Goal: Task Accomplishment & Management: Manage account settings

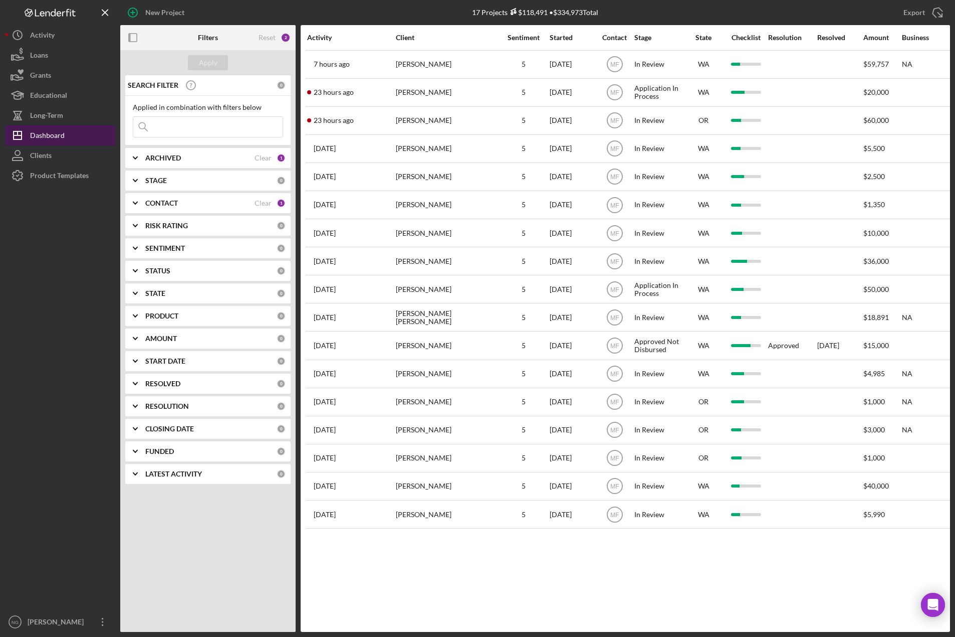
click at [63, 134] on div "Dashboard" at bounding box center [47, 136] width 35 height 23
click at [269, 204] on div "Clear" at bounding box center [263, 203] width 17 height 8
click at [209, 62] on div "Apply" at bounding box center [208, 62] width 19 height 15
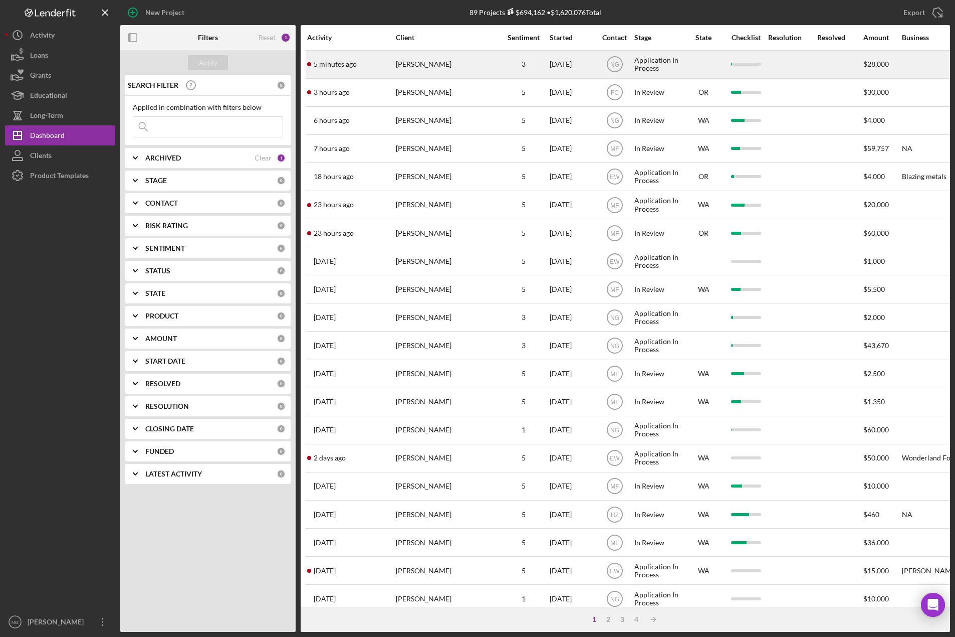
click at [439, 68] on div "[PERSON_NAME]" at bounding box center [446, 64] width 100 height 27
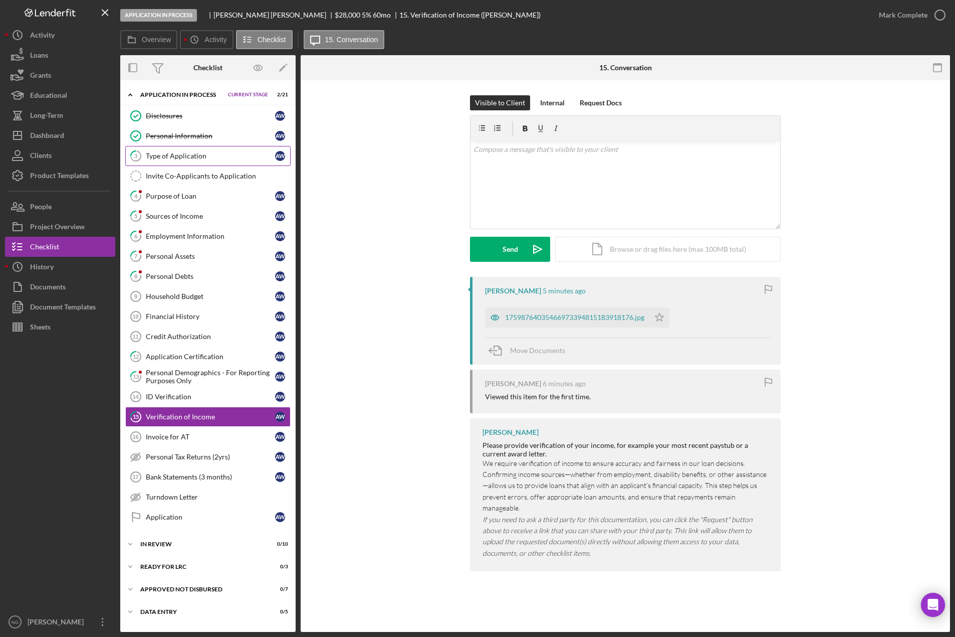
click at [195, 160] on link "3 Type of Application A W" at bounding box center [207, 156] width 165 height 20
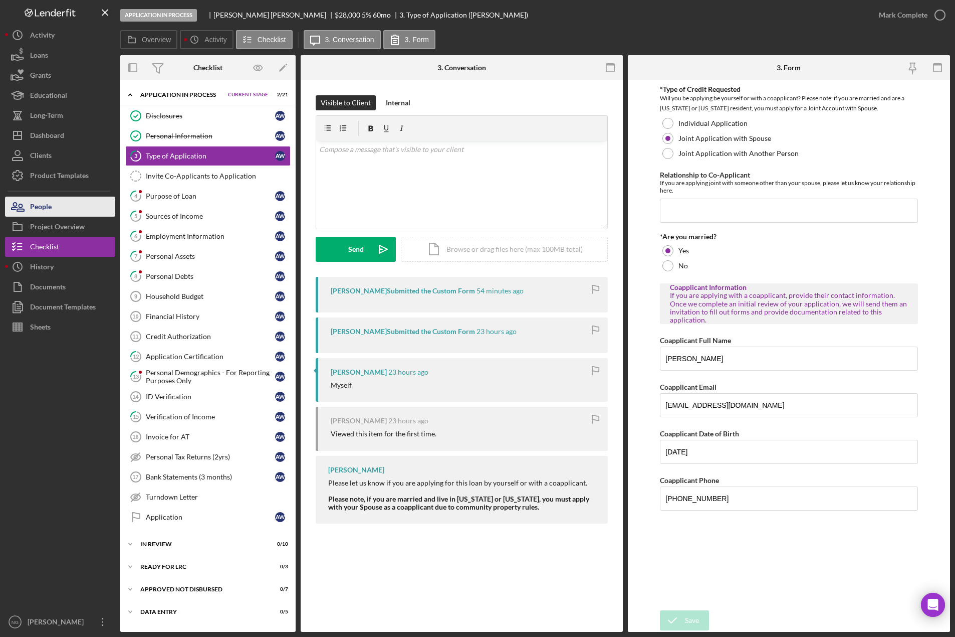
click at [68, 206] on button "People" at bounding box center [60, 206] width 110 height 20
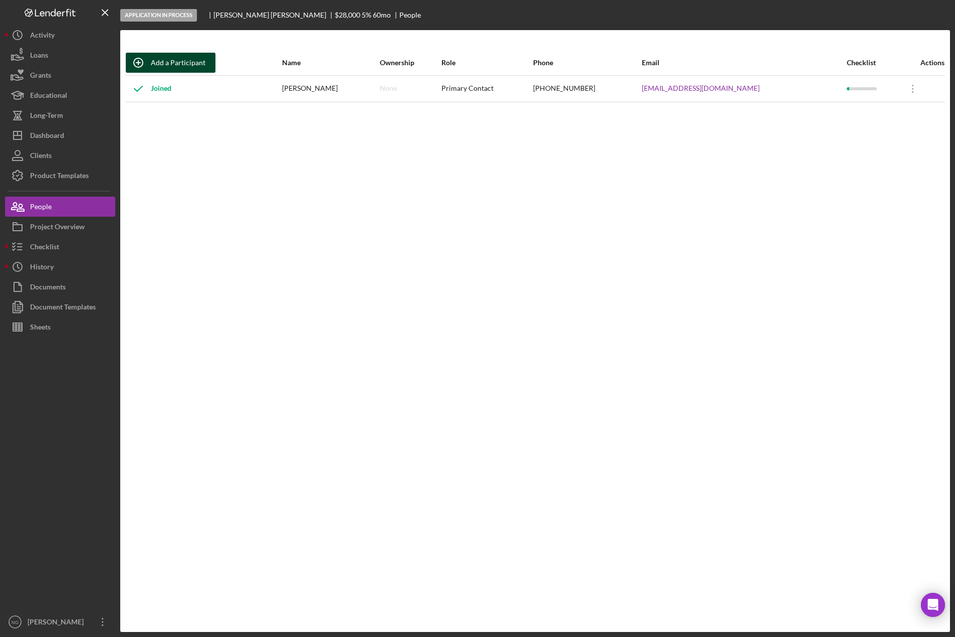
click at [182, 61] on div "Add a Participant" at bounding box center [178, 63] width 55 height 20
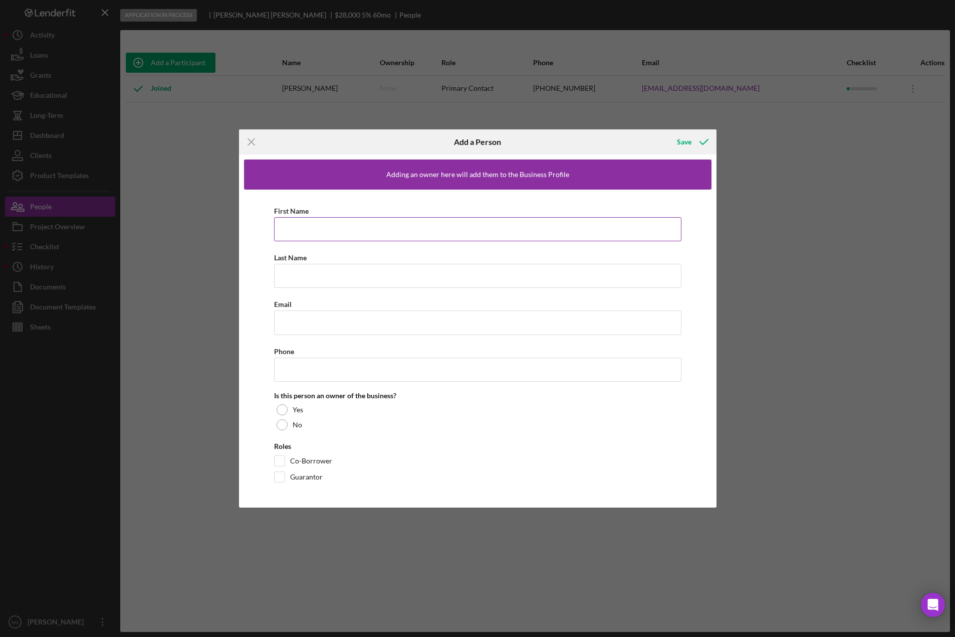
click at [300, 232] on input "First Name" at bounding box center [478, 229] width 408 height 24
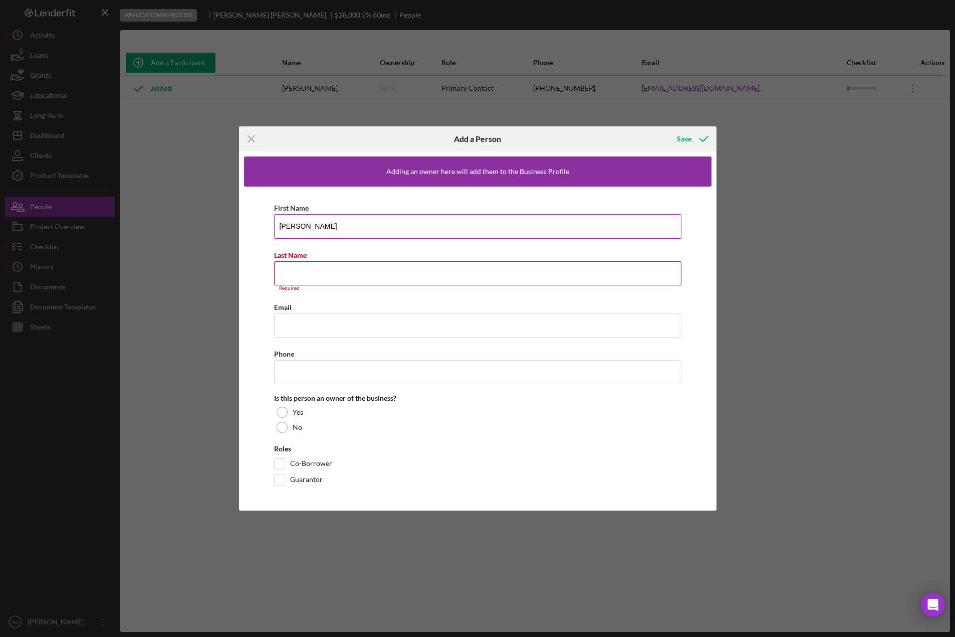
drag, startPoint x: 326, startPoint y: 234, endPoint x: 327, endPoint y: 229, distance: 5.6
click at [327, 231] on input "[PERSON_NAME]" at bounding box center [478, 226] width 408 height 24
click at [327, 228] on input "[PERSON_NAME]" at bounding box center [478, 226] width 408 height 24
click at [318, 227] on input "[PERSON_NAME]" at bounding box center [478, 226] width 408 height 24
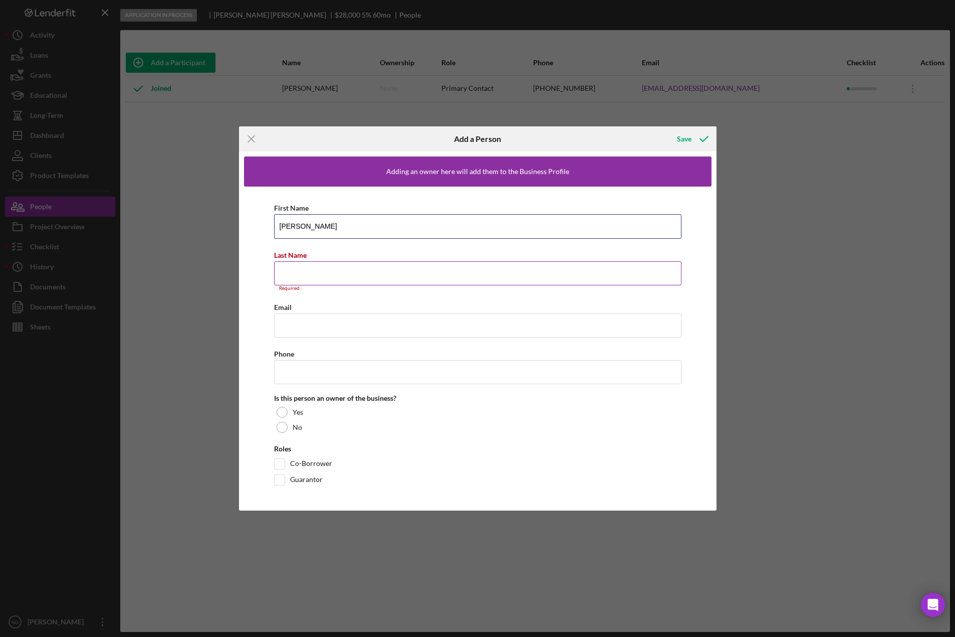
type input "Michelle"
click at [323, 273] on input "Last Name" at bounding box center [478, 273] width 408 height 24
paste input "Wang"
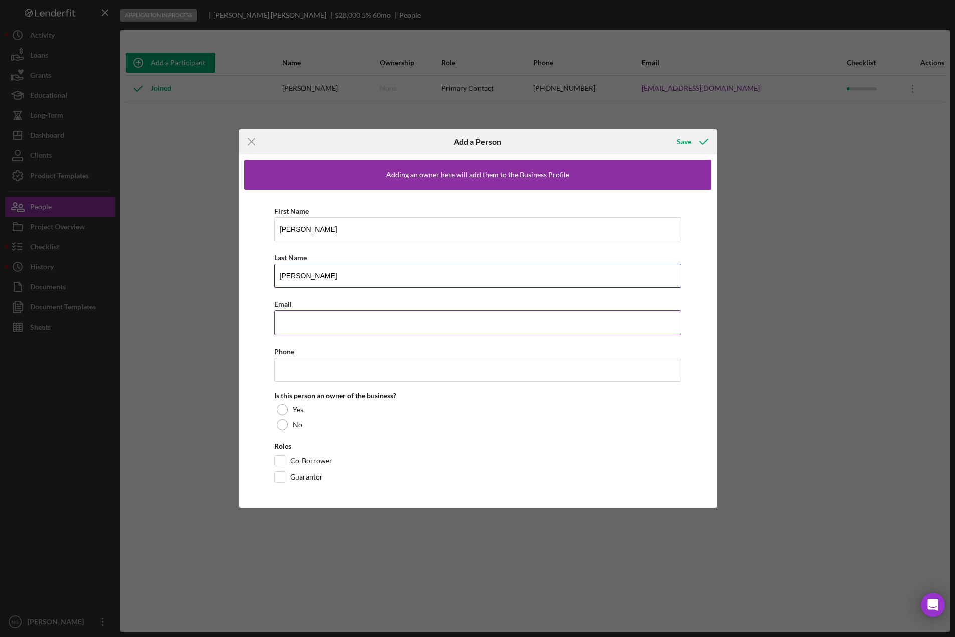
type input "Wang"
click at [295, 326] on input "Email" at bounding box center [478, 322] width 408 height 24
type input "michelleeang292"
click at [255, 142] on icon "Icon/Menu Close" at bounding box center [251, 141] width 25 height 25
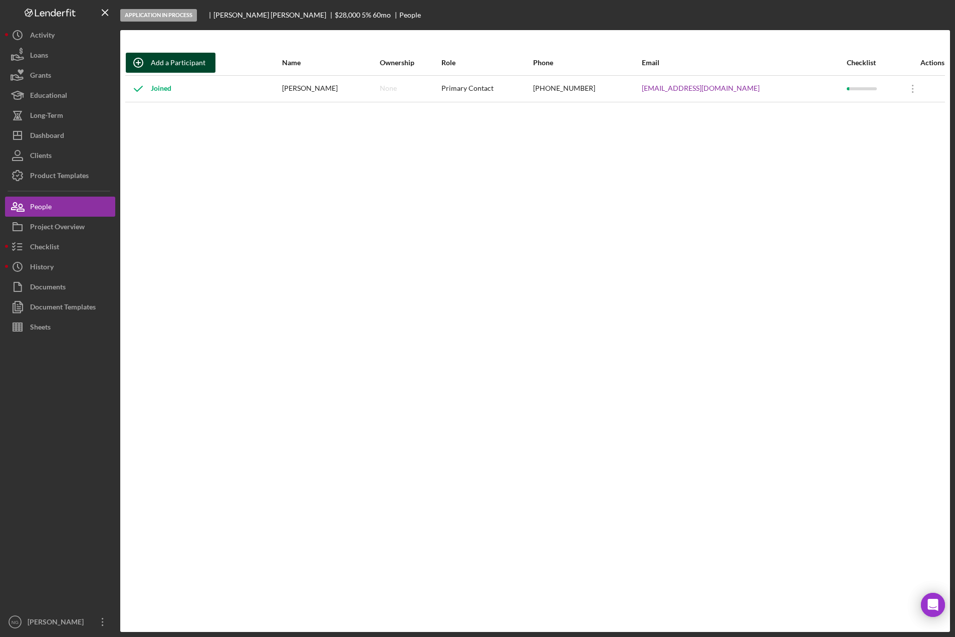
click at [154, 61] on div "Add a Participant" at bounding box center [178, 63] width 55 height 20
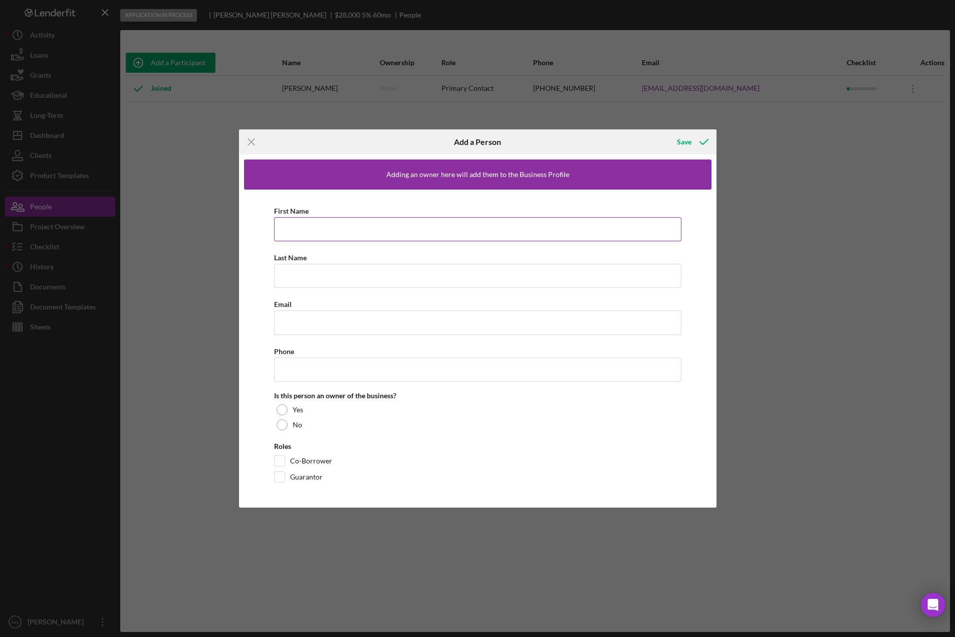
click at [300, 231] on input "First Name" at bounding box center [478, 229] width 408 height 24
type input "Michelle"
type input "w"
type input "Wang"
type input "[EMAIL_ADDRESS][DOMAIN_NAME]"
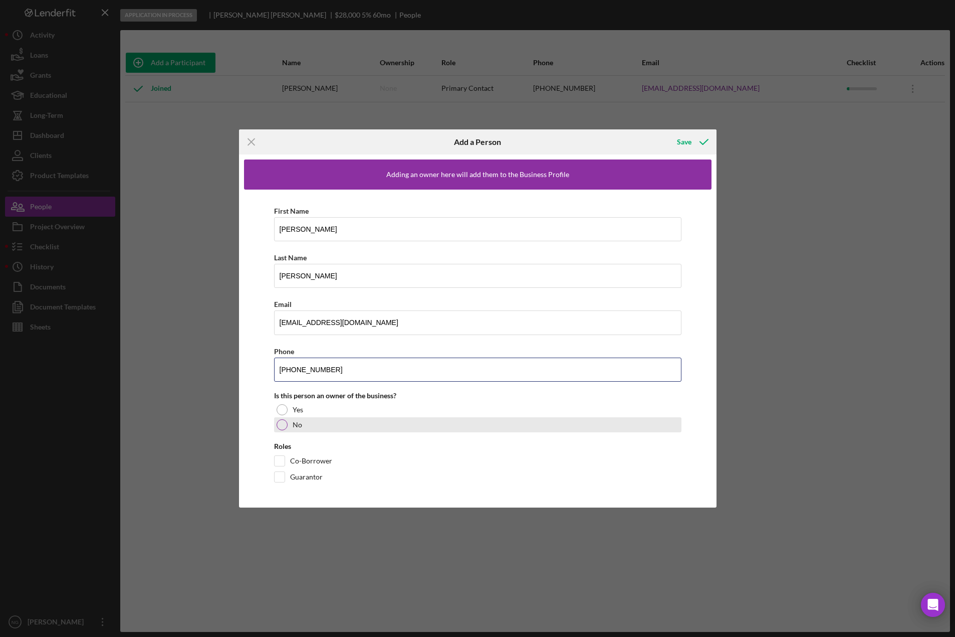
type input "[PHONE_NUMBER]"
click at [285, 426] on div at bounding box center [282, 424] width 11 height 11
click at [279, 465] on input "Co-Borrower" at bounding box center [280, 461] width 10 height 10
checkbox input "true"
click at [692, 139] on icon "button" at bounding box center [704, 141] width 25 height 25
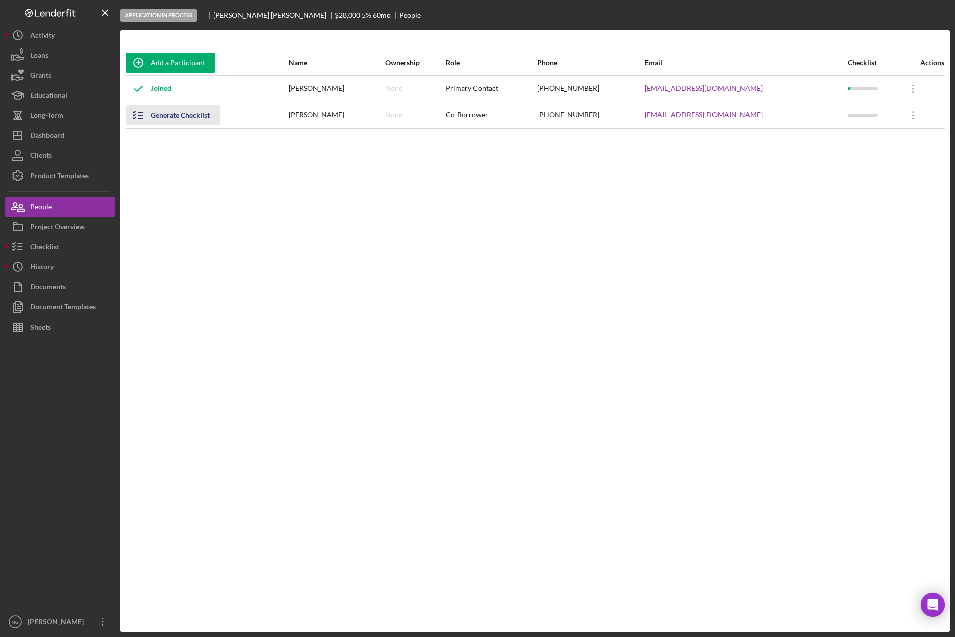
click at [186, 111] on div "Generate Checklist" at bounding box center [180, 115] width 59 height 20
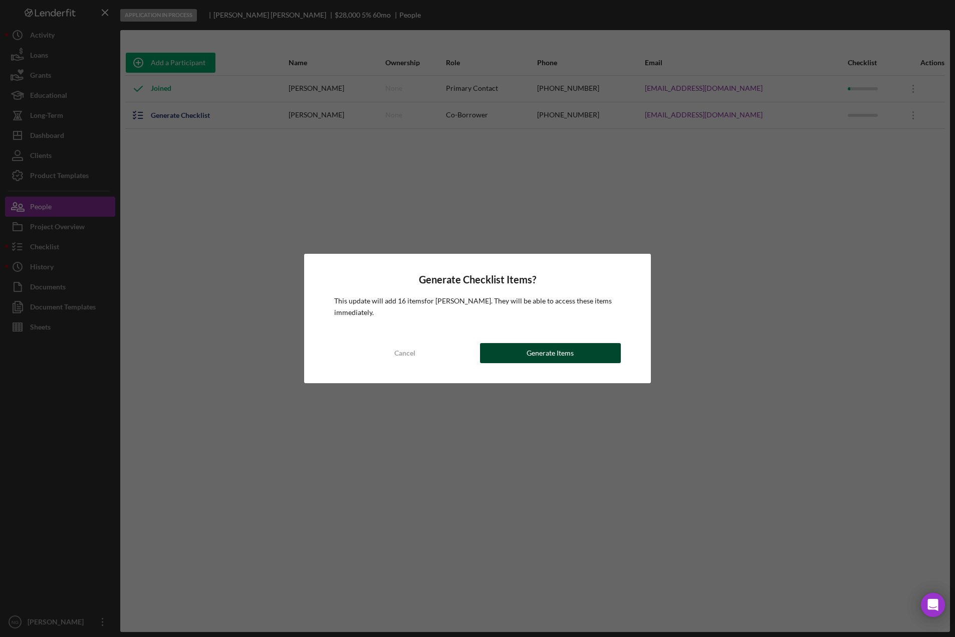
click at [535, 350] on div "Generate Items" at bounding box center [550, 353] width 47 height 20
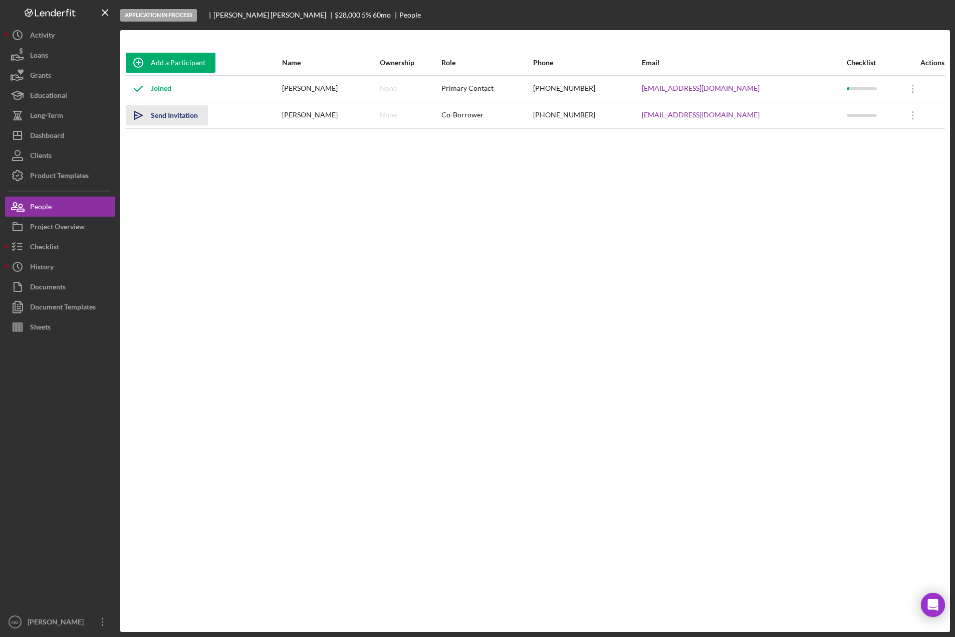
click at [164, 117] on div "Send Invitation" at bounding box center [174, 115] width 47 height 20
click at [79, 251] on button "Checklist" at bounding box center [60, 247] width 110 height 20
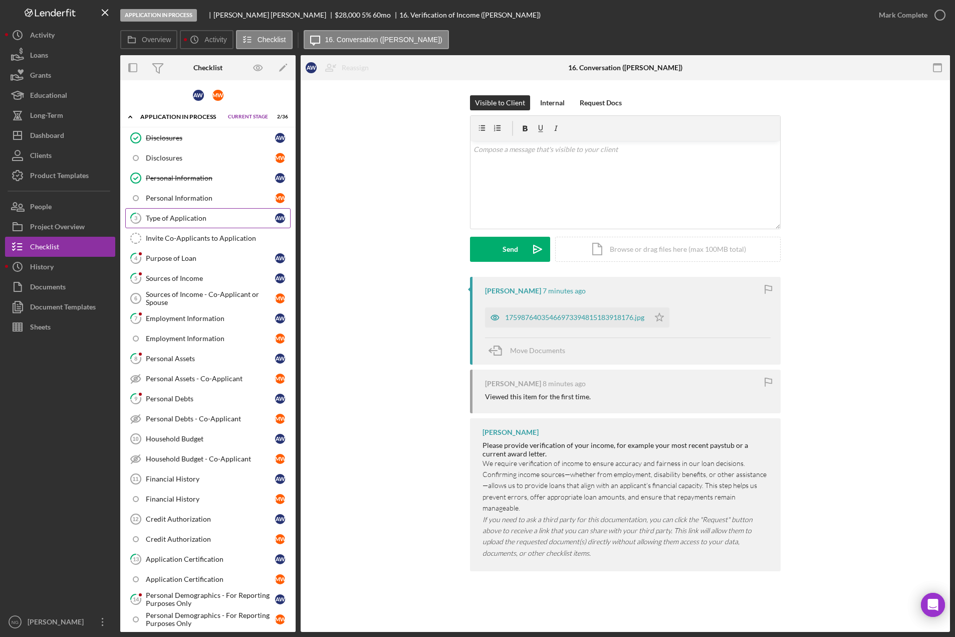
click at [189, 216] on div "Type of Application" at bounding box center [210, 218] width 129 height 8
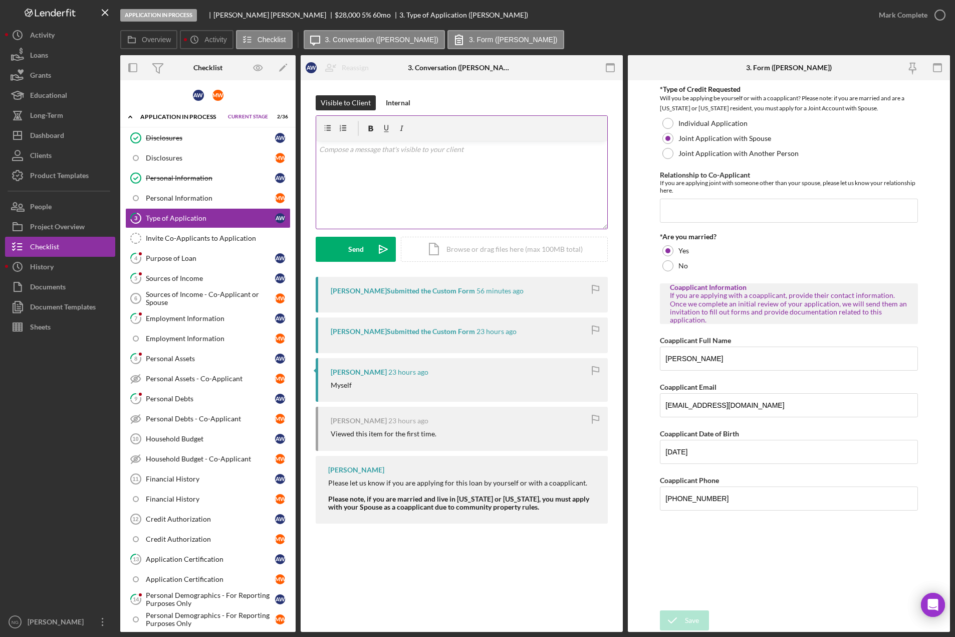
click at [347, 149] on p at bounding box center [462, 149] width 286 height 11
click at [528, 161] on p "Thank you for adding Michelle's information, I have added her as a coapplicant …" at bounding box center [462, 169] width 286 height 23
click at [550, 174] on p "Thank you for adding Michelle's information, I have added her as a co-applicant…" at bounding box center [462, 169] width 286 height 23
click at [592, 164] on p "Thank you for adding Michelle's information, I have added her as a co-applicant…" at bounding box center [462, 175] width 286 height 34
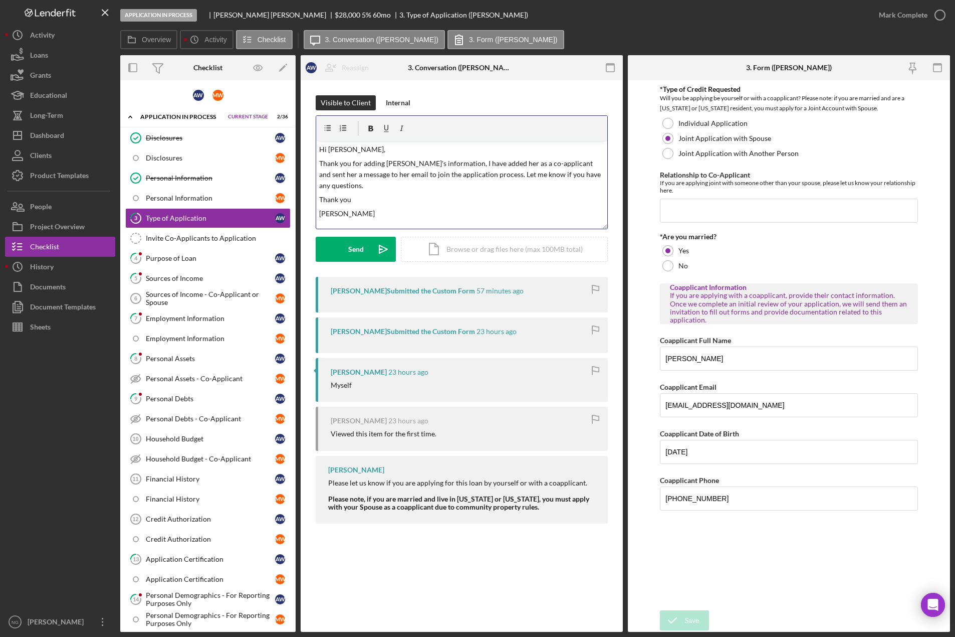
click at [362, 175] on p "Thank you for adding Michelle's information, I have added her as a co-applicant…" at bounding box center [462, 175] width 286 height 34
click at [591, 162] on p "Thank you for adding Michelle's information, I have added her as a co-applicant…" at bounding box center [462, 175] width 286 height 34
click at [369, 245] on button "Send Icon/icon-invite-send" at bounding box center [356, 249] width 80 height 25
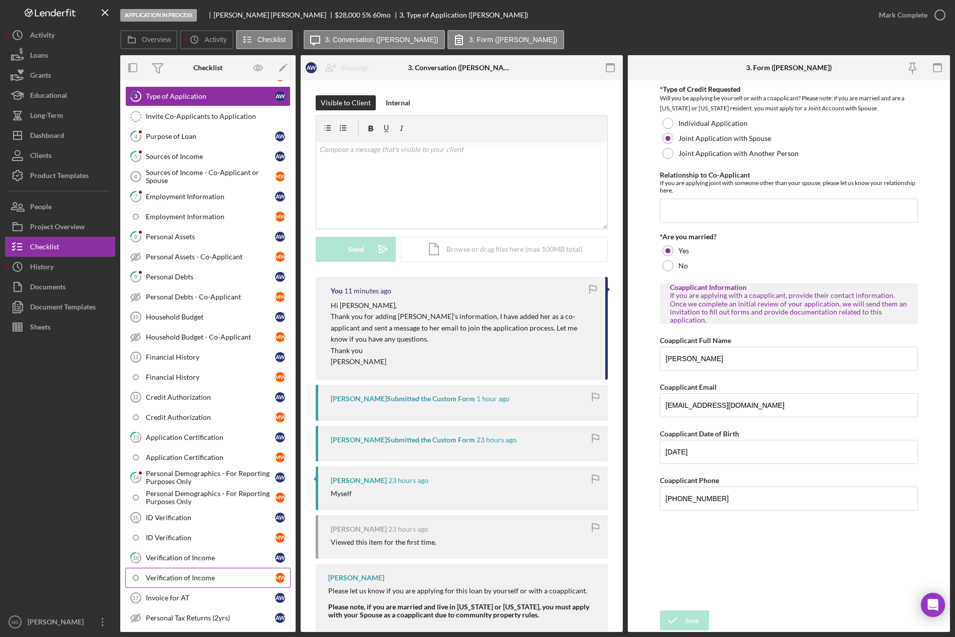
scroll to position [251, 0]
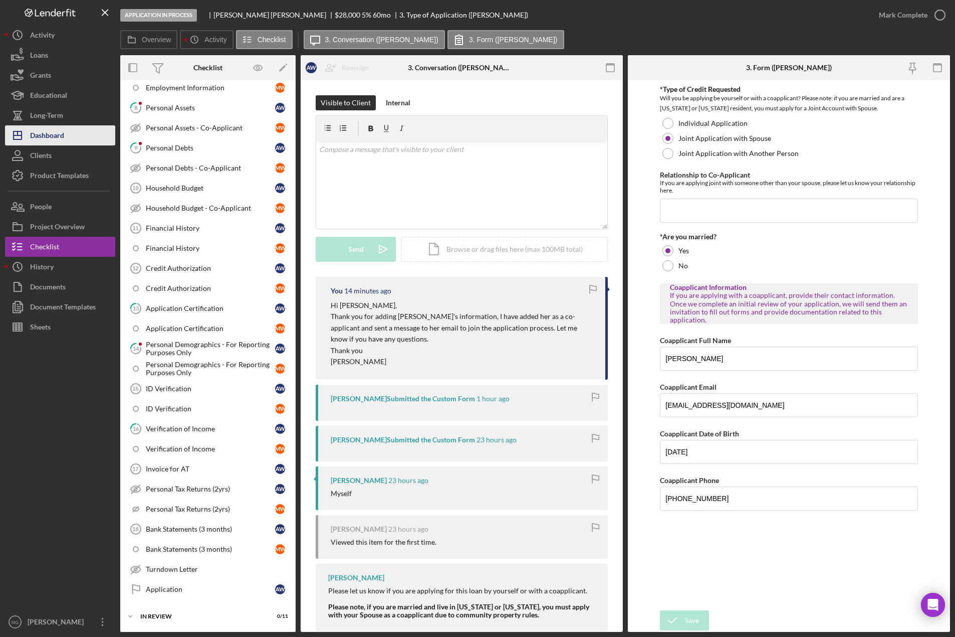
click at [75, 140] on button "Icon/Dashboard Dashboard" at bounding box center [60, 135] width 110 height 20
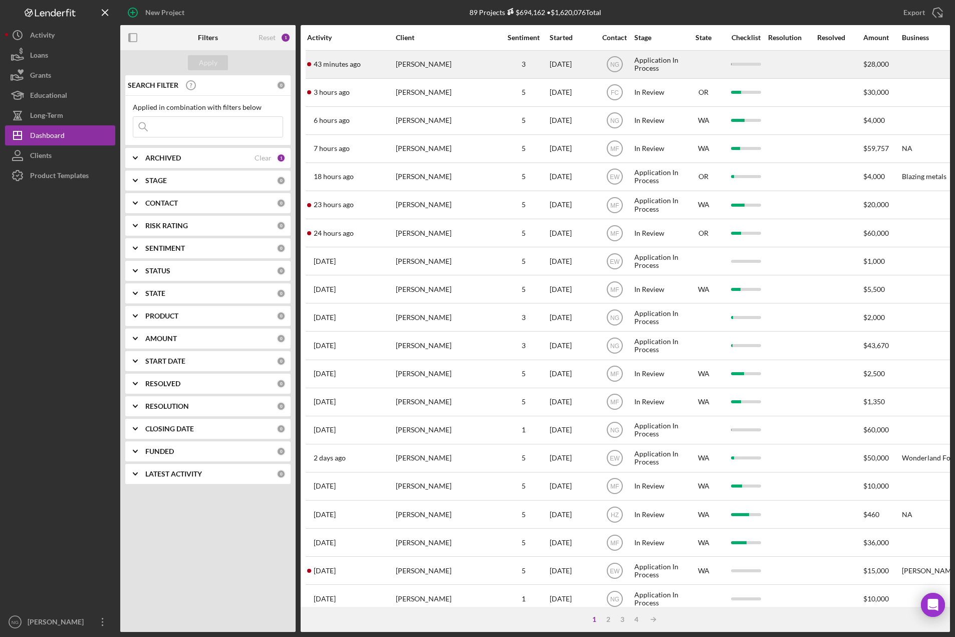
click at [466, 66] on div "[PERSON_NAME]" at bounding box center [446, 64] width 100 height 27
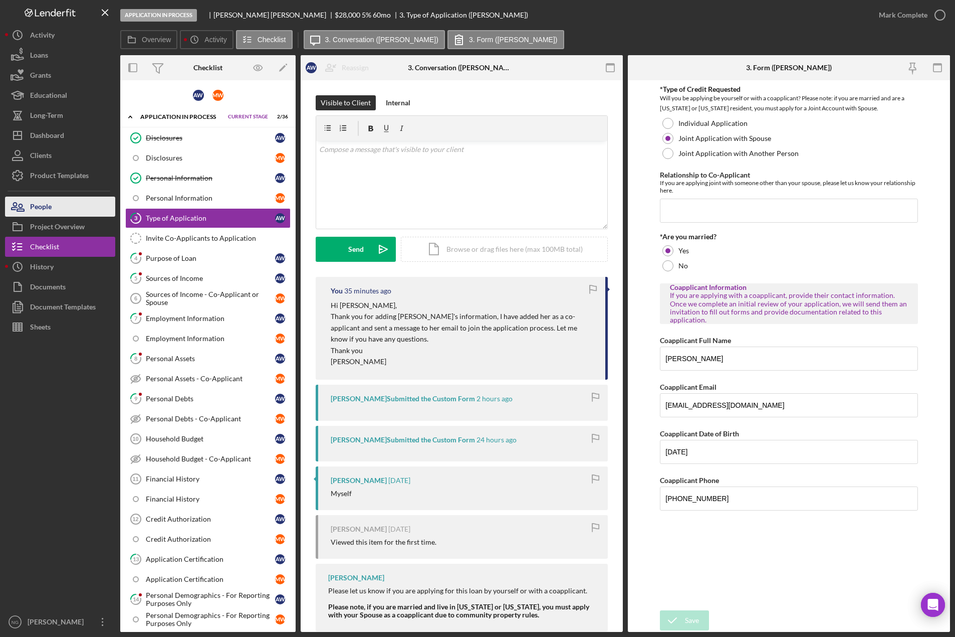
click at [59, 211] on button "People" at bounding box center [60, 206] width 110 height 20
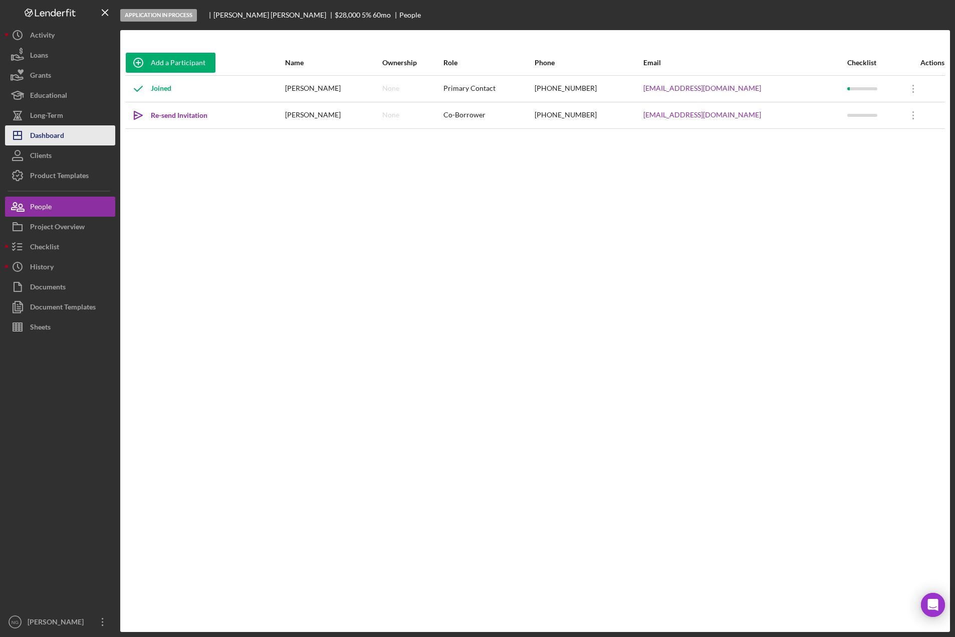
click at [69, 136] on button "Icon/Dashboard Dashboard" at bounding box center [60, 135] width 110 height 20
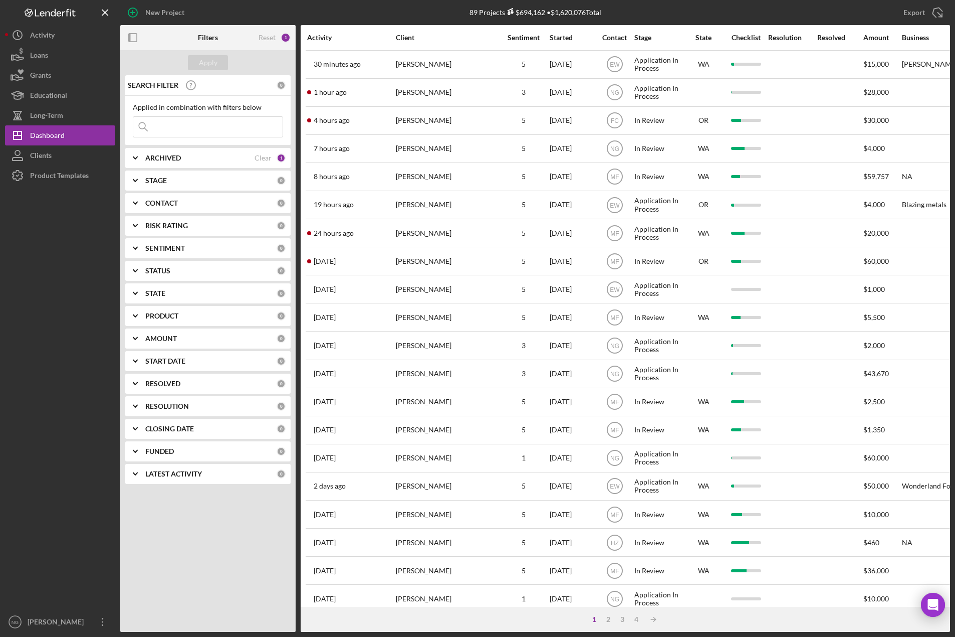
click at [175, 197] on div "CONTACT 0" at bounding box center [215, 203] width 140 height 20
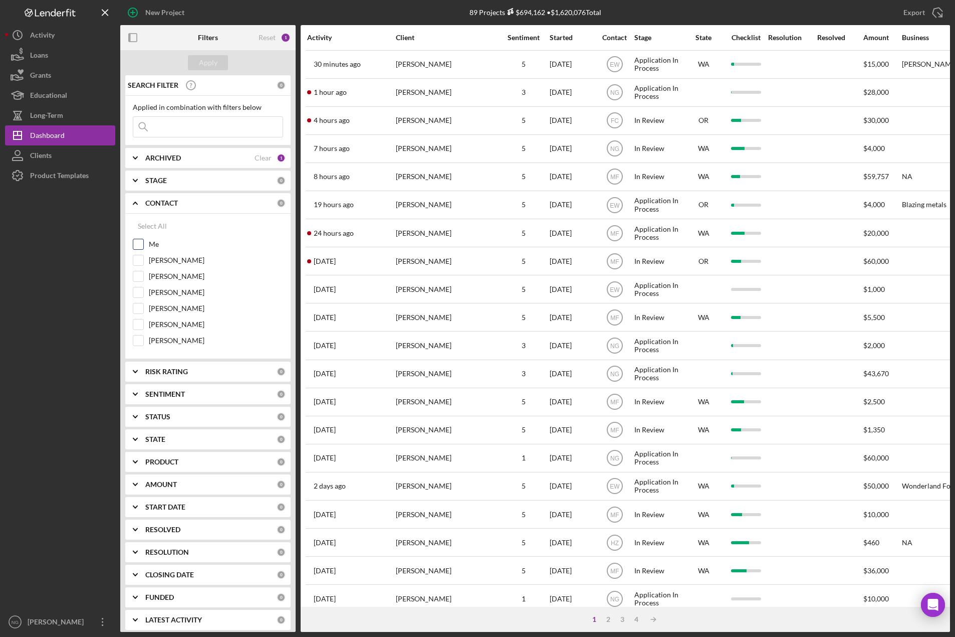
click at [147, 248] on div "Me" at bounding box center [208, 247] width 150 height 16
click at [149, 242] on label "Me" at bounding box center [216, 244] width 134 height 10
click at [143, 242] on input "Me" at bounding box center [138, 244] width 10 height 10
checkbox input "true"
click at [207, 62] on div "Apply" at bounding box center [208, 62] width 19 height 15
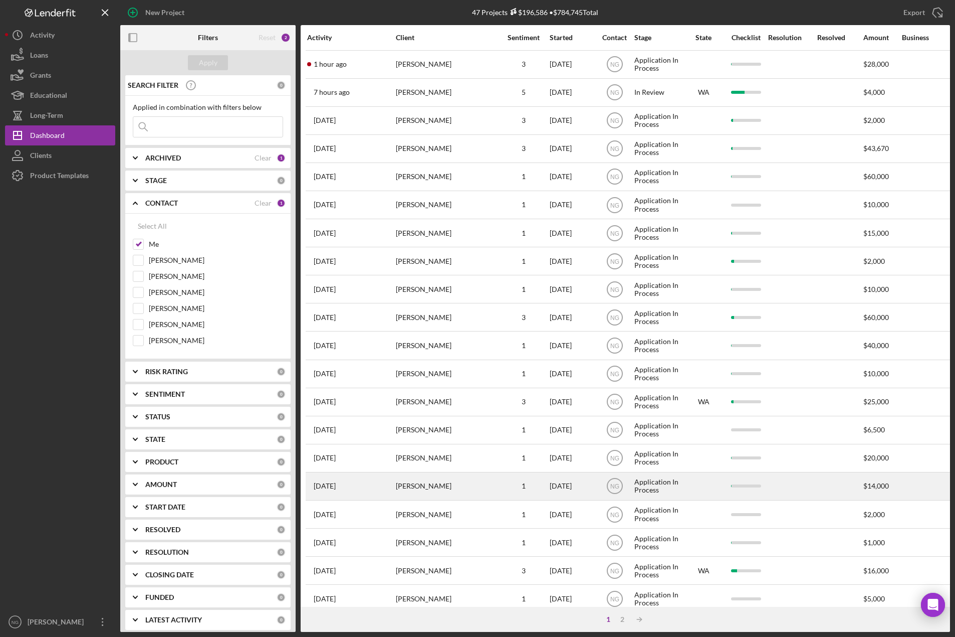
scroll to position [159, 0]
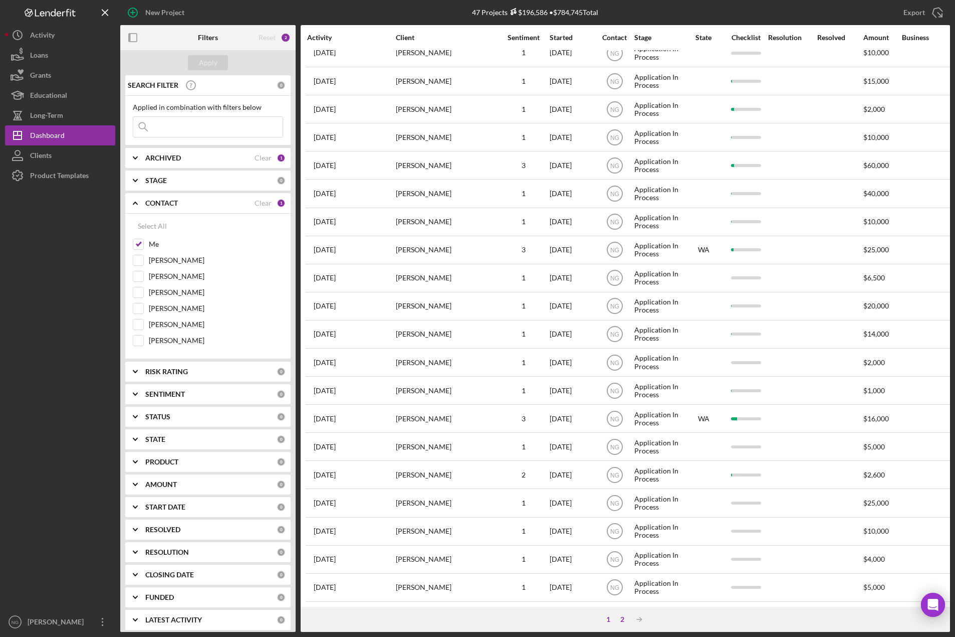
click at [621, 619] on div "2" at bounding box center [623, 619] width 14 height 8
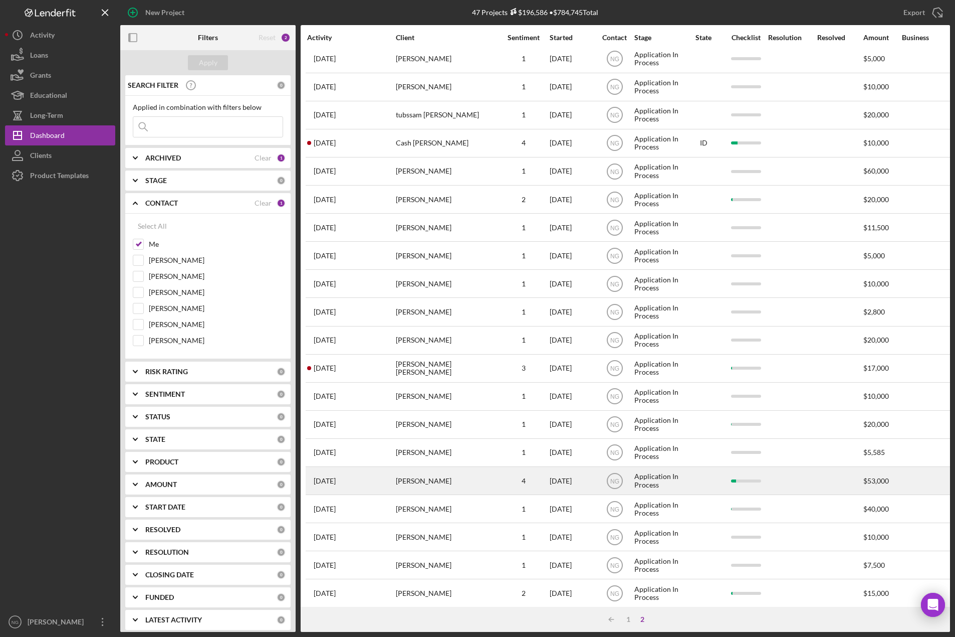
scroll to position [0, 0]
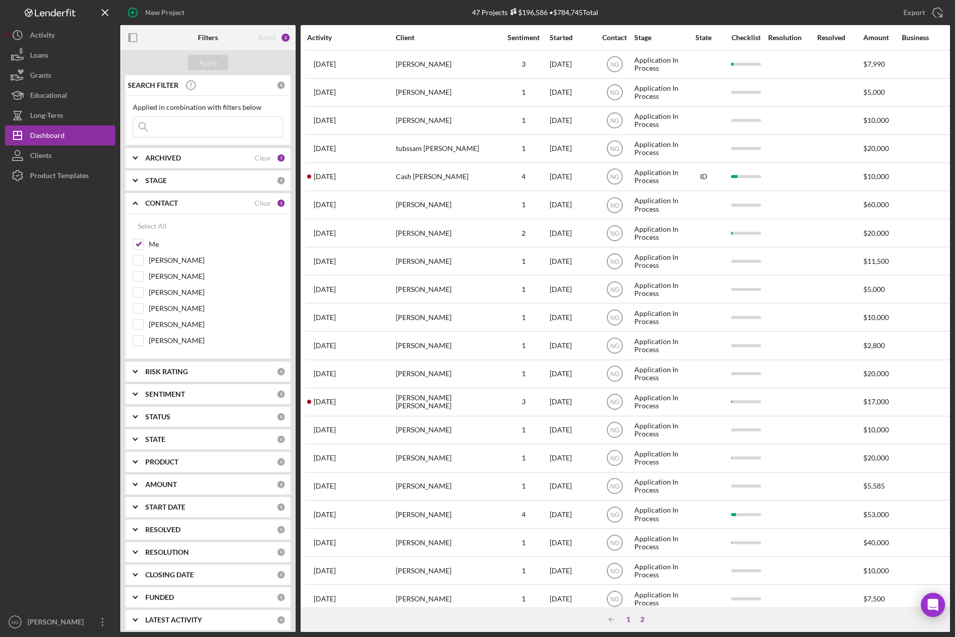
click at [631, 617] on div "1" at bounding box center [629, 619] width 14 height 8
click at [77, 430] on div at bounding box center [60, 398] width 110 height 426
click at [72, 332] on div at bounding box center [60, 398] width 110 height 426
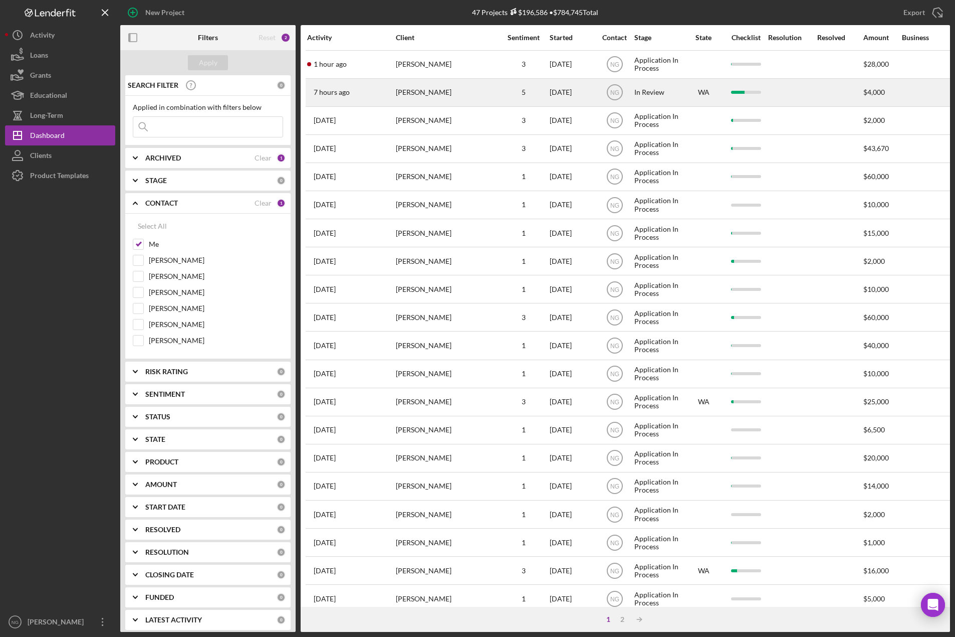
click at [426, 93] on div "DeLaina Morris" at bounding box center [446, 92] width 100 height 27
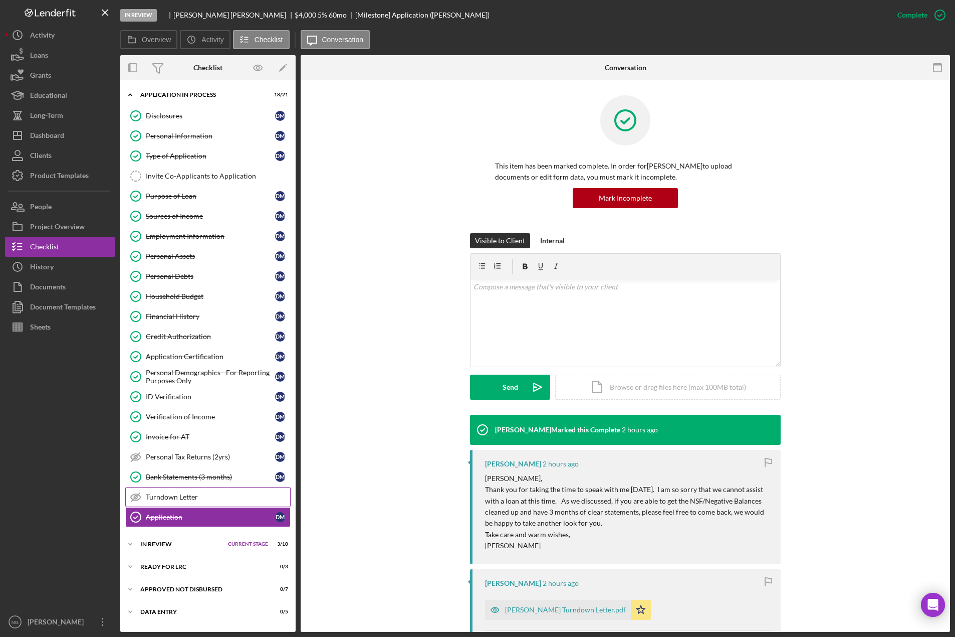
click at [187, 498] on div "Turndown Letter" at bounding box center [218, 497] width 144 height 8
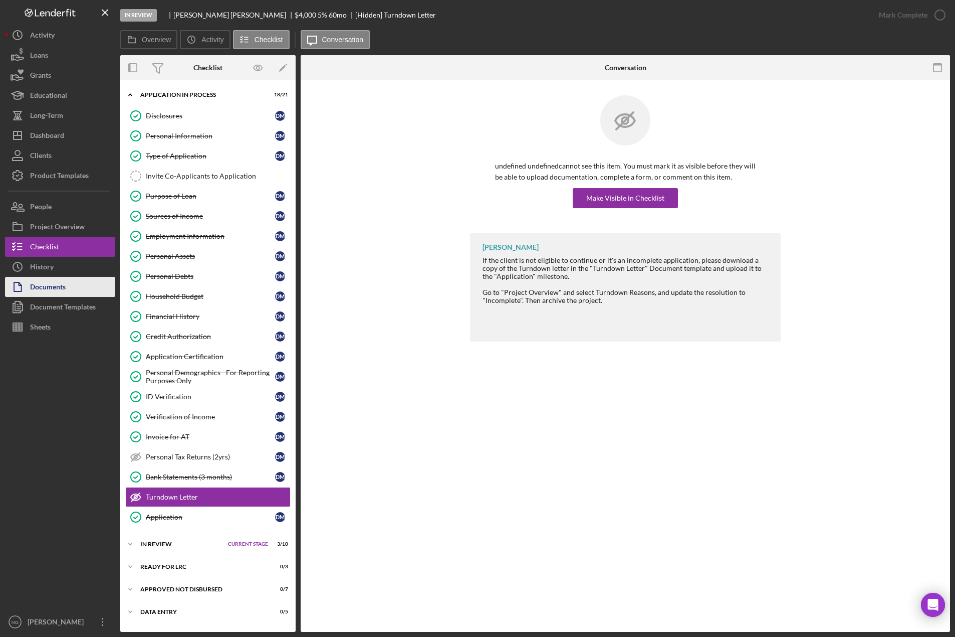
click at [56, 292] on div "Documents" at bounding box center [48, 288] width 36 height 23
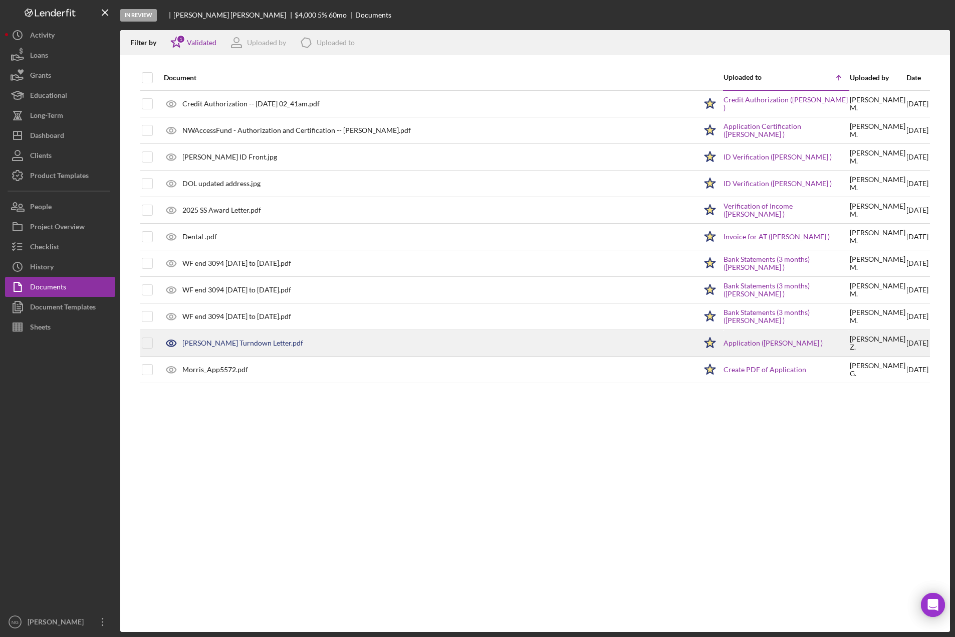
click at [250, 335] on div "Morris Turndown Letter.pdf" at bounding box center [428, 342] width 538 height 25
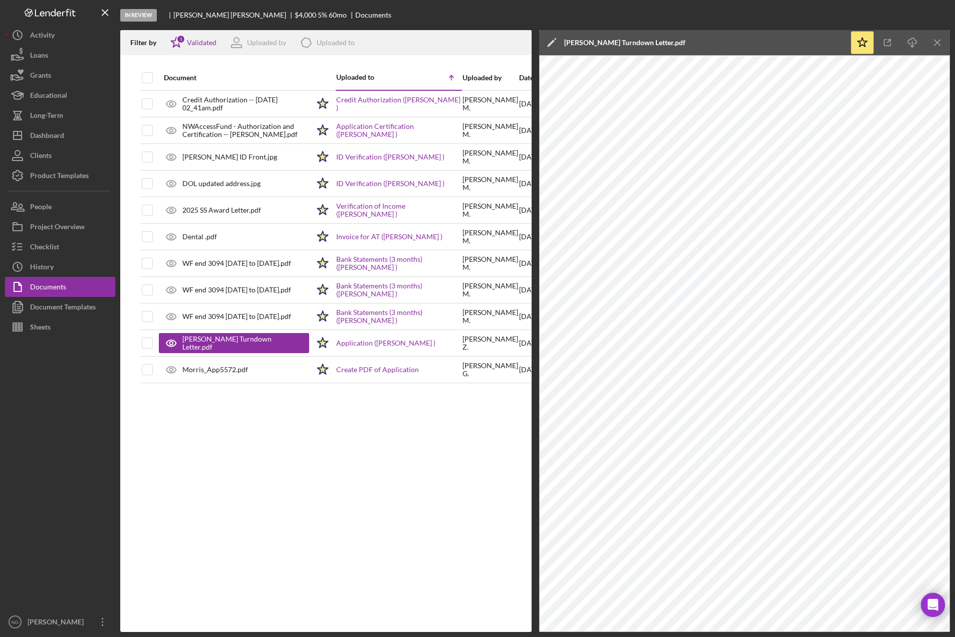
click at [66, 379] on div at bounding box center [60, 474] width 110 height 275
click at [232, 516] on div "Document Uploaded to Icon/Table Sort Arrow Uploaded by Date Credit Authorizatio…" at bounding box center [326, 348] width 412 height 566
click at [938, 44] on line "button" at bounding box center [938, 43] width 6 height 6
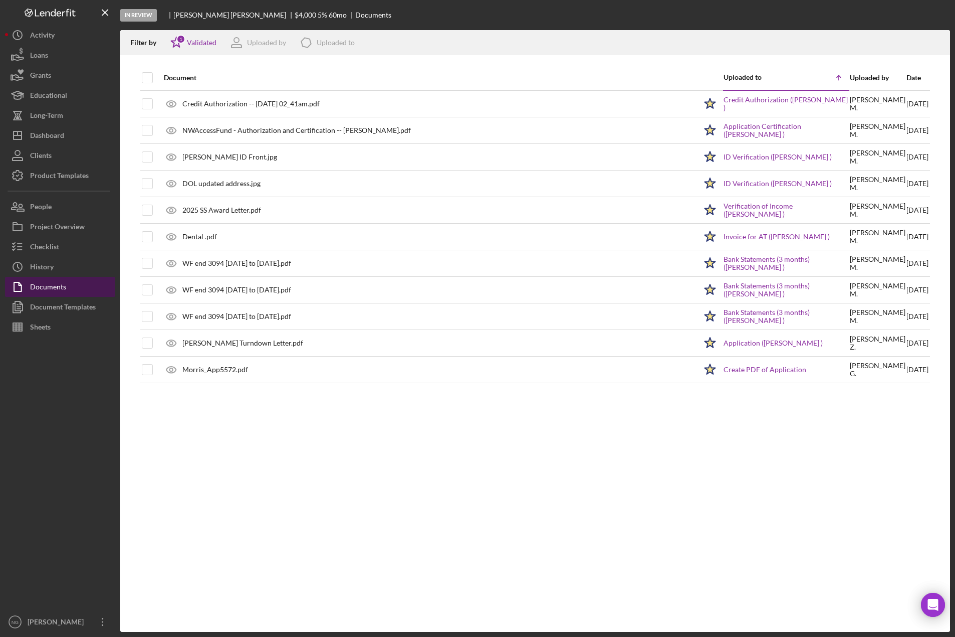
click at [63, 289] on div "Documents" at bounding box center [48, 288] width 36 height 23
click at [150, 76] on input "checkbox" at bounding box center [147, 78] width 10 height 10
checkbox input "true"
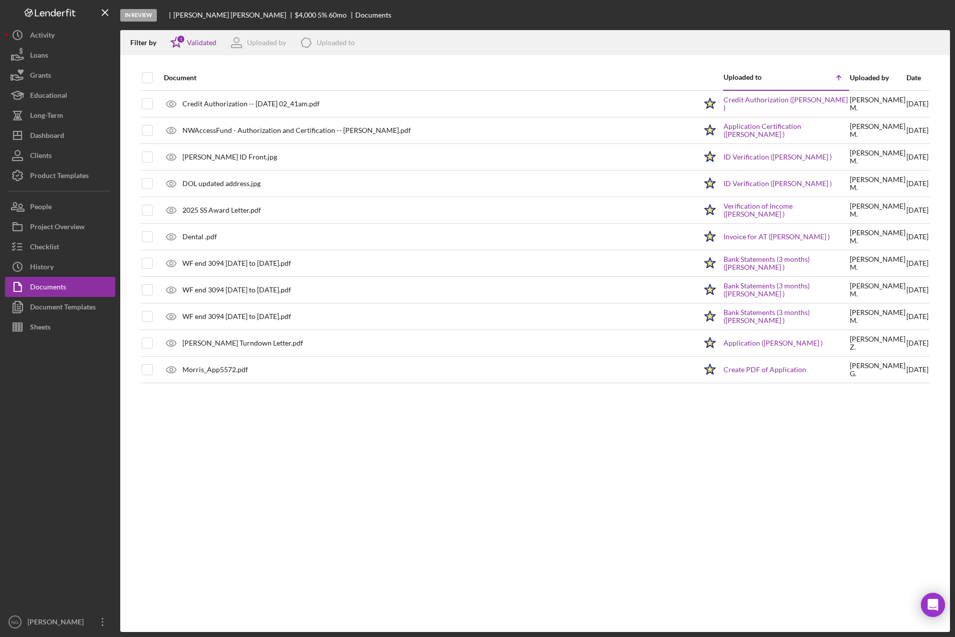
checkbox input "true"
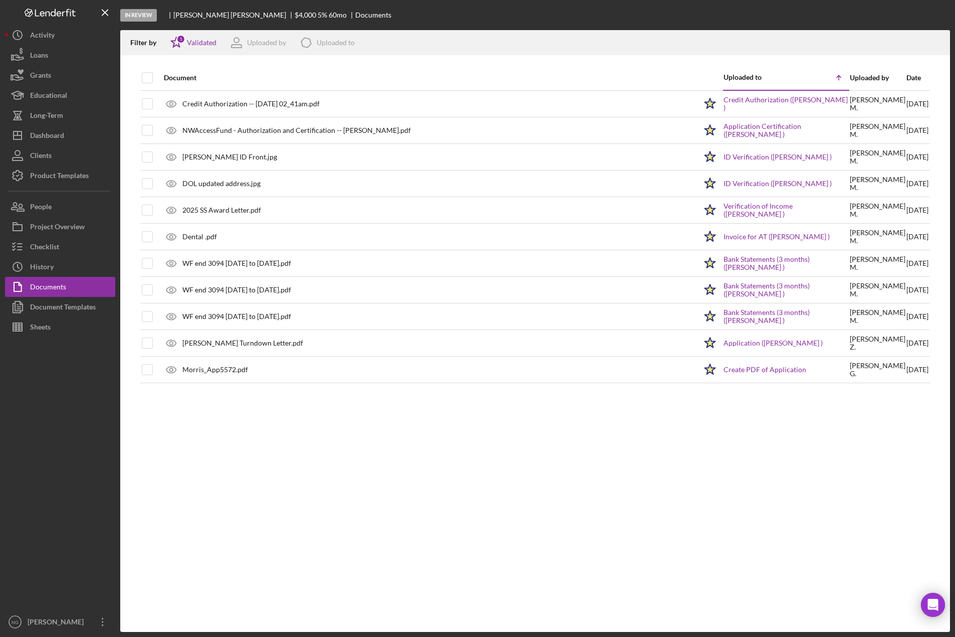
checkbox input "true"
click at [939, 42] on icon "Icon/Download" at bounding box center [938, 43] width 23 height 23
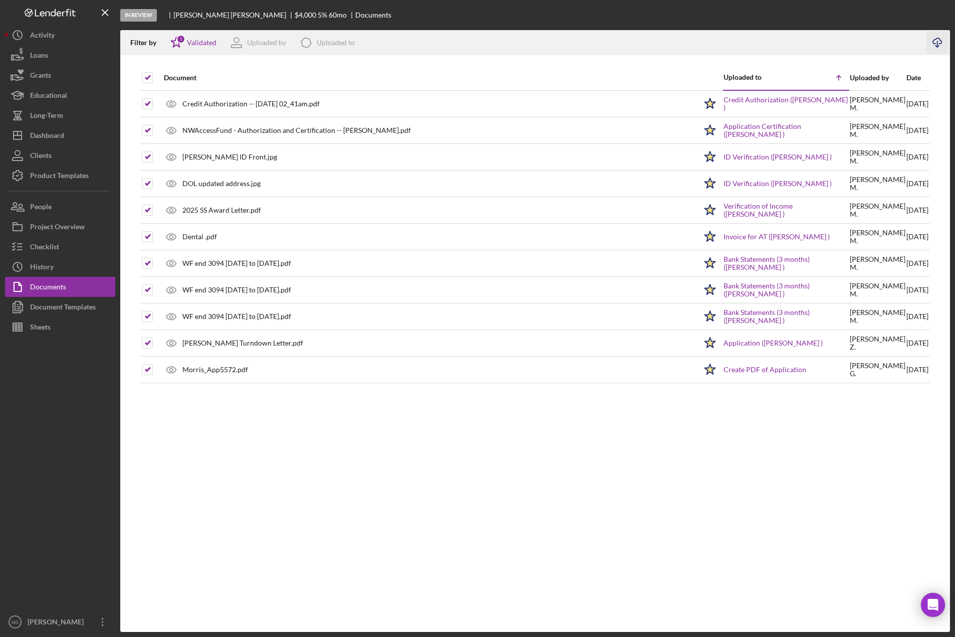
click at [228, 457] on div "Document Uploaded to Icon/Table Sort Arrow Uploaded by Date Credit Authorizatio…" at bounding box center [535, 348] width 830 height 566
click at [938, 45] on line "button" at bounding box center [938, 44] width 0 height 6
click at [391, 460] on div "Document Uploaded to Icon/Table Sort Arrow Uploaded by Date Credit Authorizatio…" at bounding box center [535, 348] width 830 height 566
click at [56, 246] on div "Checklist" at bounding box center [44, 248] width 29 height 23
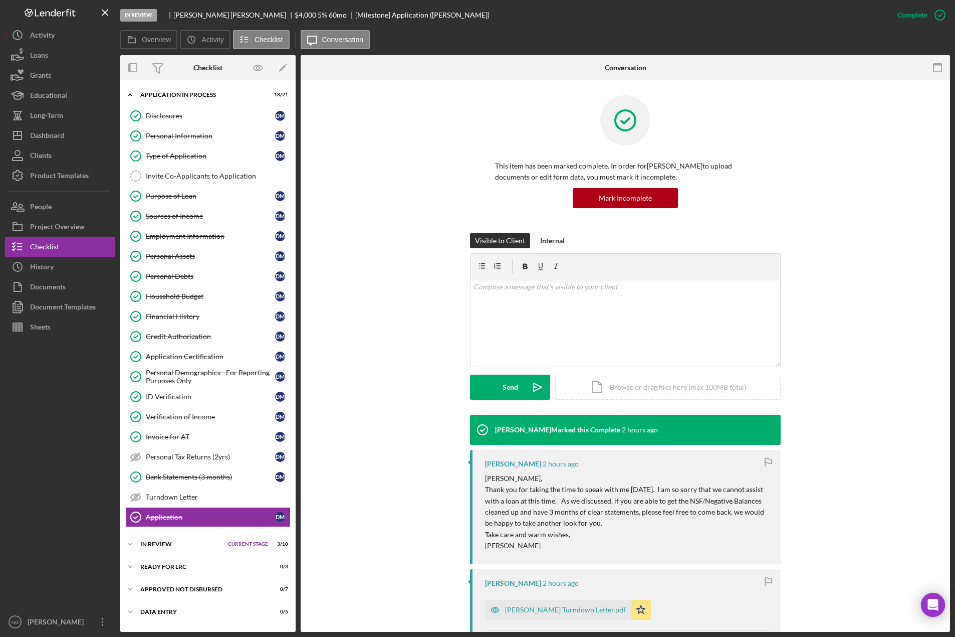
click at [84, 372] on div at bounding box center [60, 474] width 110 height 275
click at [67, 311] on div "Document Templates" at bounding box center [63, 308] width 66 height 23
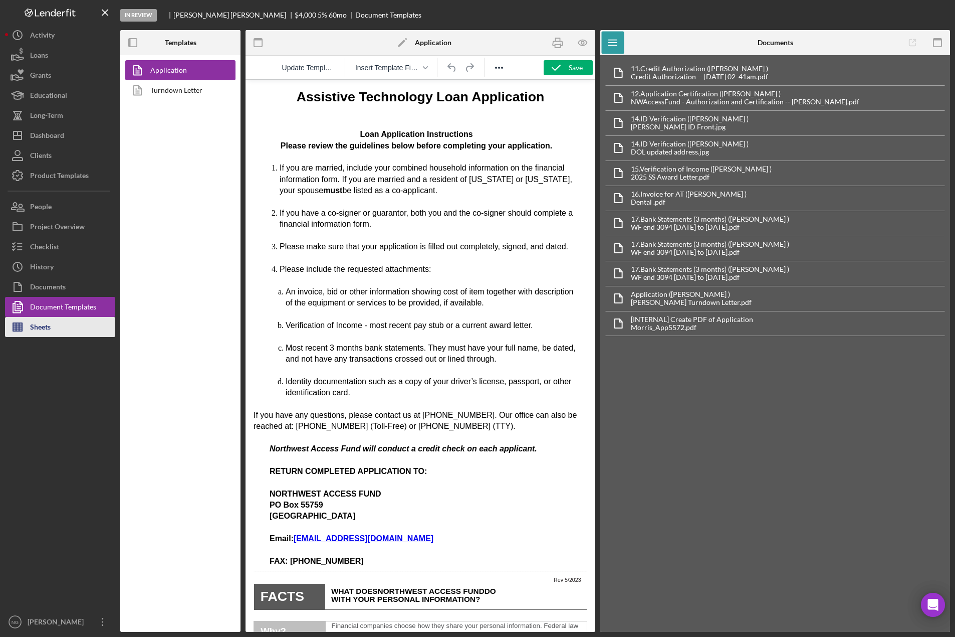
click at [60, 326] on button "Sheets" at bounding box center [60, 327] width 110 height 20
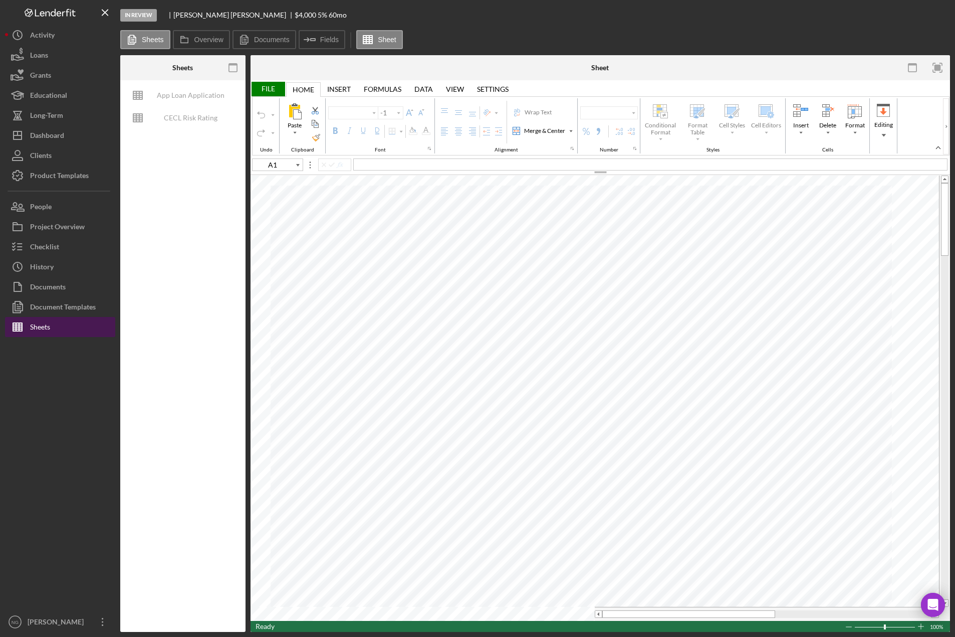
type input "Calibri"
type input "11"
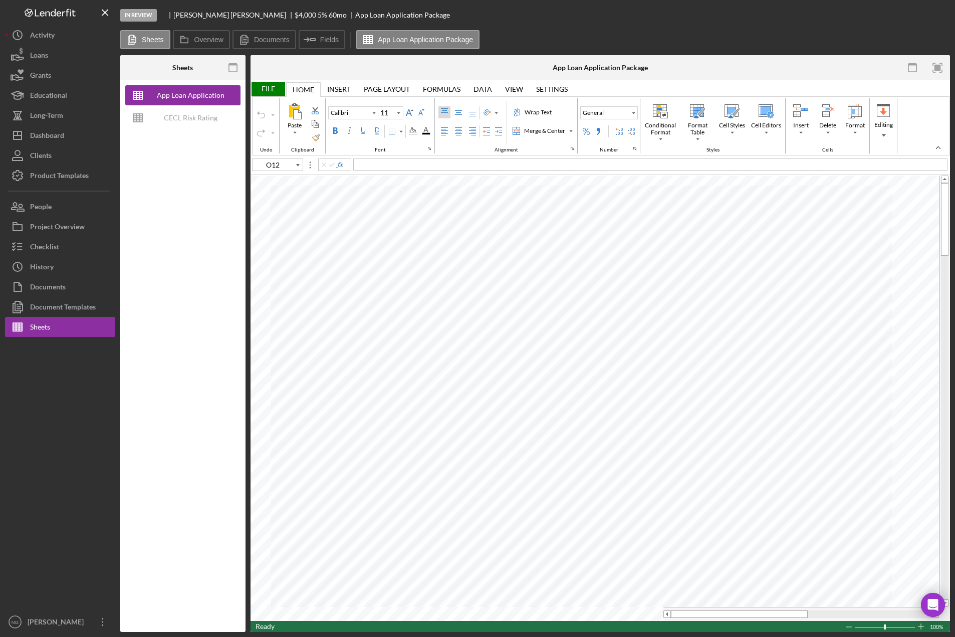
type input "C20"
type input "Arial"
type input "12"
click at [269, 90] on div "File" at bounding box center [268, 89] width 35 height 15
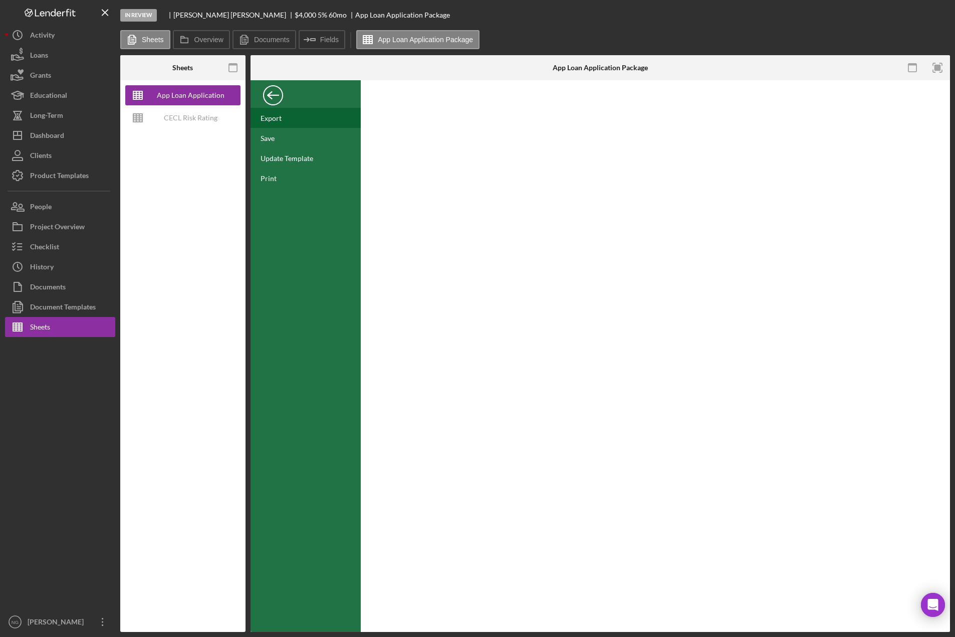
click at [277, 120] on div "Export" at bounding box center [271, 118] width 21 height 9
click at [282, 140] on div "Save" at bounding box center [306, 138] width 110 height 20
click at [272, 181] on div "Print" at bounding box center [269, 178] width 16 height 9
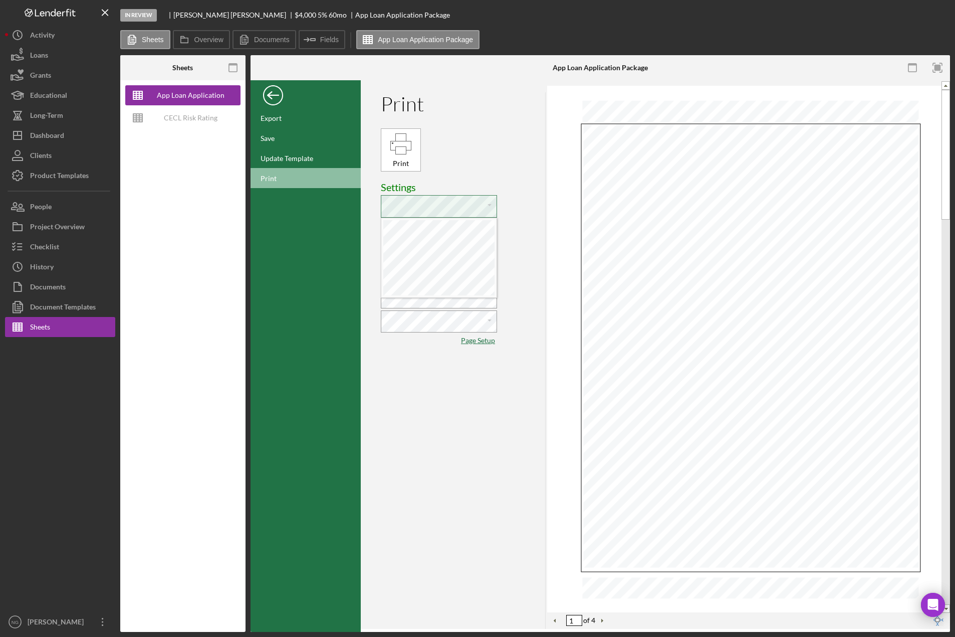
scroll to position [5, 2]
click at [487, 158] on div "Print Print Settings Paste Cut Copy AutoFill Pages: to Paste Cut Copy AutoFill …" at bounding box center [463, 360] width 165 height 536
click at [486, 142] on div "Print Print Settings Paste Cut Copy AutoFill Pages: to Paste Cut Copy AutoFill …" at bounding box center [463, 360] width 165 height 536
click at [439, 389] on div "Print Print Settings Paste Cut Copy AutoFill Pages: to Paste Cut Copy AutoFill …" at bounding box center [463, 360] width 165 height 536
click at [270, 134] on div "Save" at bounding box center [268, 138] width 14 height 9
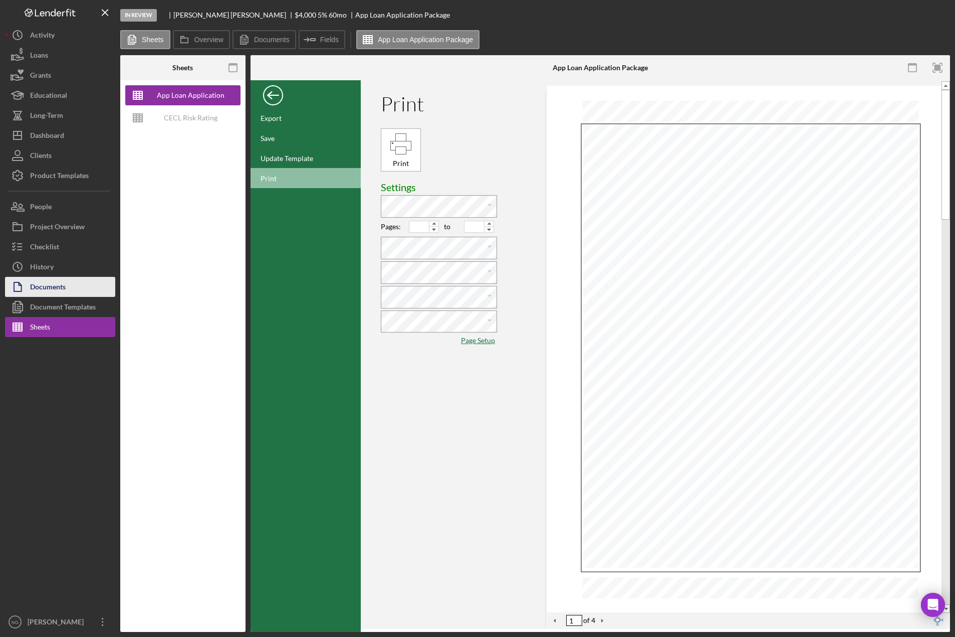
click at [59, 287] on div "Documents" at bounding box center [48, 288] width 36 height 23
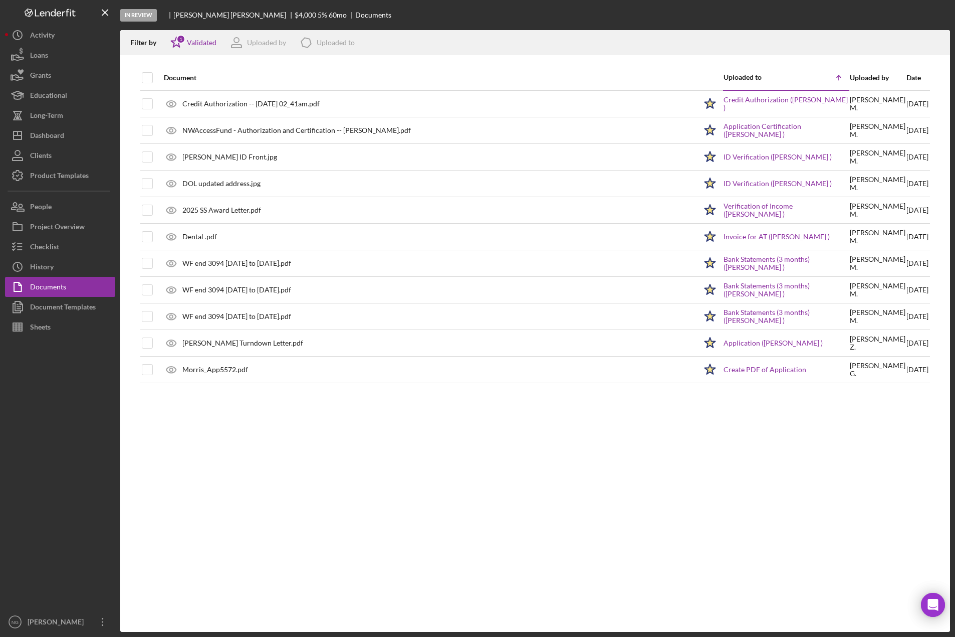
click at [242, 456] on div "Document Uploaded to Icon/Table Sort Arrow Uploaded by Date Credit Authorizatio…" at bounding box center [535, 348] width 830 height 566
click at [58, 327] on button "Sheets" at bounding box center [60, 327] width 110 height 20
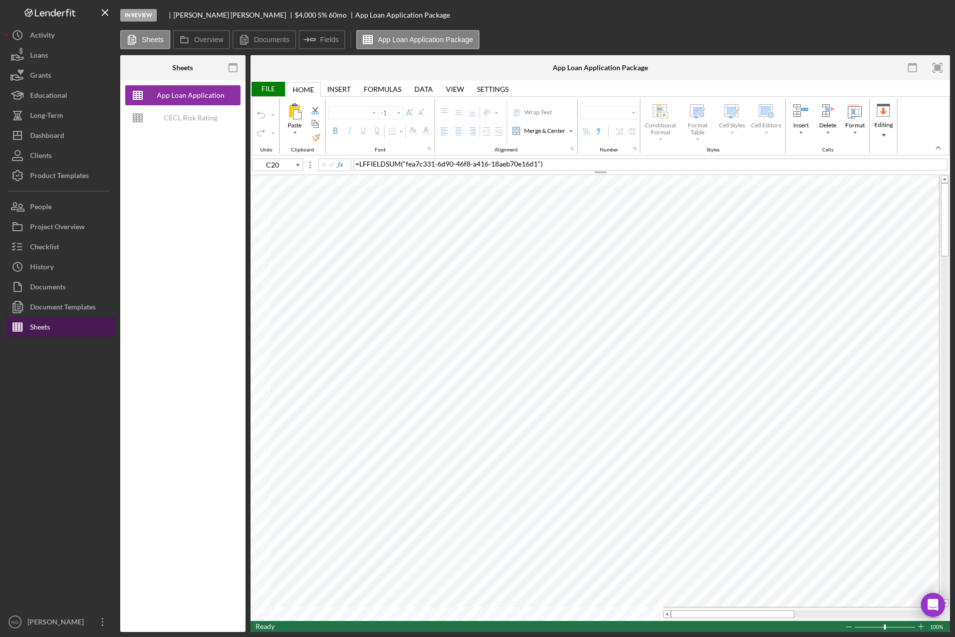
type input "Arial"
type input "12"
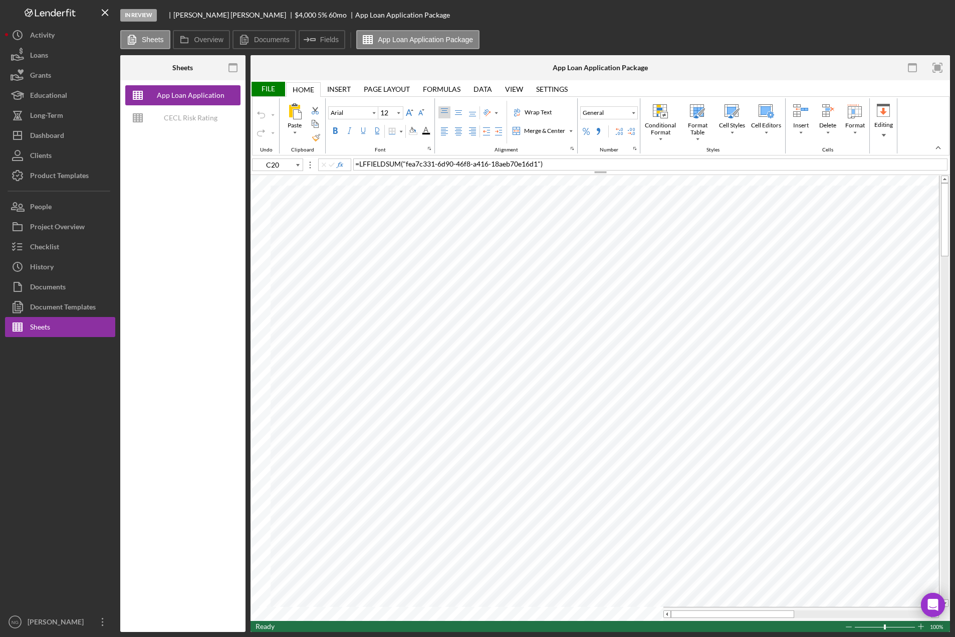
click at [66, 488] on div at bounding box center [60, 474] width 110 height 275
click at [48, 304] on div "Document Templates" at bounding box center [63, 308] width 66 height 23
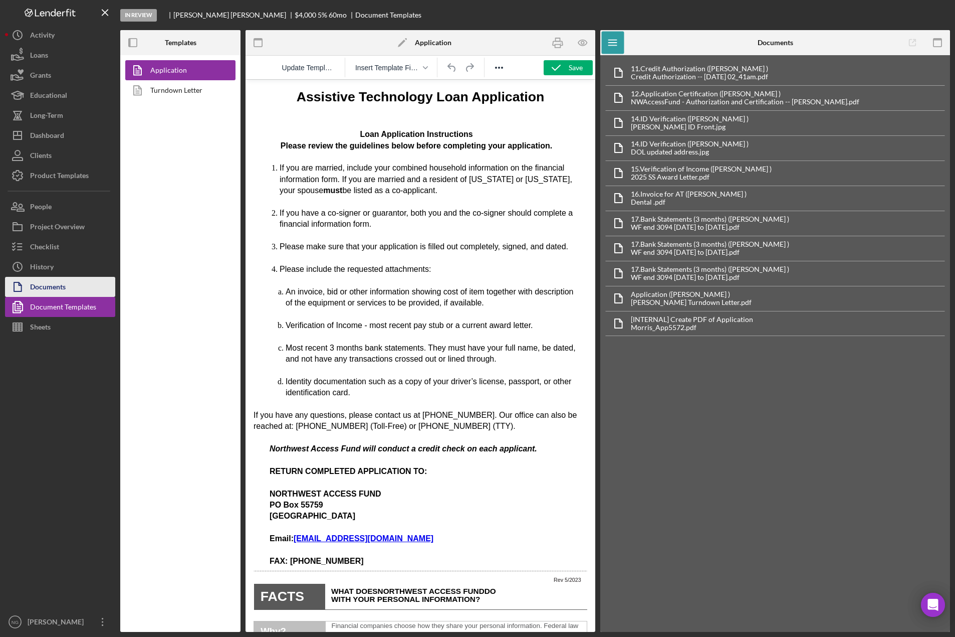
click at [51, 290] on div "Documents" at bounding box center [48, 288] width 36 height 23
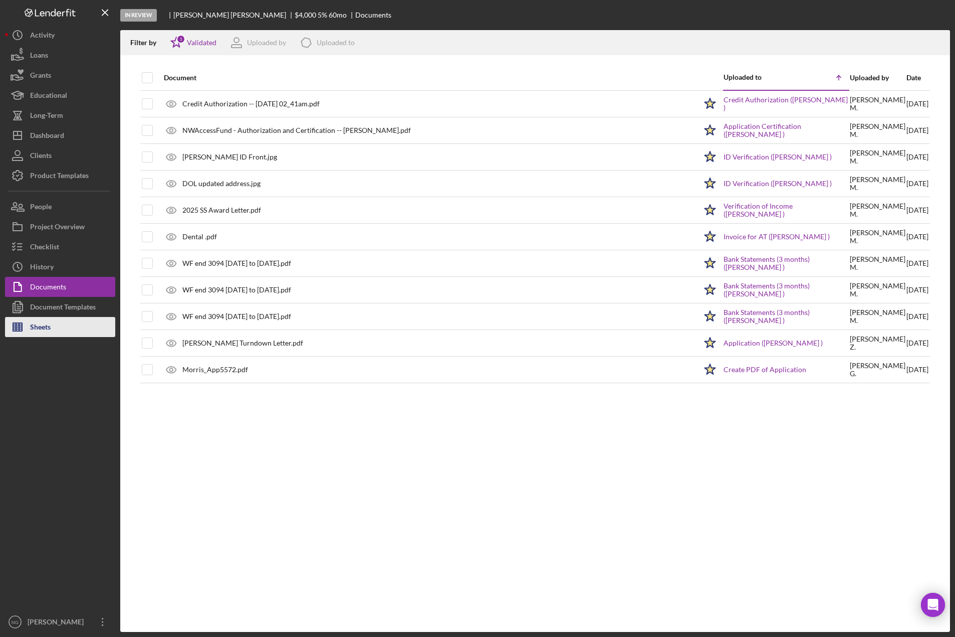
click at [46, 324] on div "Sheets" at bounding box center [40, 328] width 21 height 23
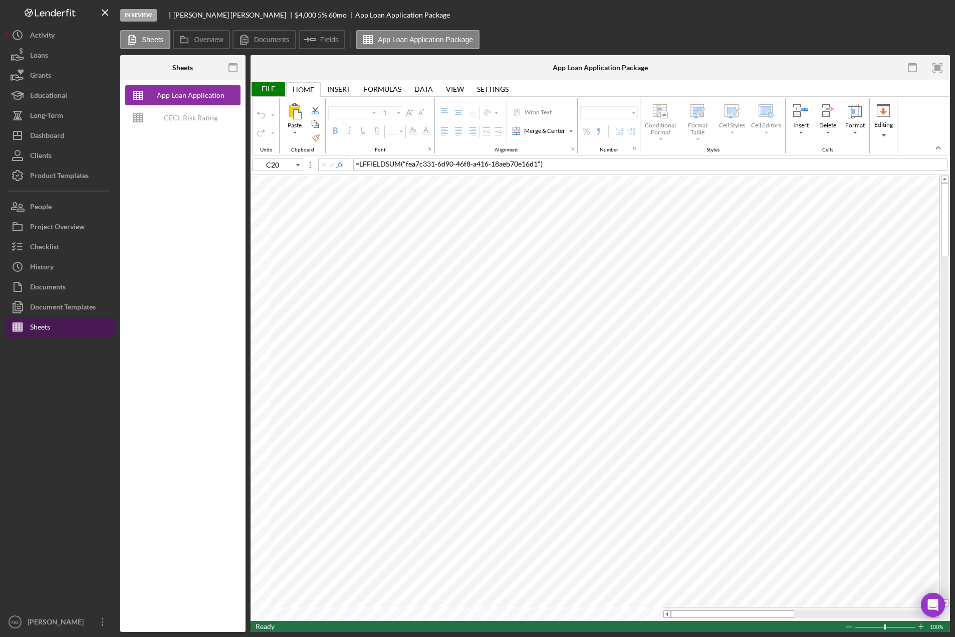
type input "Arial"
type input "12"
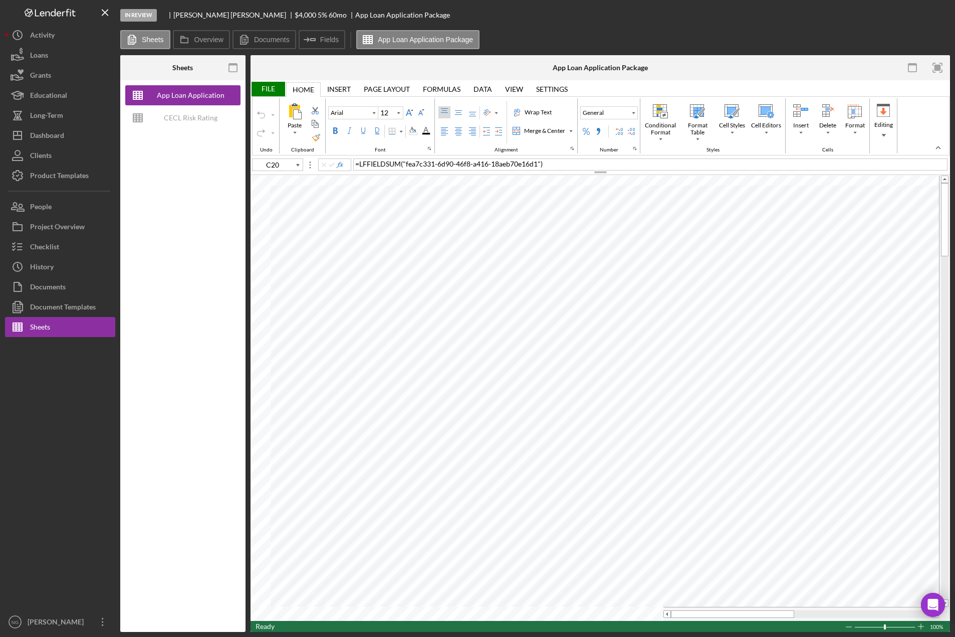
click at [271, 87] on div "File" at bounding box center [268, 89] width 35 height 15
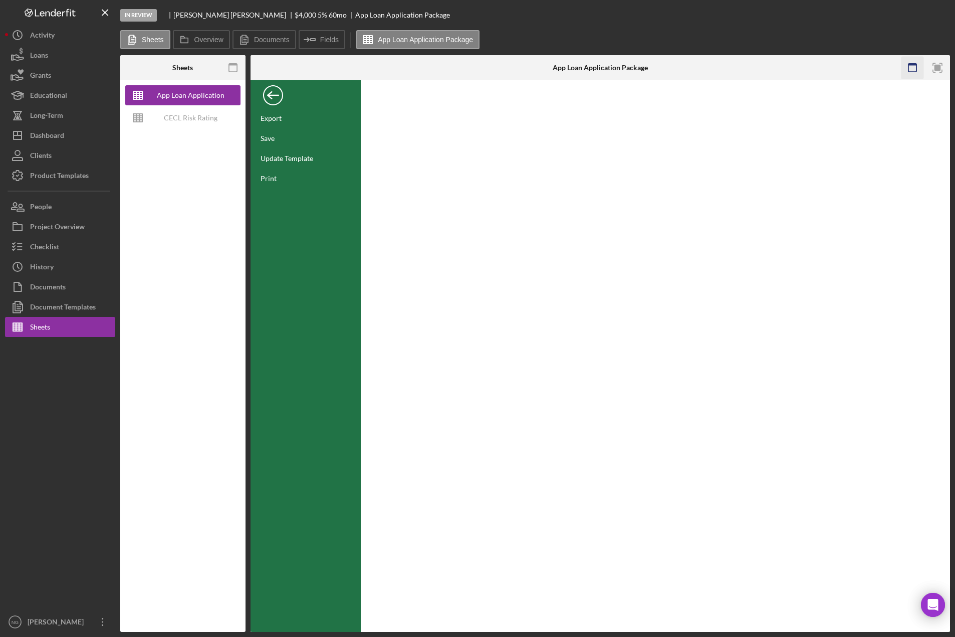
click at [911, 69] on icon "button" at bounding box center [912, 68] width 23 height 23
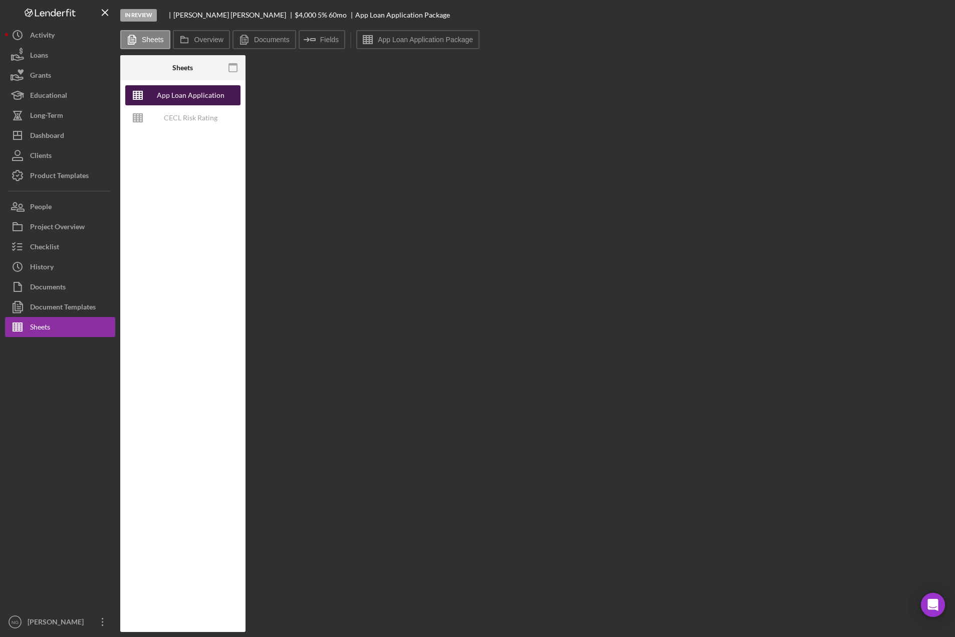
click at [216, 96] on div "App Loan Application Package" at bounding box center [190, 95] width 80 height 20
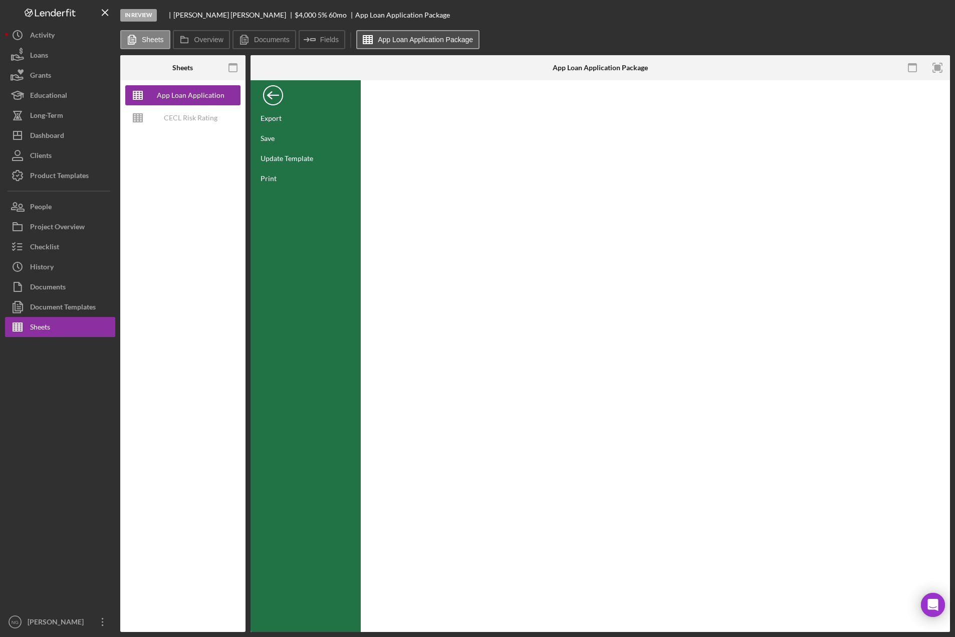
click at [419, 40] on label "App Loan Application Package" at bounding box center [425, 40] width 95 height 8
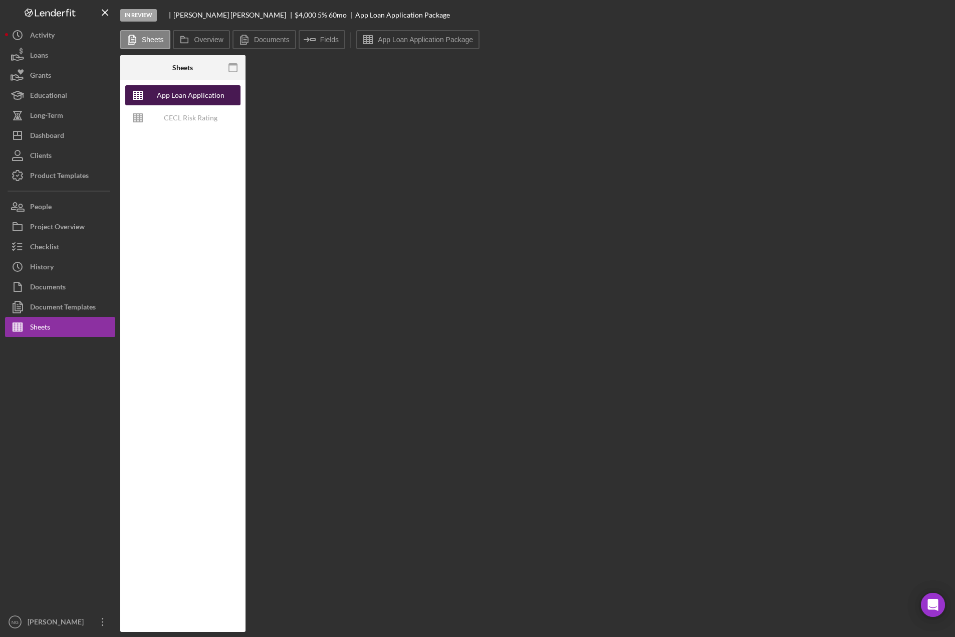
click at [201, 88] on div "App Loan Application Package" at bounding box center [190, 95] width 80 height 20
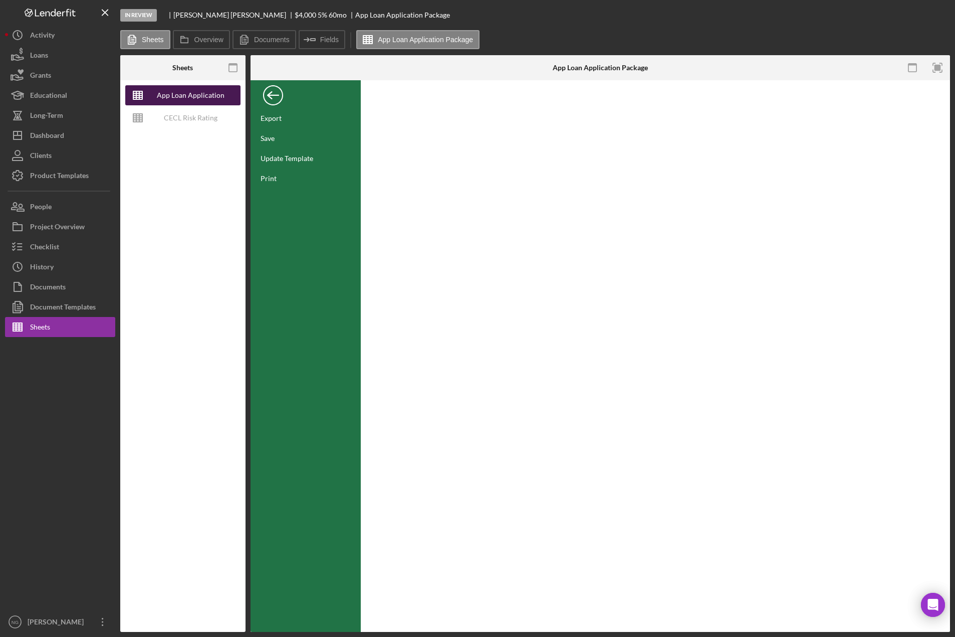
click at [195, 98] on div "App Loan Application Package" at bounding box center [190, 95] width 80 height 20
click at [277, 122] on div "Export" at bounding box center [306, 118] width 110 height 20
click at [189, 35] on icon at bounding box center [184, 40] width 20 height 20
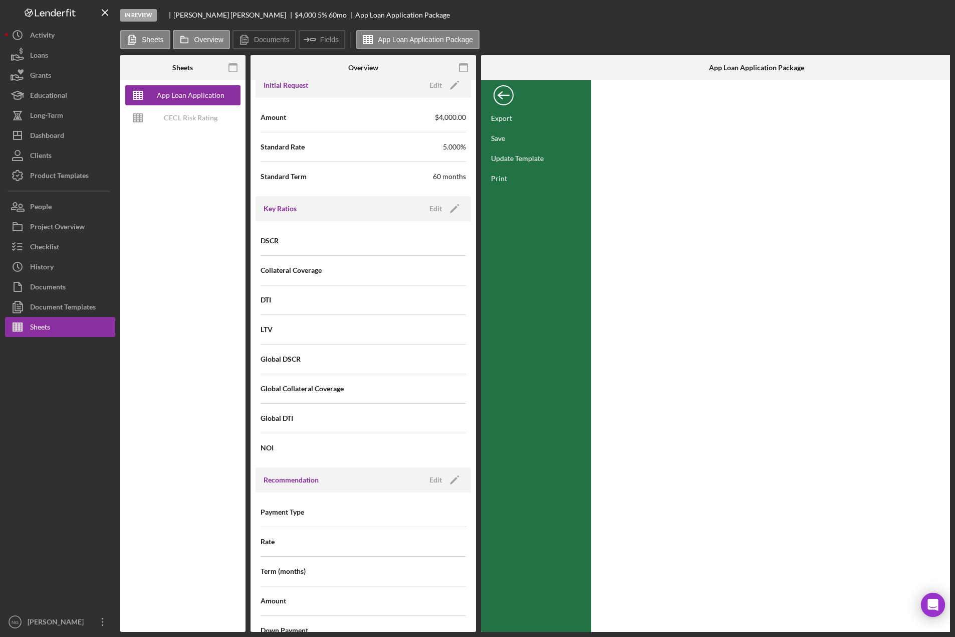
scroll to position [942, 0]
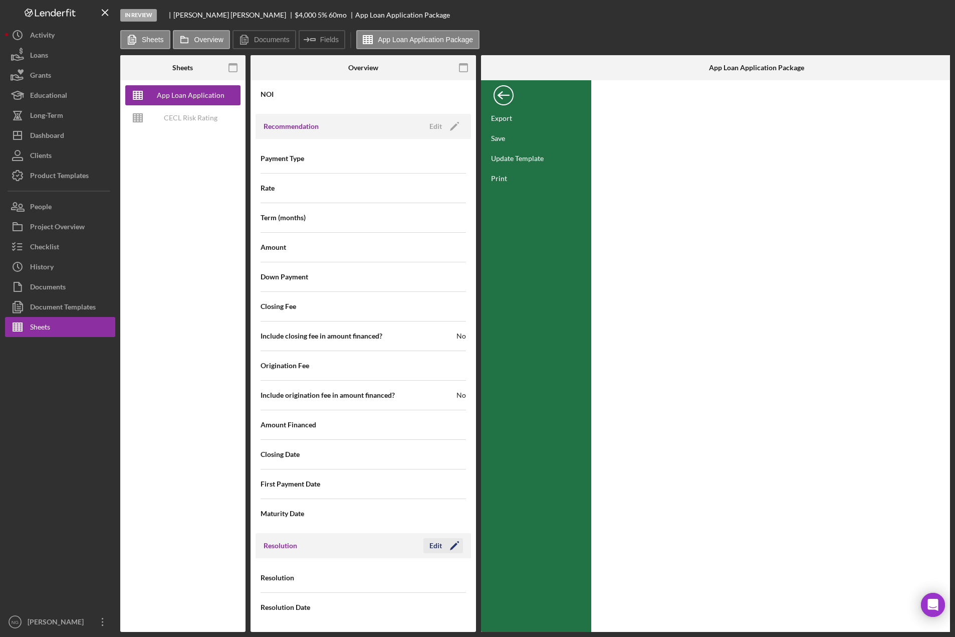
click at [442, 542] on icon "Icon/Edit" at bounding box center [454, 545] width 25 height 25
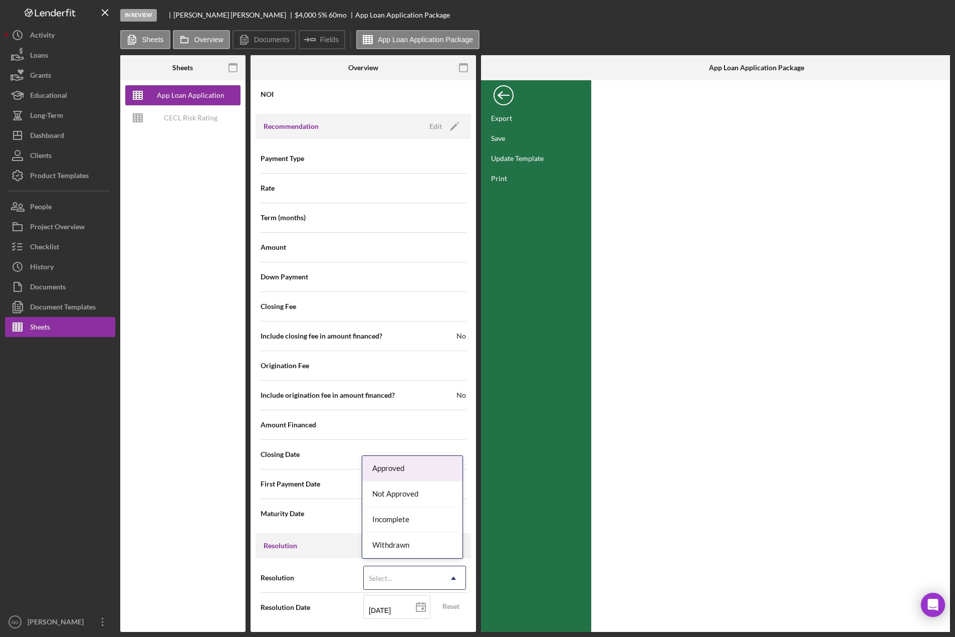
click at [442, 571] on icon "Icon/Dropdown Arrow" at bounding box center [454, 578] width 24 height 24
click at [417, 495] on div "Not Approved" at bounding box center [412, 494] width 100 height 26
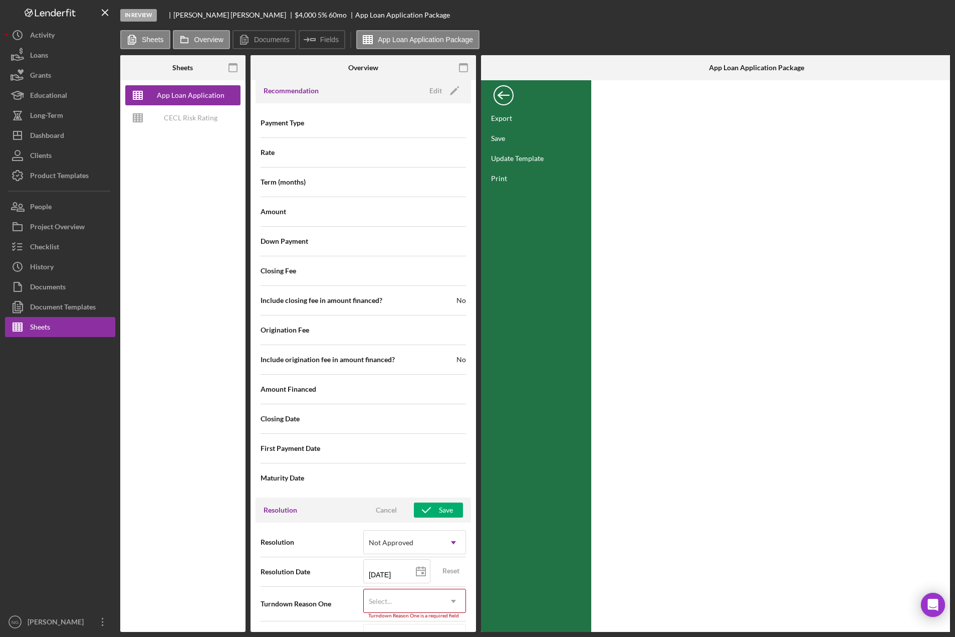
scroll to position [1006, 0]
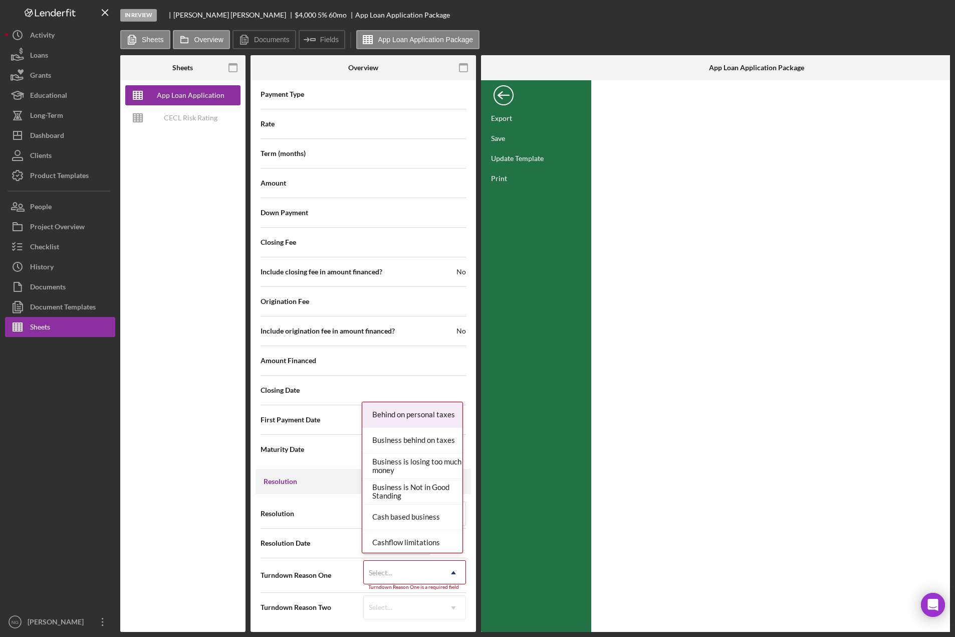
click at [406, 572] on div "Select..." at bounding box center [403, 572] width 78 height 23
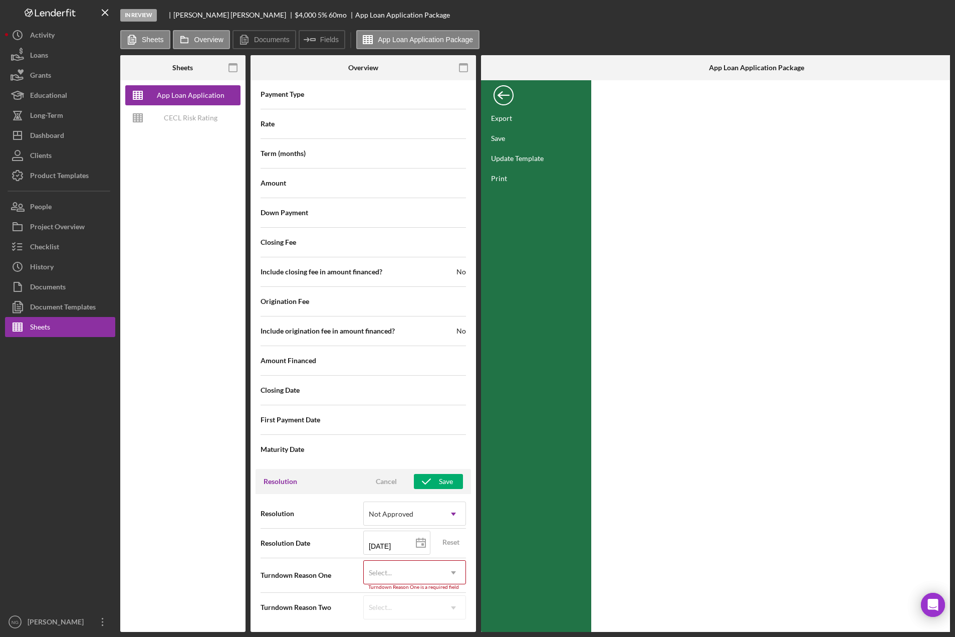
click at [214, 436] on div "App Loan Application Package CECL Risk Rating Template" at bounding box center [182, 355] width 125 height 551
click at [464, 68] on icon "button" at bounding box center [464, 68] width 23 height 23
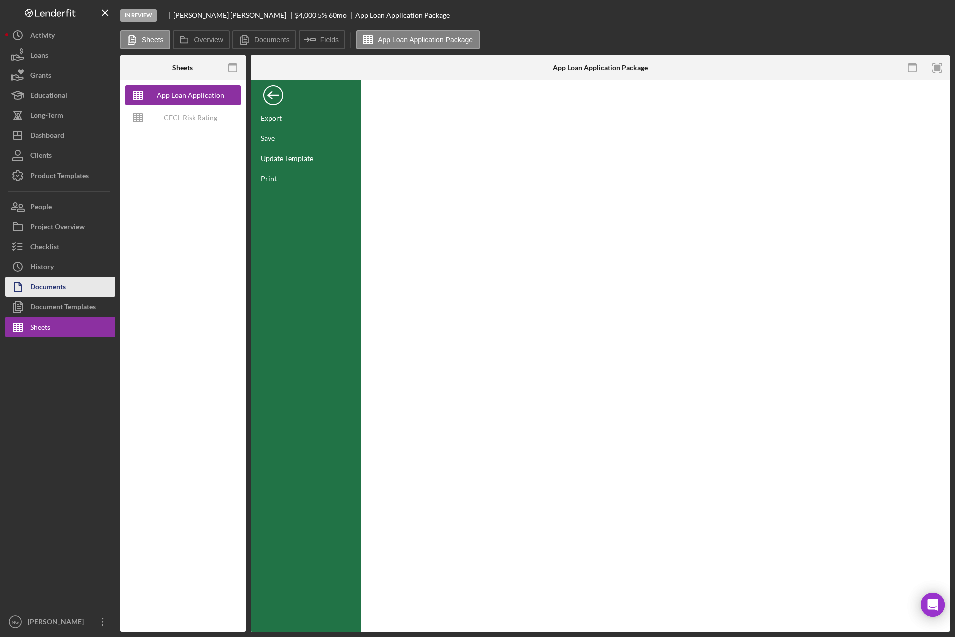
click at [47, 290] on div "Documents" at bounding box center [48, 288] width 36 height 23
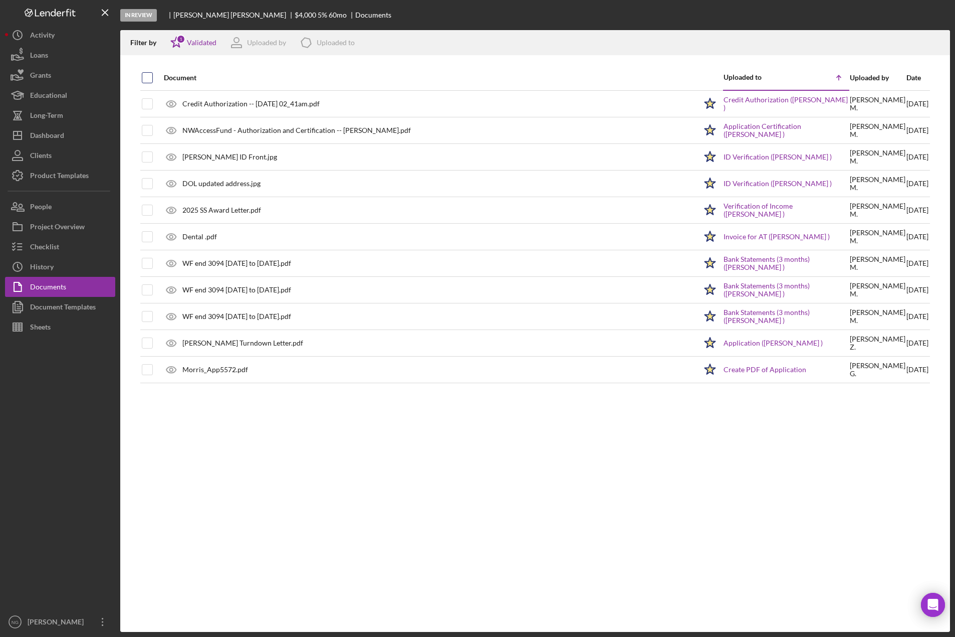
click at [151, 76] on input "checkbox" at bounding box center [147, 78] width 10 height 10
checkbox input "true"
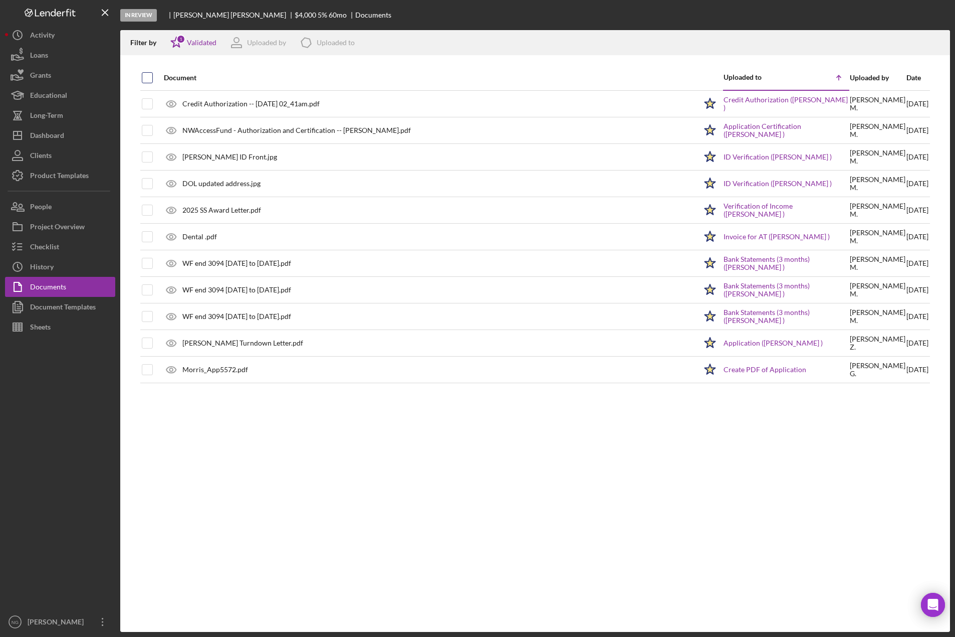
checkbox input "true"
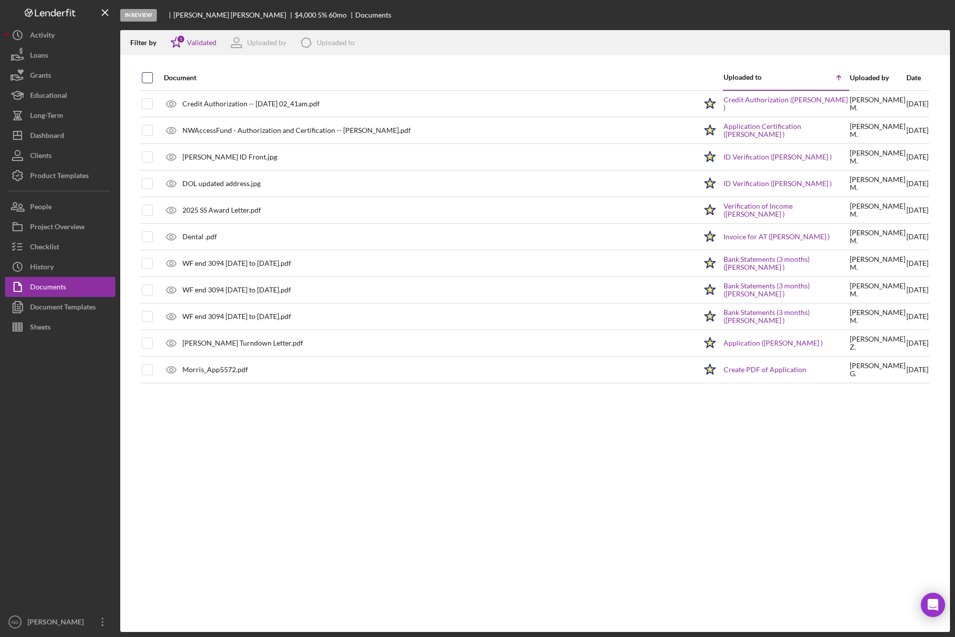
checkbox input "true"
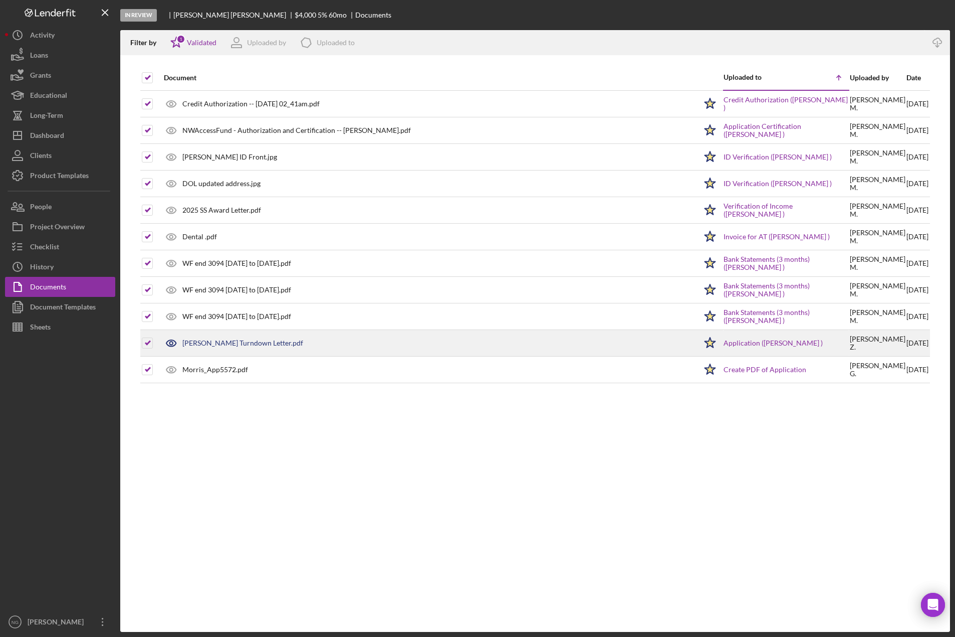
click at [231, 340] on div "Morris Turndown Letter.pdf" at bounding box center [242, 343] width 121 height 8
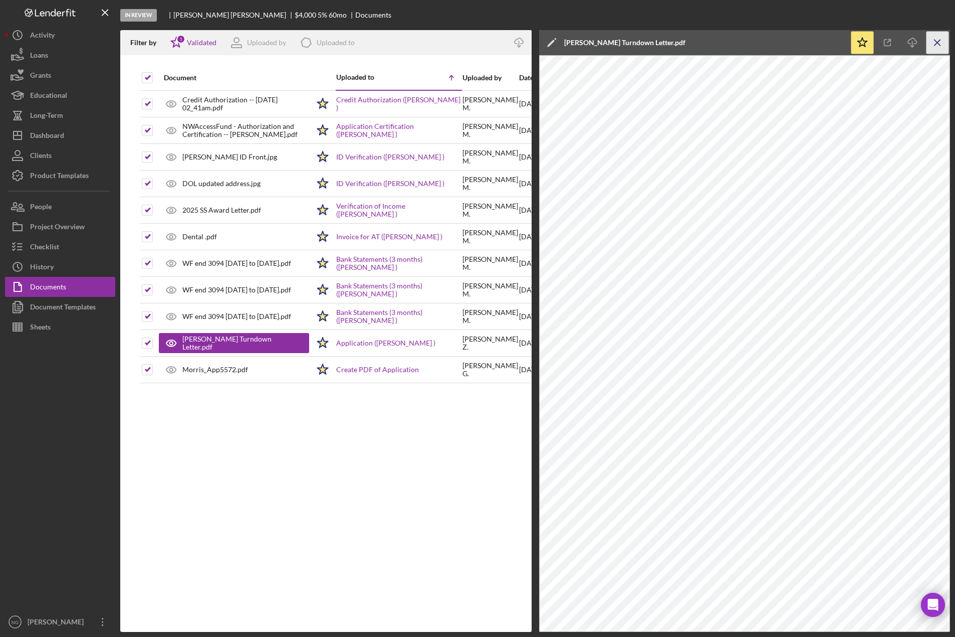
click at [934, 39] on icon "Icon/Menu Close" at bounding box center [938, 43] width 23 height 23
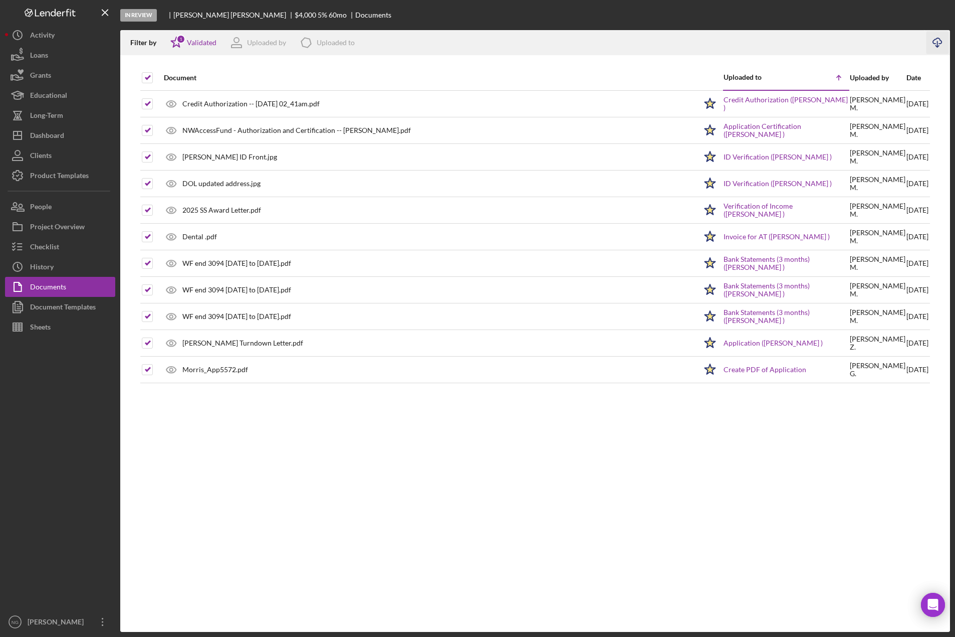
click at [939, 46] on polyline "button" at bounding box center [938, 47] width 4 height 2
click at [61, 246] on button "Checklist" at bounding box center [60, 247] width 110 height 20
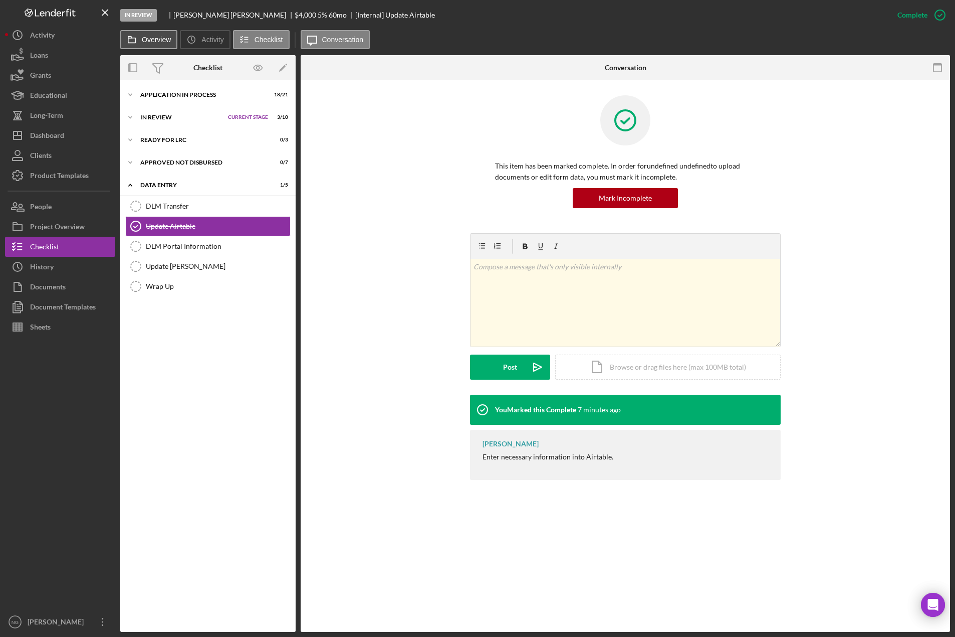
click at [149, 42] on label "Overview" at bounding box center [156, 40] width 29 height 8
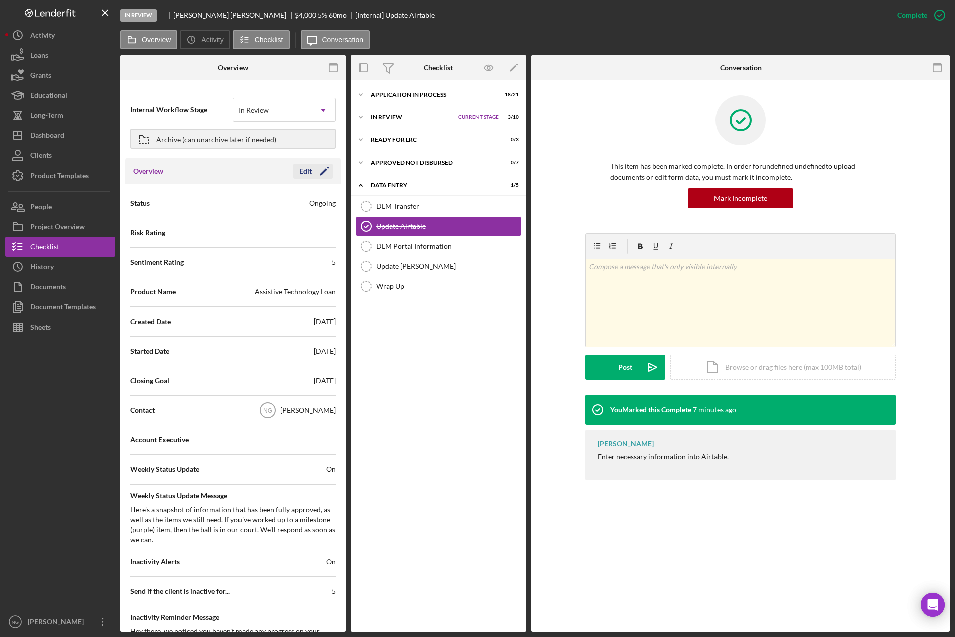
click at [320, 171] on polygon "button" at bounding box center [324, 172] width 8 height 8
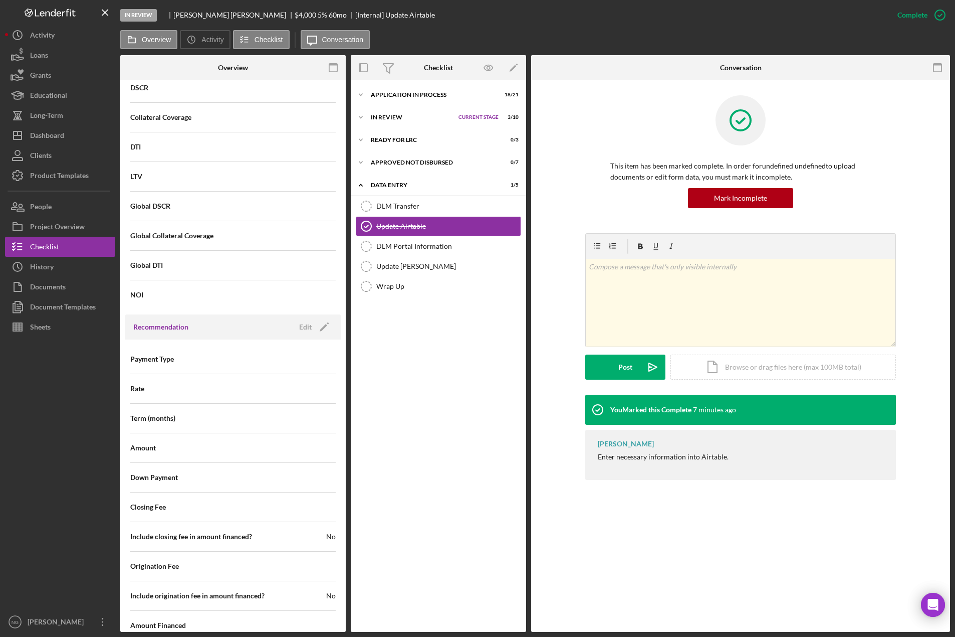
scroll to position [973, 0]
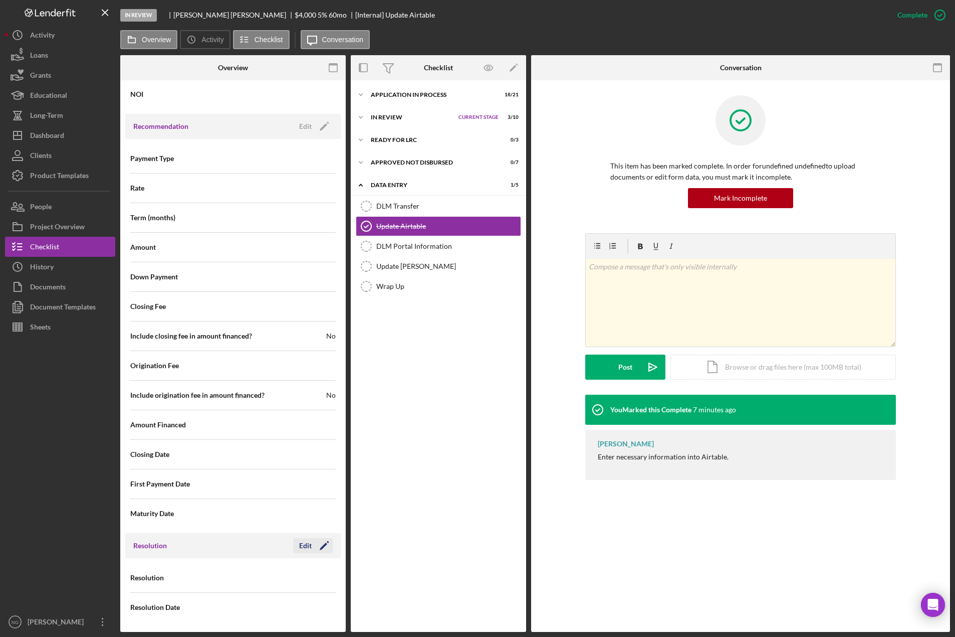
click at [312, 550] on icon "Icon/Edit" at bounding box center [324, 545] width 25 height 25
click at [305, 574] on div "Select..." at bounding box center [273, 577] width 78 height 23
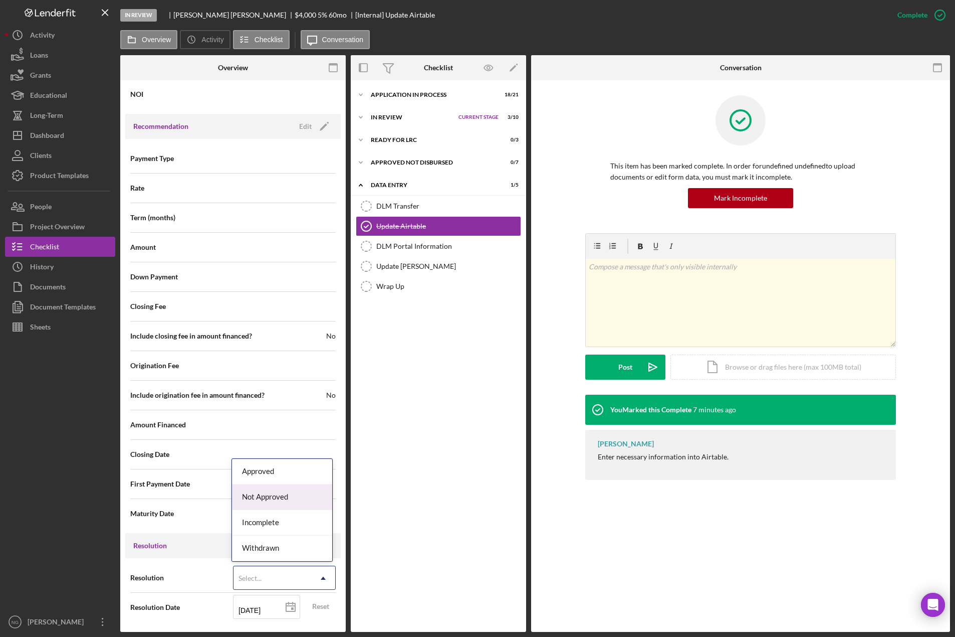
click at [285, 497] on div "Not Approved" at bounding box center [282, 497] width 100 height 26
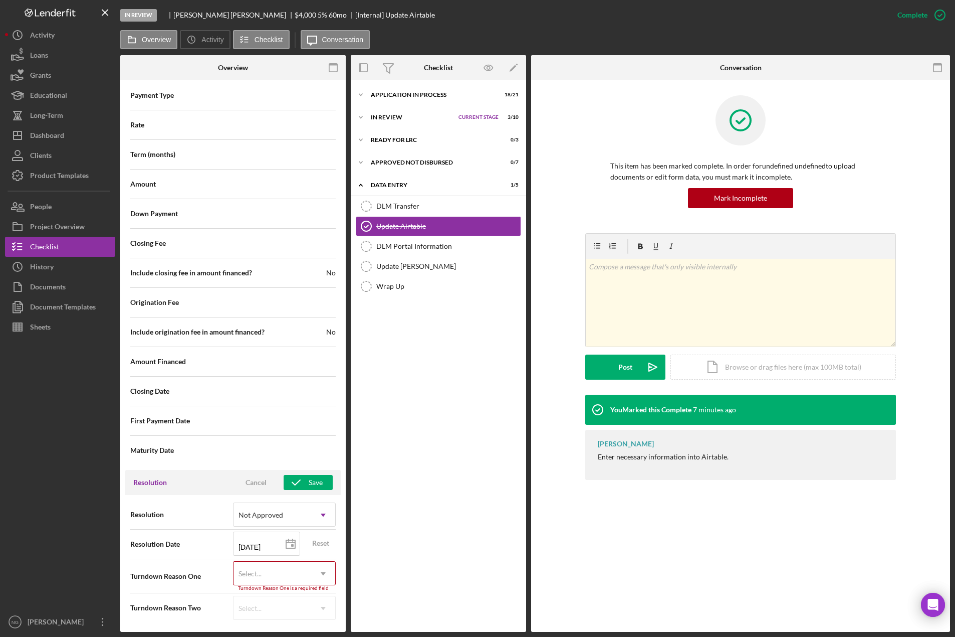
scroll to position [1037, 0]
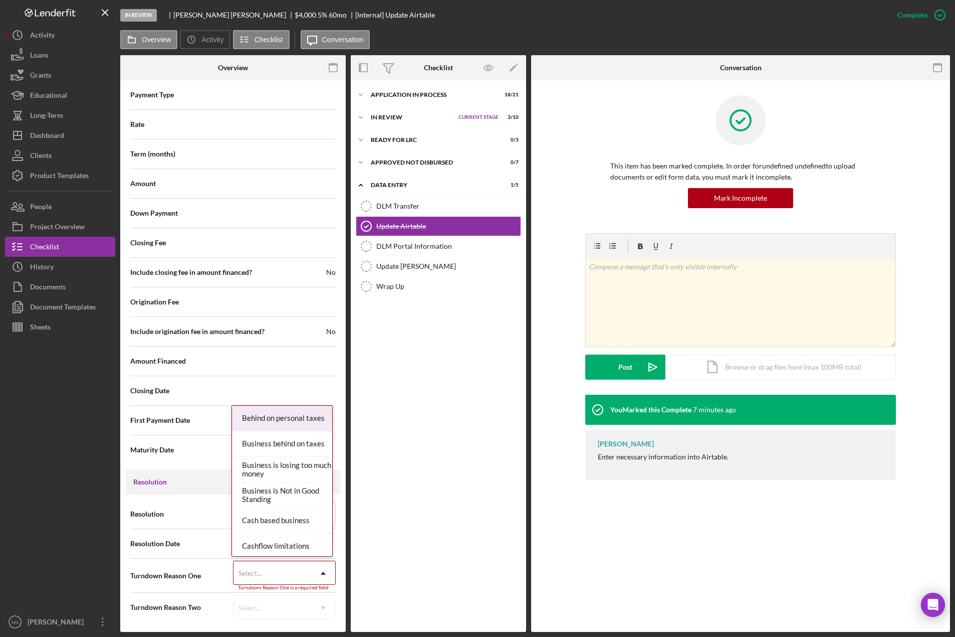
click at [275, 569] on div "Select..." at bounding box center [273, 572] width 78 height 23
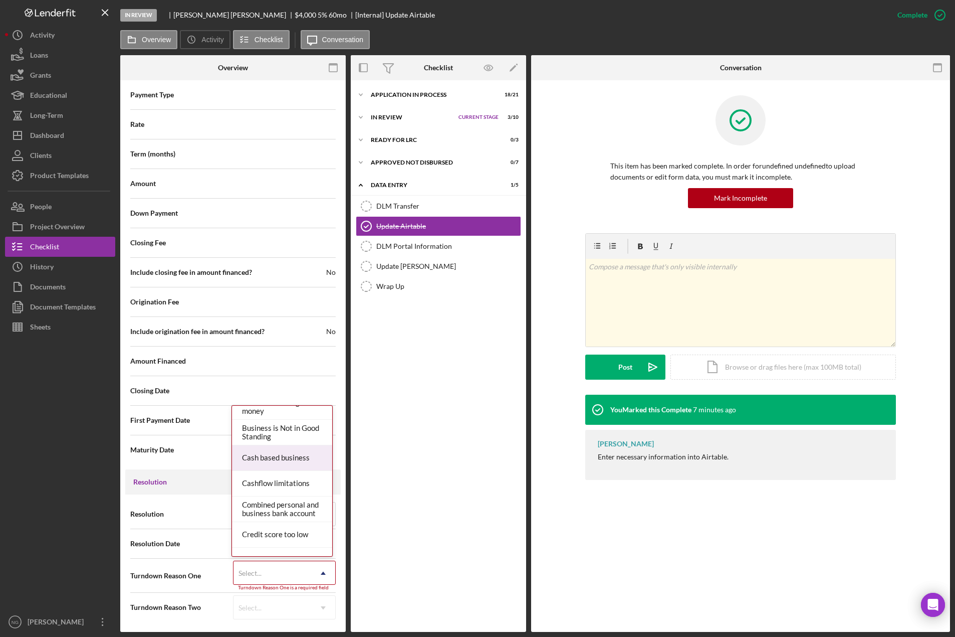
scroll to position [150, 0]
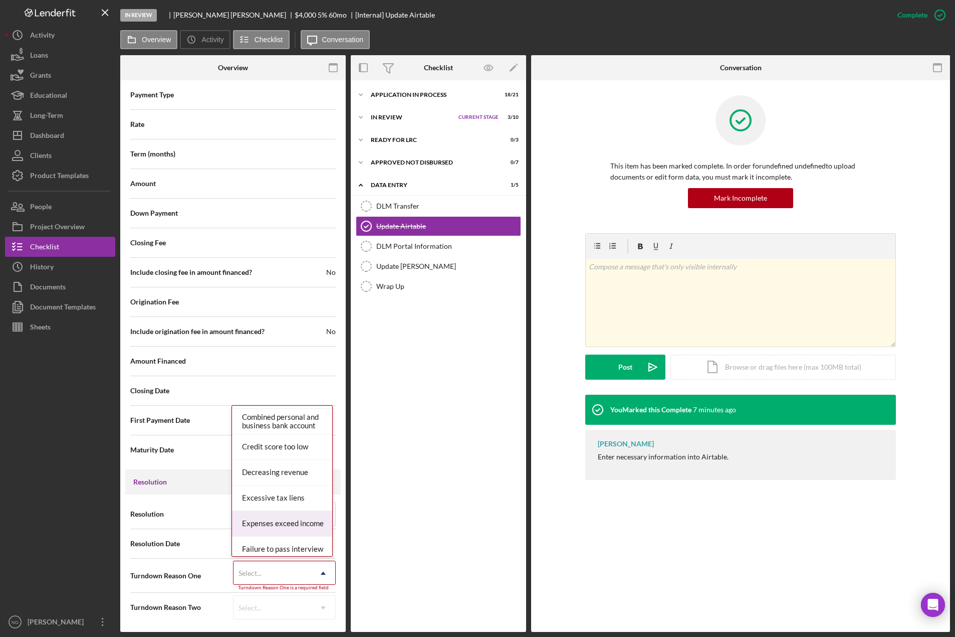
click at [285, 526] on div "Expenses exceed income" at bounding box center [282, 524] width 100 height 26
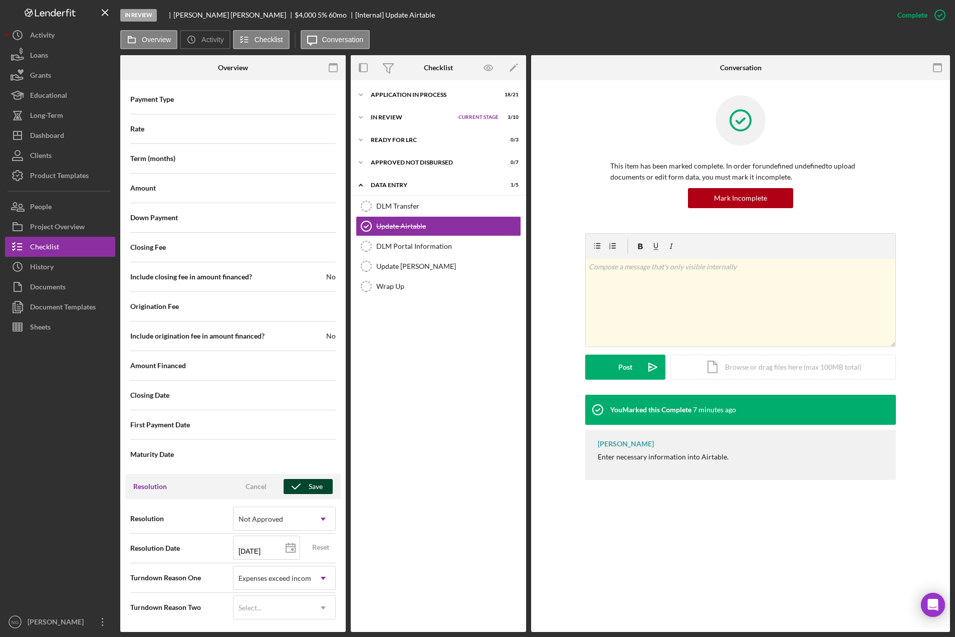
click at [310, 487] on div "Save" at bounding box center [316, 486] width 14 height 15
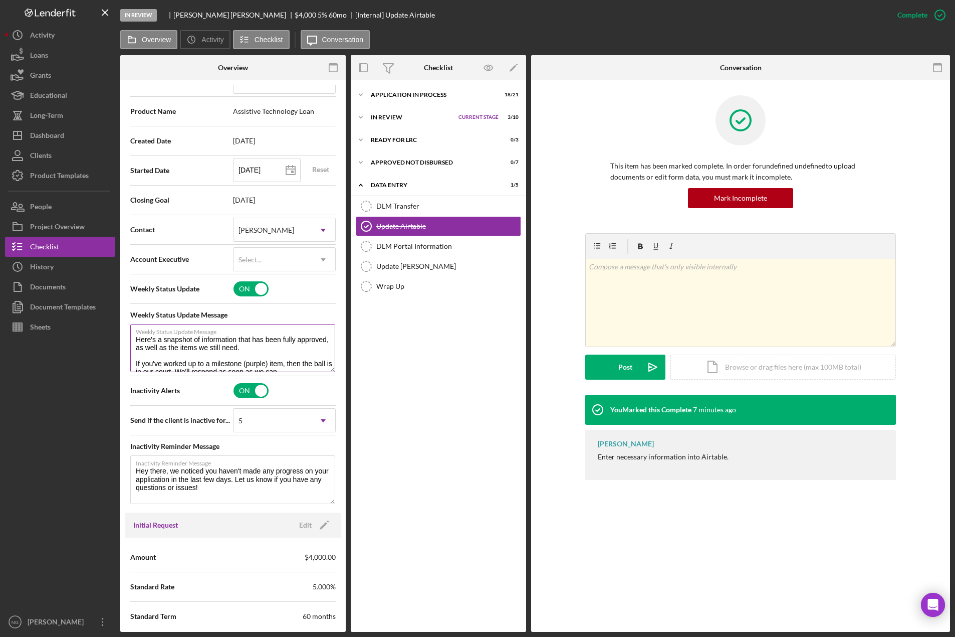
scroll to position [0, 0]
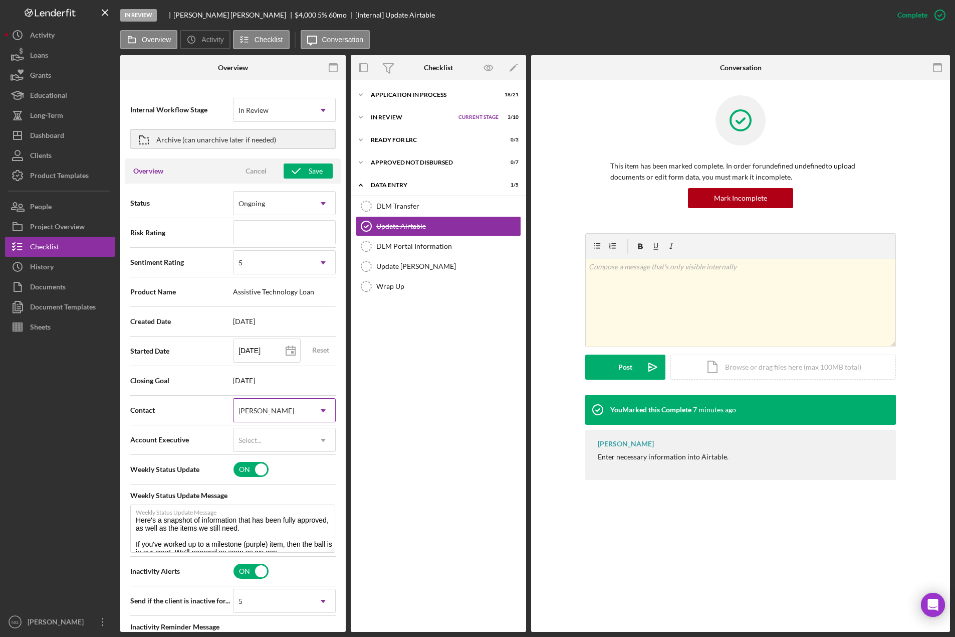
click at [290, 415] on div "[PERSON_NAME]" at bounding box center [273, 410] width 78 height 23
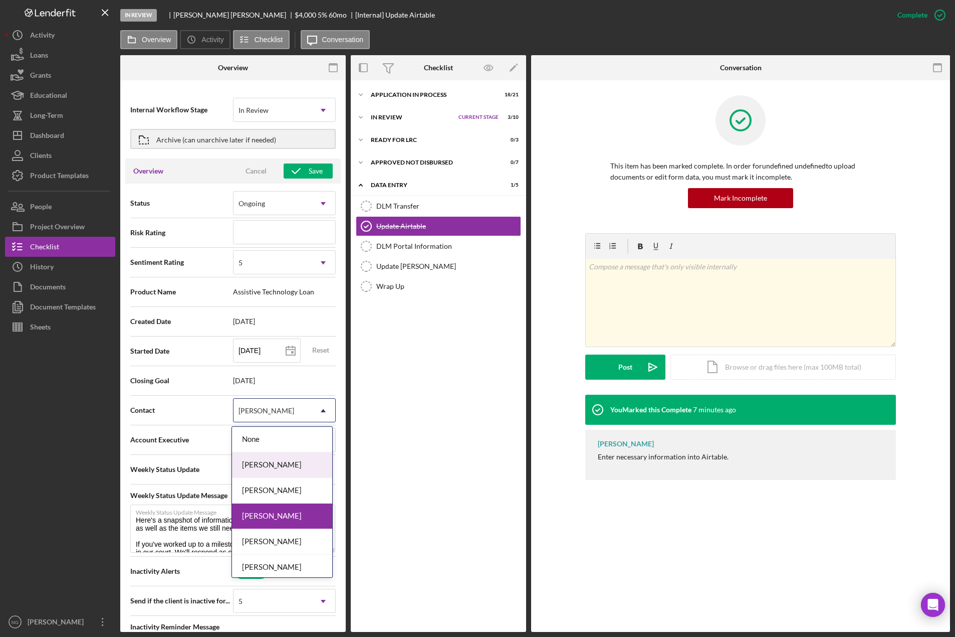
click at [282, 464] on div "Heather Zundel" at bounding box center [282, 465] width 100 height 26
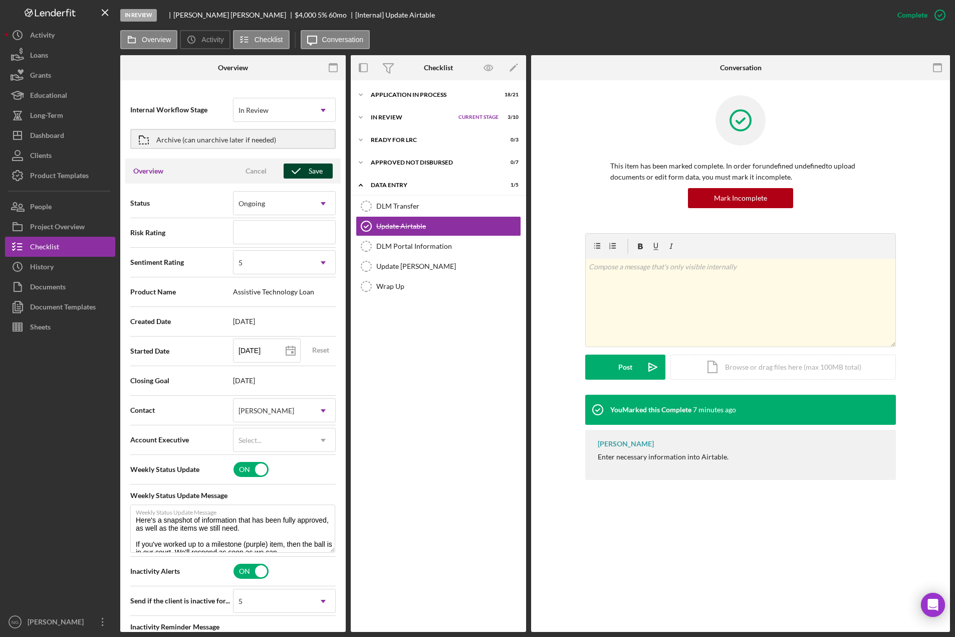
click at [309, 168] on div "Save" at bounding box center [316, 170] width 14 height 15
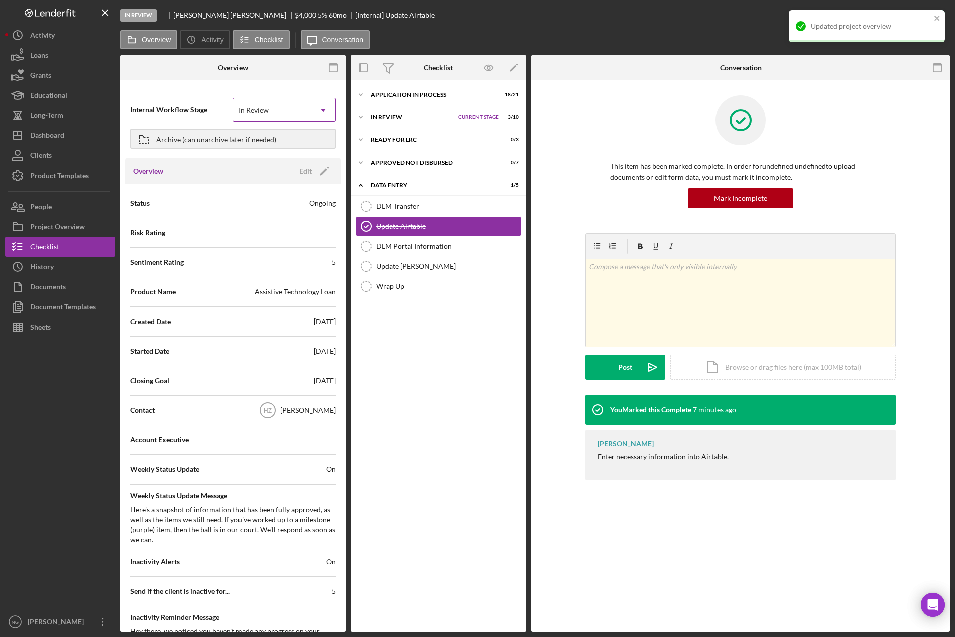
click at [293, 107] on div "In Review" at bounding box center [273, 110] width 78 height 23
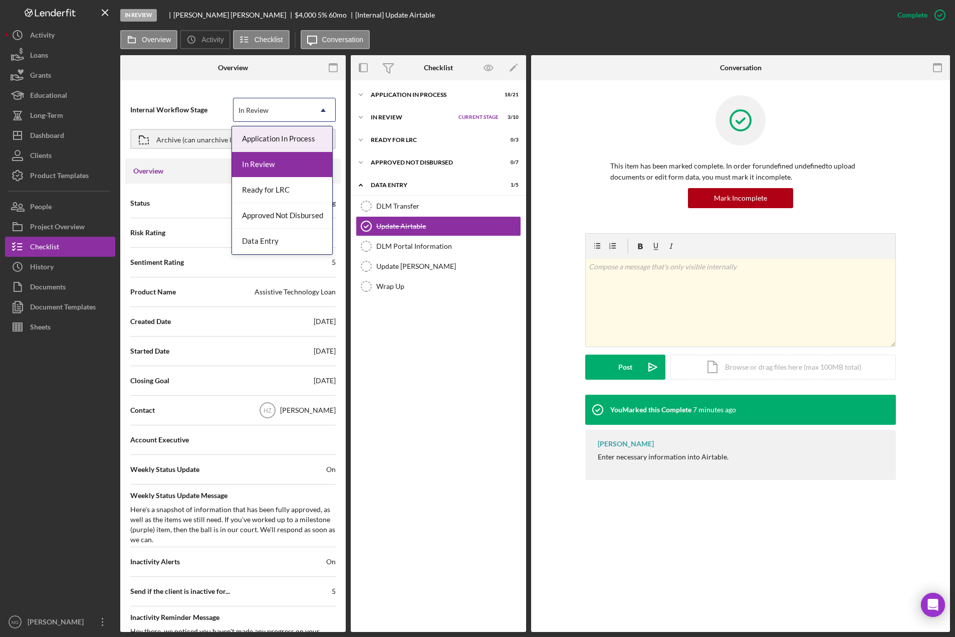
click at [256, 73] on div "Overview" at bounding box center [232, 67] width 75 height 25
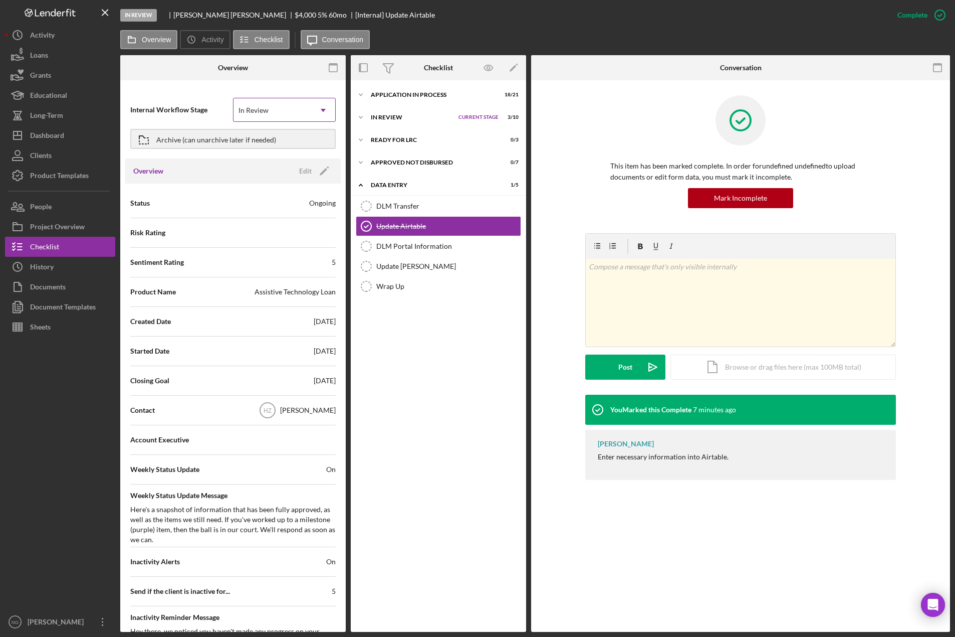
click at [258, 112] on div "In Review" at bounding box center [254, 110] width 30 height 8
click at [209, 114] on span "Internal Workflow Stage" at bounding box center [181, 110] width 103 height 10
click at [205, 133] on div "Archive (can unarchive later if needed)" at bounding box center [216, 139] width 120 height 18
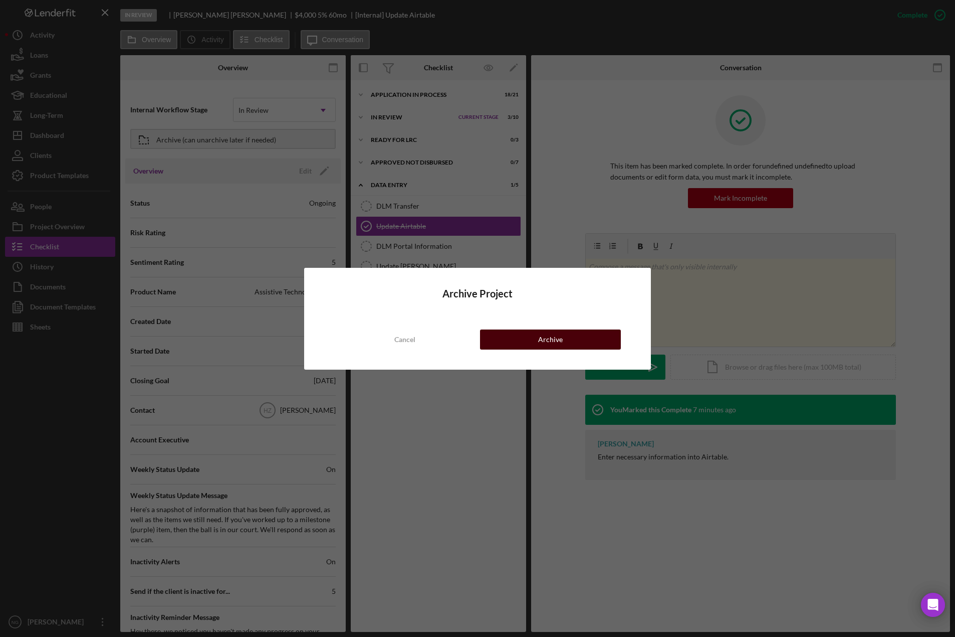
click at [545, 342] on div "Archive" at bounding box center [550, 339] width 25 height 20
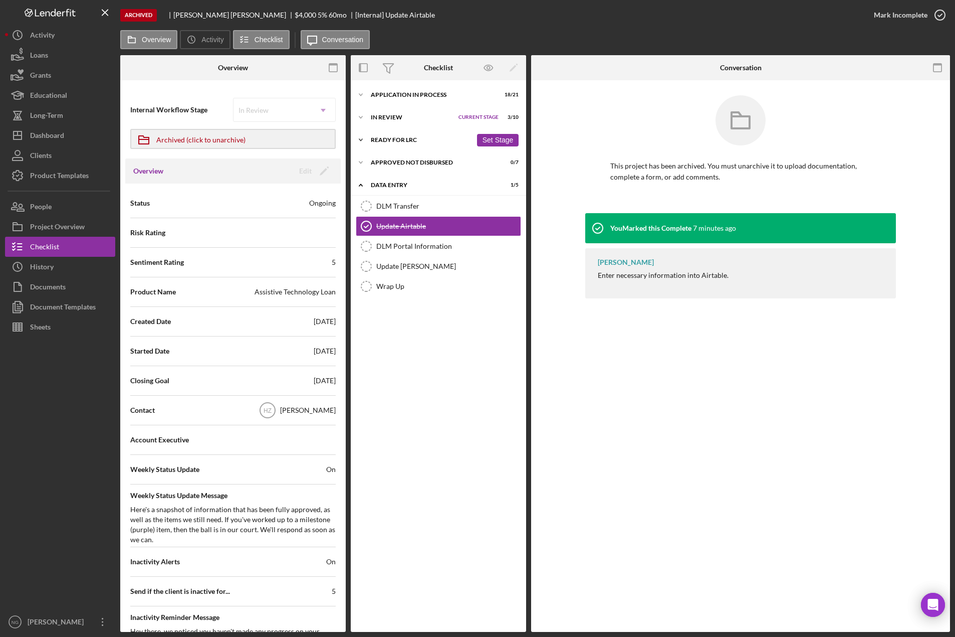
click at [421, 138] on div "Ready for LRC" at bounding box center [421, 140] width 101 height 6
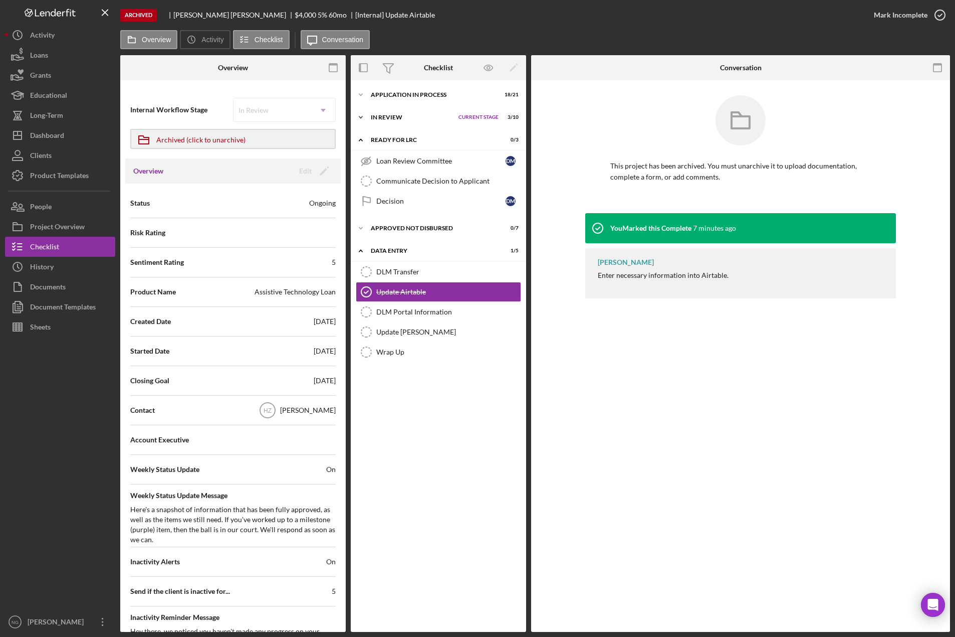
click at [412, 119] on div "In Review" at bounding box center [412, 117] width 83 height 6
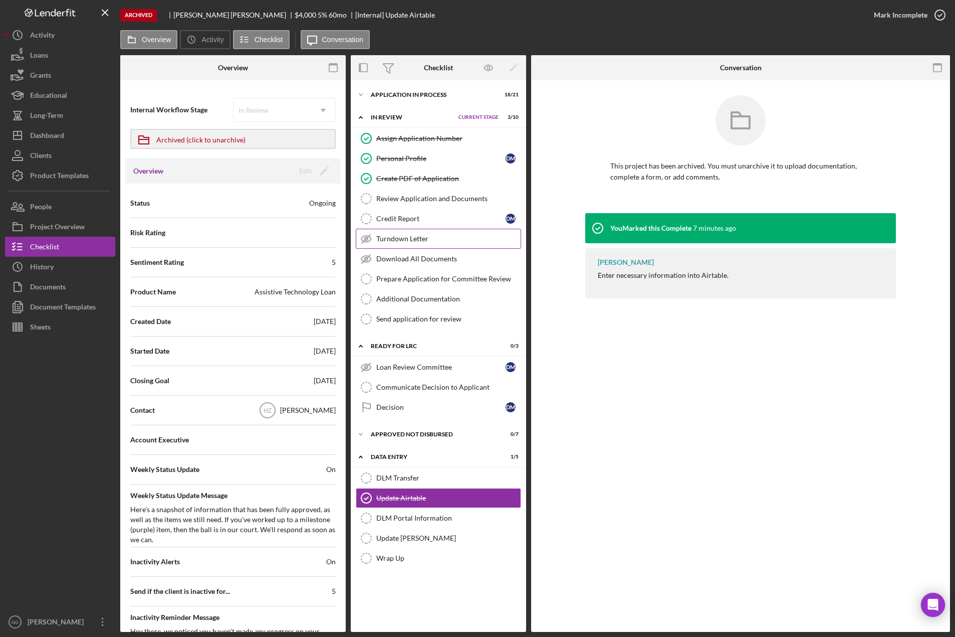
click at [430, 242] on div "Turndown Letter" at bounding box center [448, 239] width 144 height 8
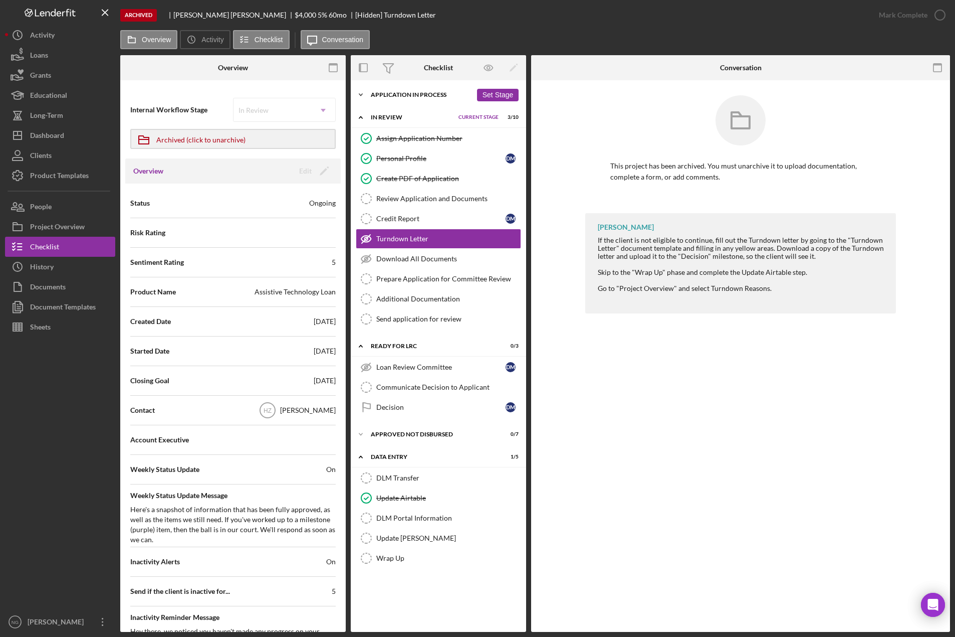
click at [420, 92] on div "Application In Process" at bounding box center [421, 95] width 101 height 6
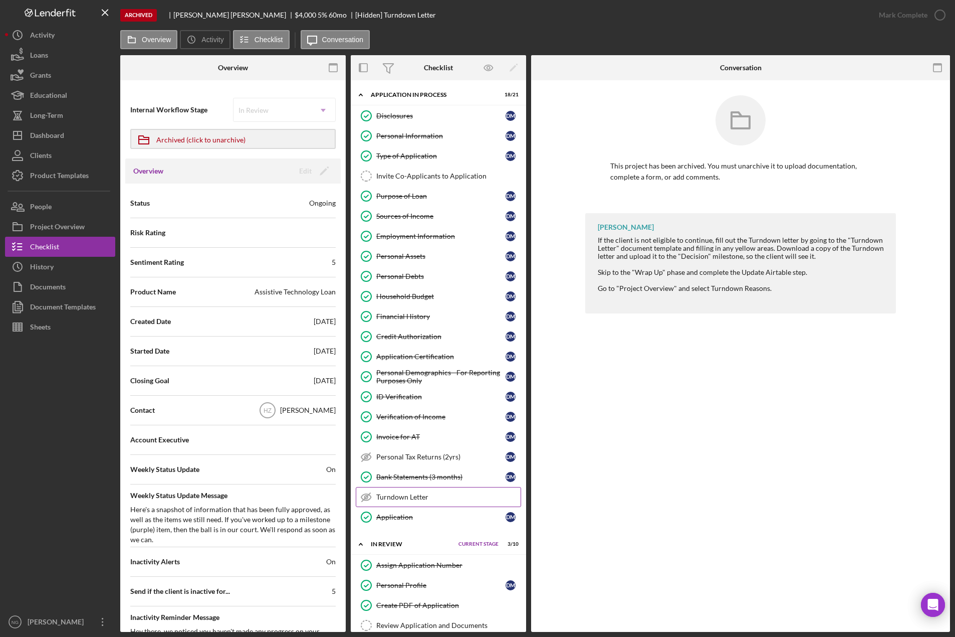
click at [401, 495] on div "Turndown Letter" at bounding box center [448, 497] width 144 height 8
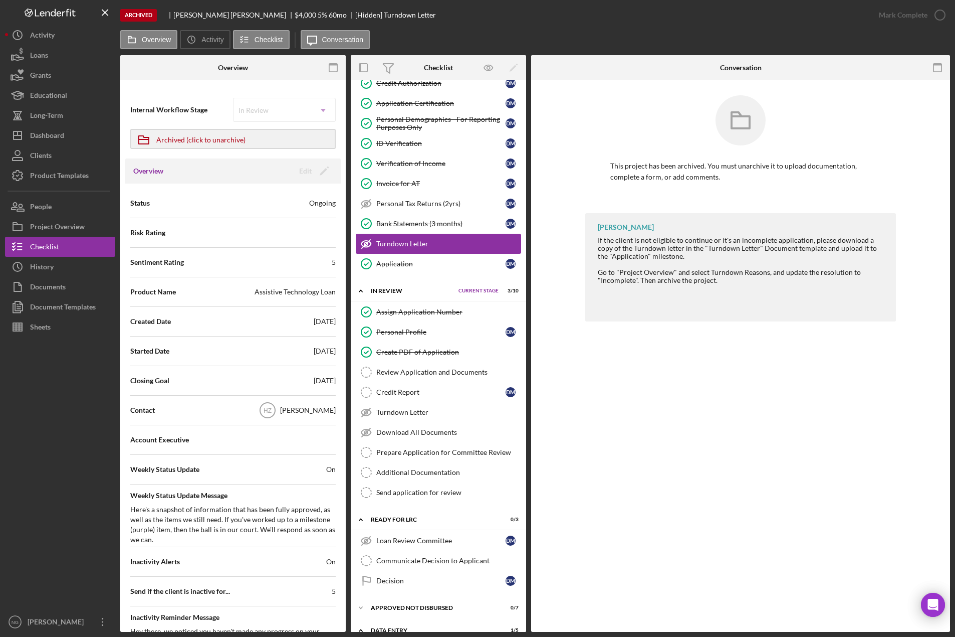
scroll to position [251, 0]
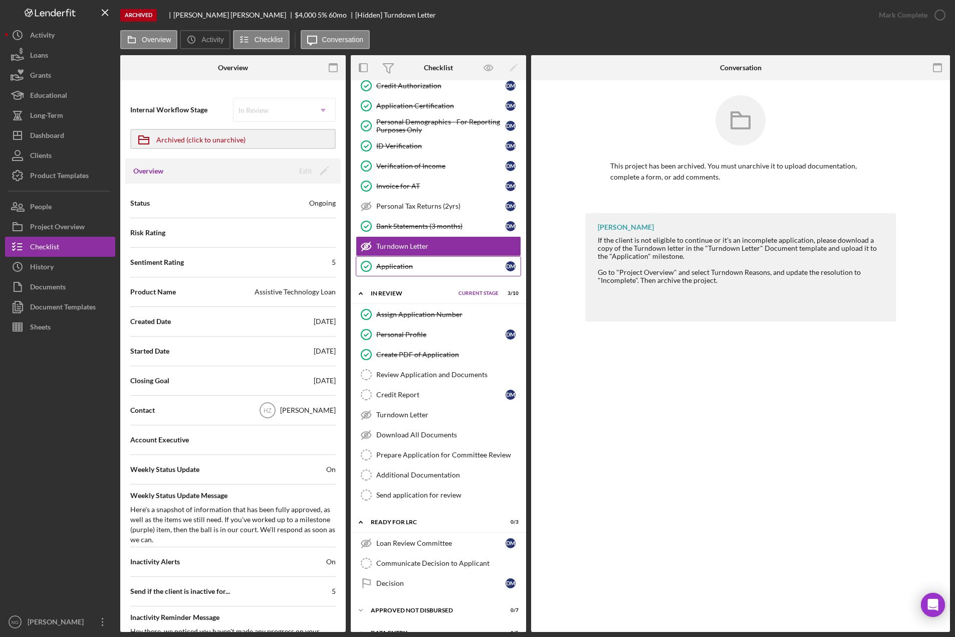
click at [422, 266] on div "Application" at bounding box center [440, 266] width 129 height 8
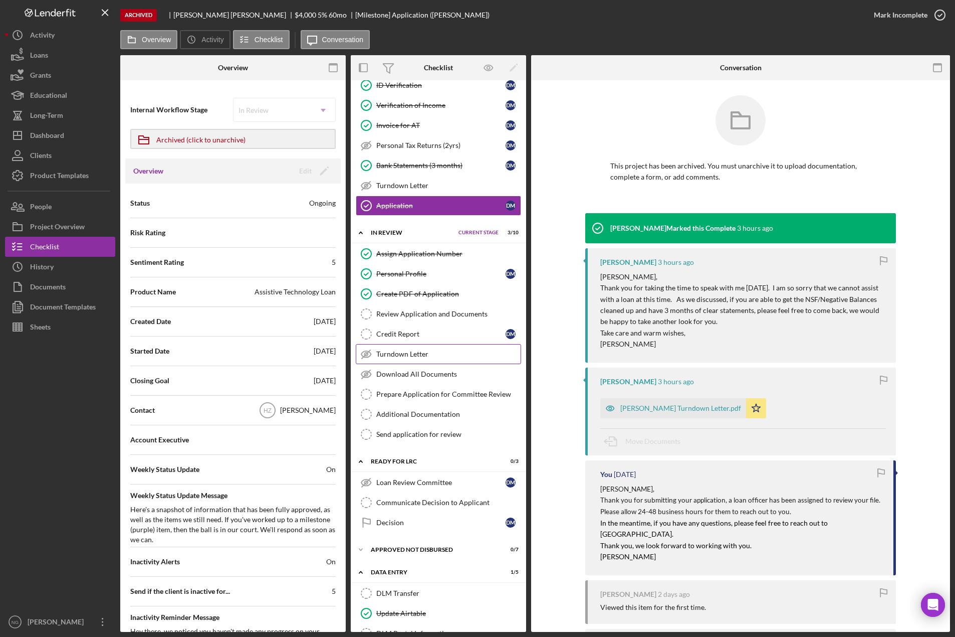
scroll to position [373, 0]
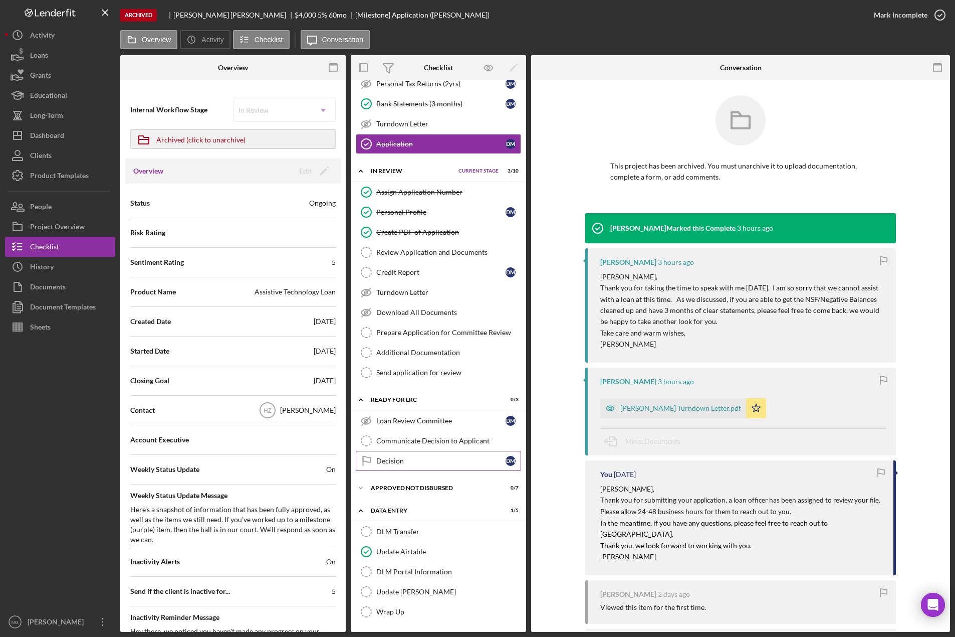
click at [431, 453] on link "Decision Decision D M" at bounding box center [438, 461] width 165 height 20
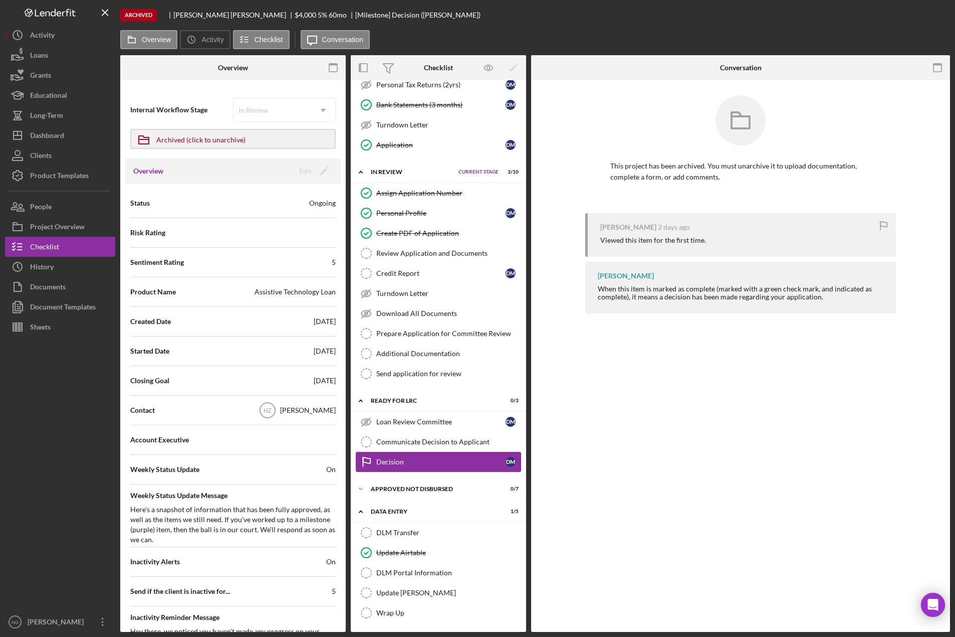
scroll to position [373, 0]
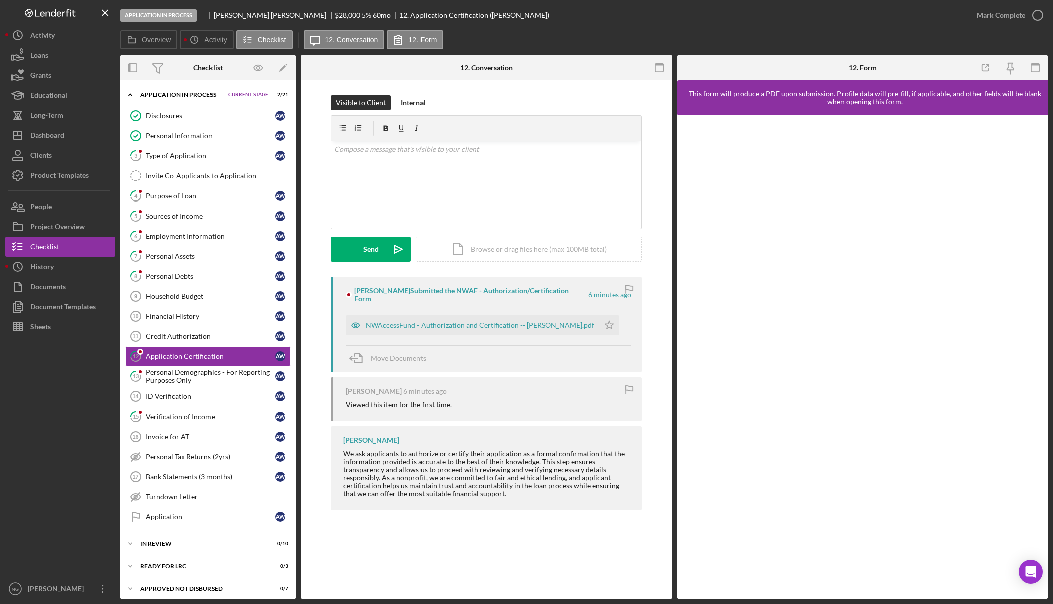
scroll to position [17, 0]
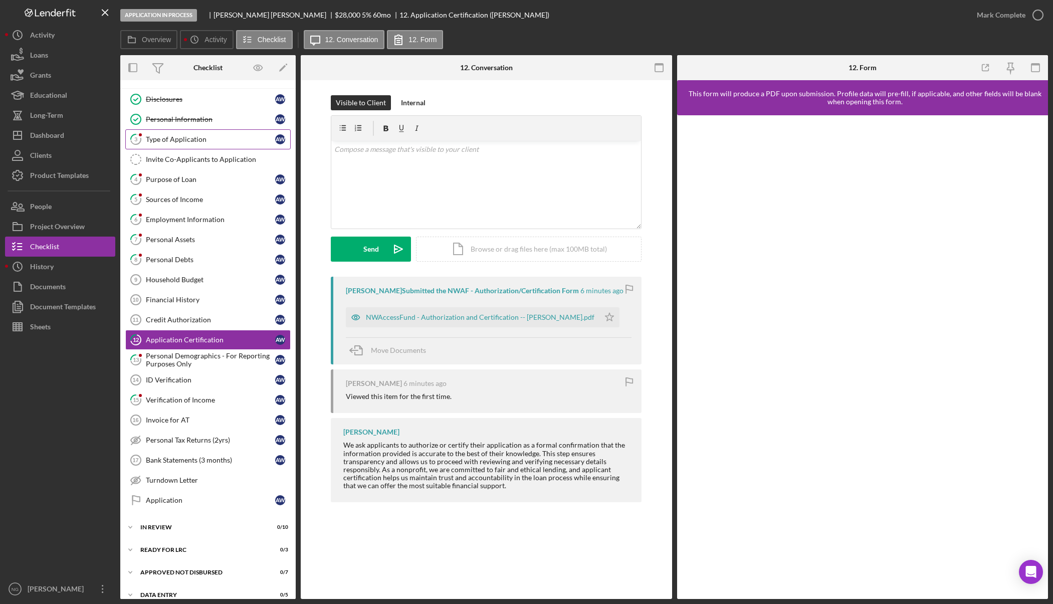
click at [178, 132] on link "3 Type of Application A W" at bounding box center [207, 139] width 165 height 20
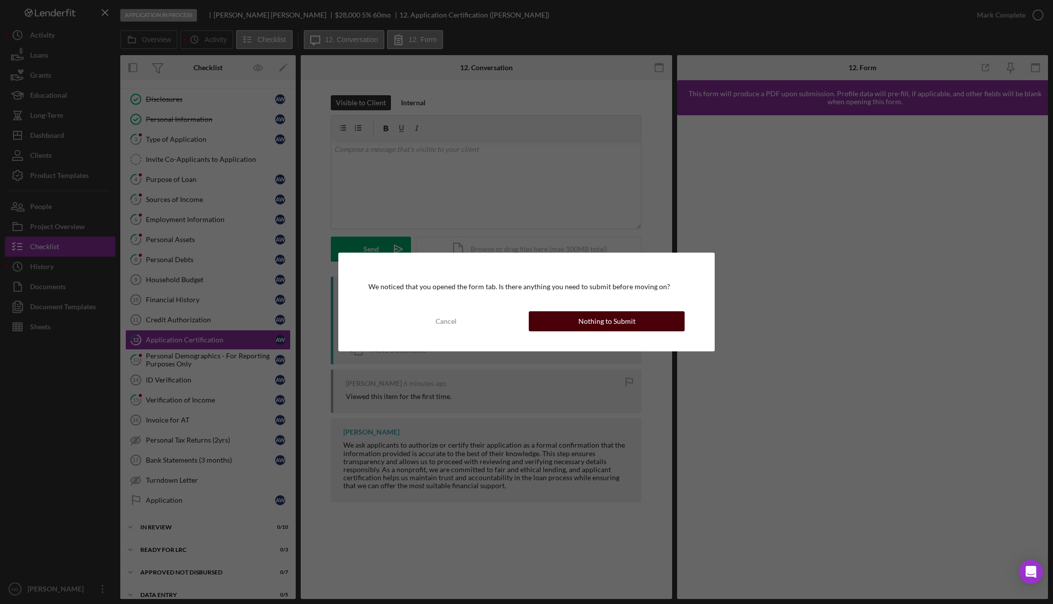
click at [629, 323] on div "Nothing to Submit" at bounding box center [606, 321] width 57 height 20
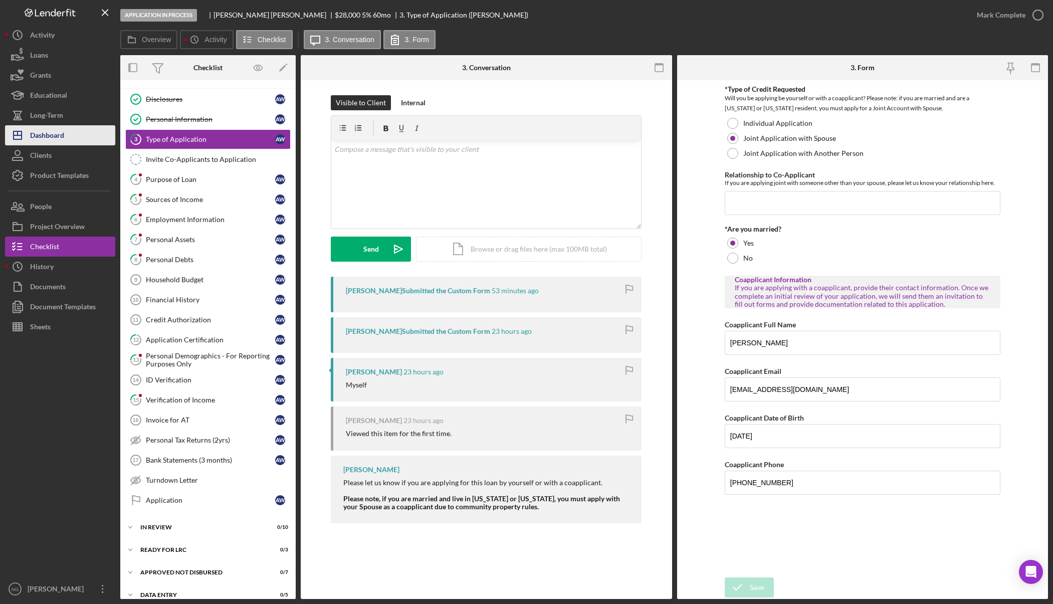
click at [80, 138] on button "Icon/Dashboard Dashboard" at bounding box center [60, 135] width 110 height 20
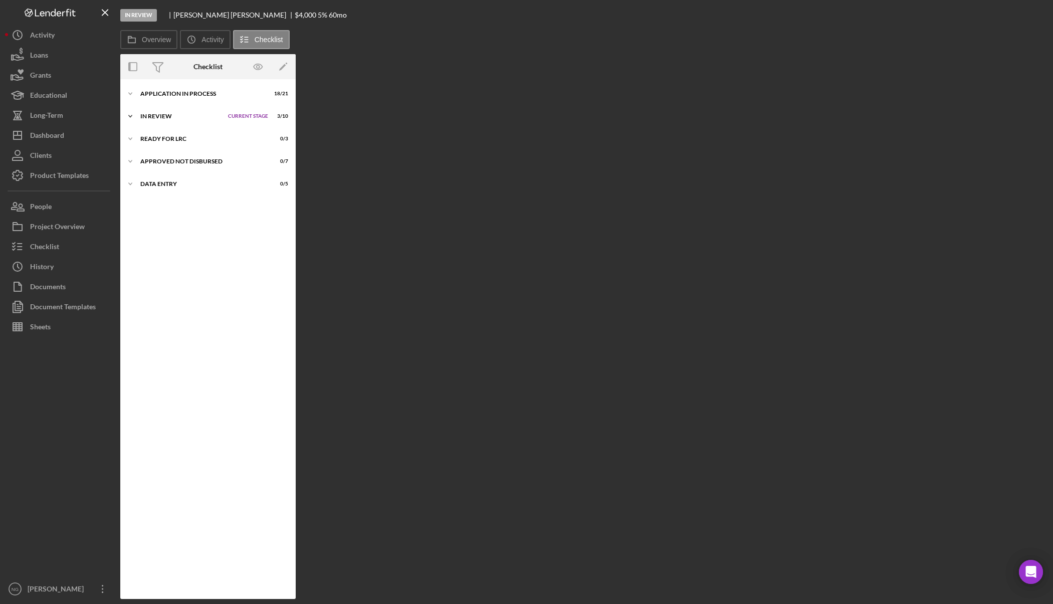
click at [179, 113] on div "Icon/Expander In Review Current Stage 3 / 10 Set Stage" at bounding box center [207, 116] width 175 height 20
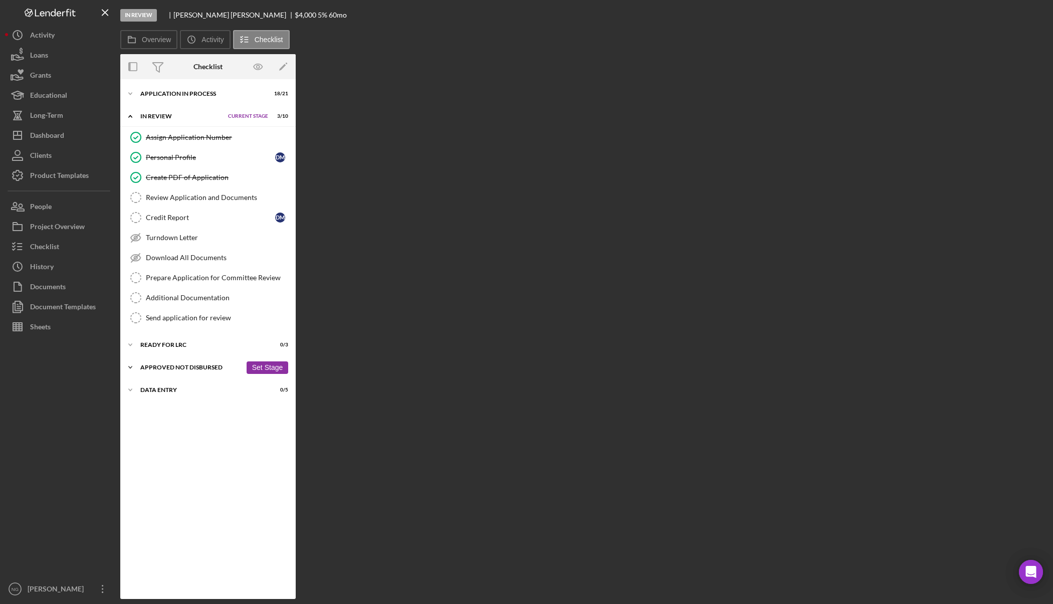
click at [205, 363] on div "Icon/Expander Approved Not Disbursed 0 / 7 Set Stage" at bounding box center [207, 367] width 175 height 20
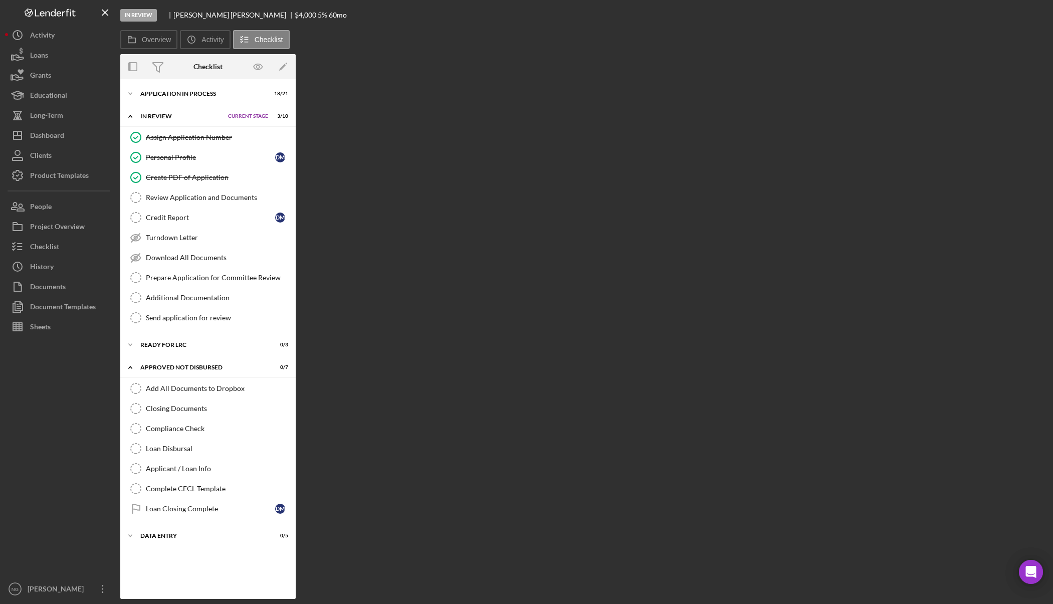
click at [38, 485] on div at bounding box center [60, 458] width 110 height 242
click at [950, 284] on div "Overview Internal Workflow Stage In Review Icon/Dropdown Arrow Archive (can una…" at bounding box center [584, 326] width 928 height 545
click at [446, 387] on div "Overview Internal Workflow Stage In Review Icon/Dropdown Arrow Archive (can una…" at bounding box center [584, 326] width 928 height 545
click at [86, 453] on div at bounding box center [60, 458] width 110 height 242
click at [159, 540] on div "Icon/Expander Data Entry 0 / 5 Set Stage" at bounding box center [207, 536] width 175 height 20
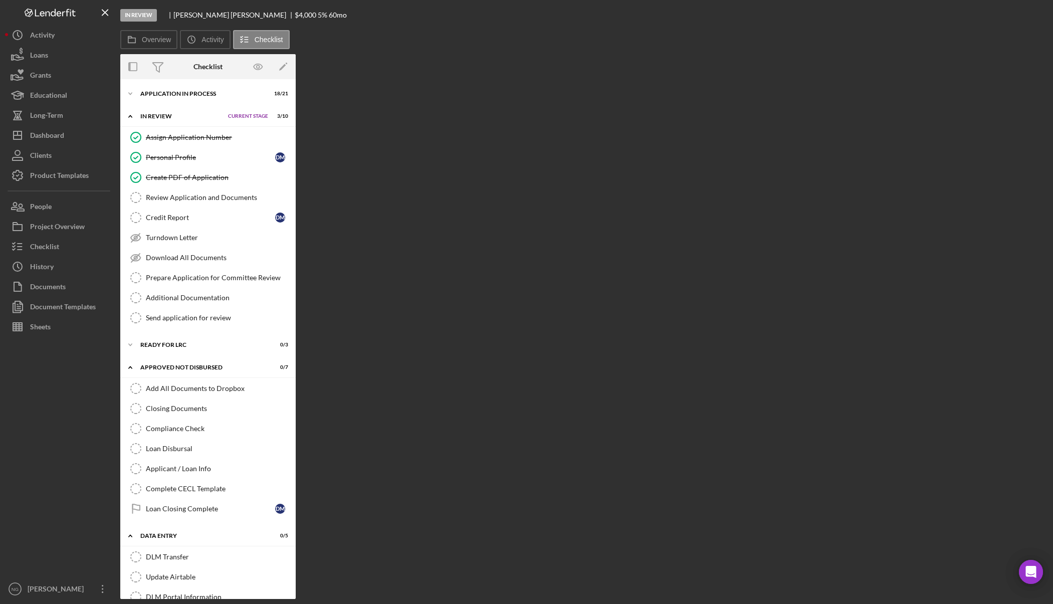
scroll to position [58, 0]
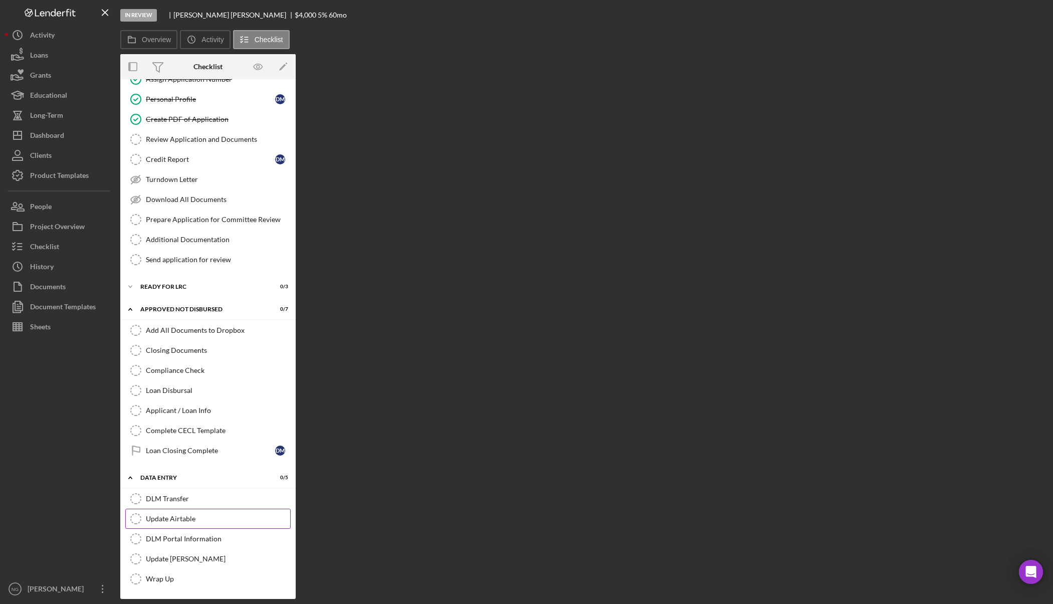
click at [170, 518] on div "Update Airtable" at bounding box center [218, 519] width 144 height 8
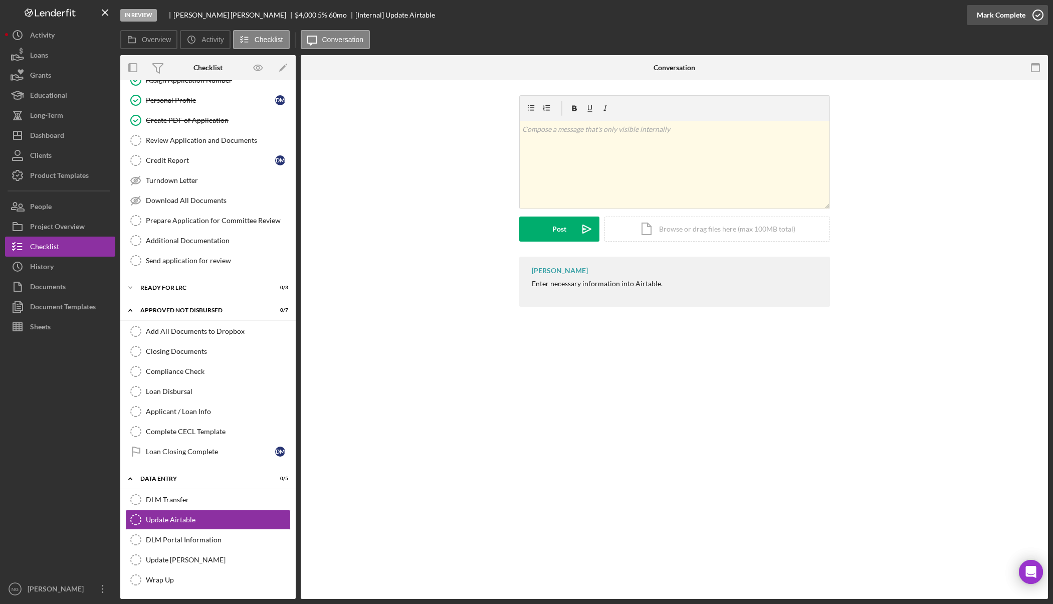
click at [1031, 14] on icon "button" at bounding box center [1038, 15] width 25 height 25
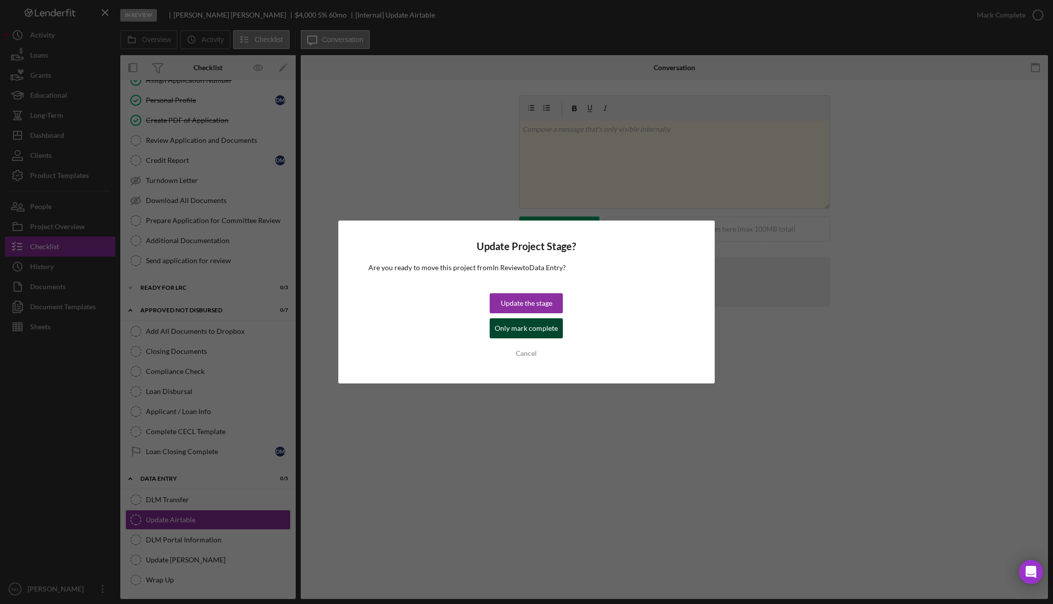
click at [534, 330] on div "Only mark complete" at bounding box center [526, 328] width 63 height 20
